Goal: Task Accomplishment & Management: Manage account settings

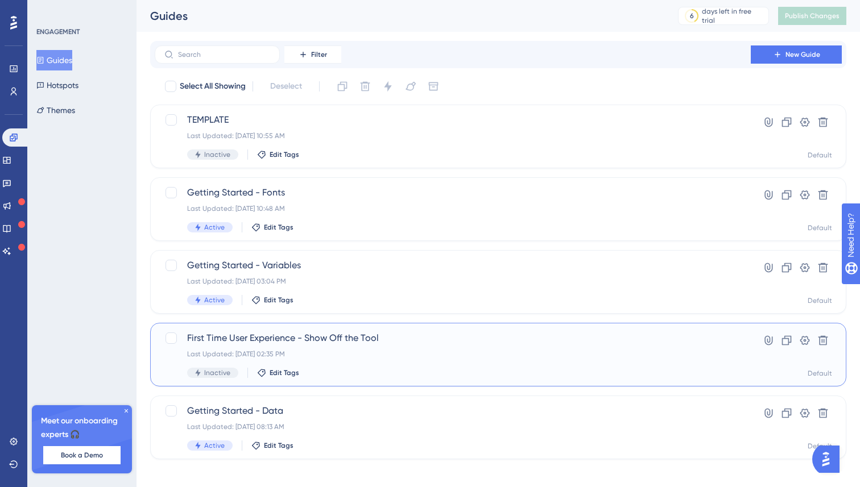
click at [345, 338] on span "First Time User Experience - Show Off the Tool" at bounding box center [452, 338] width 531 height 14
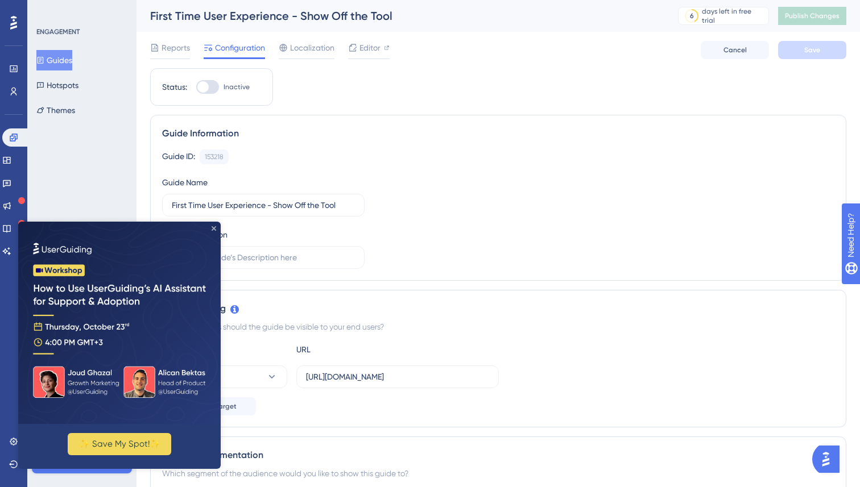
click at [215, 229] on icon "Close Preview" at bounding box center [214, 228] width 5 height 5
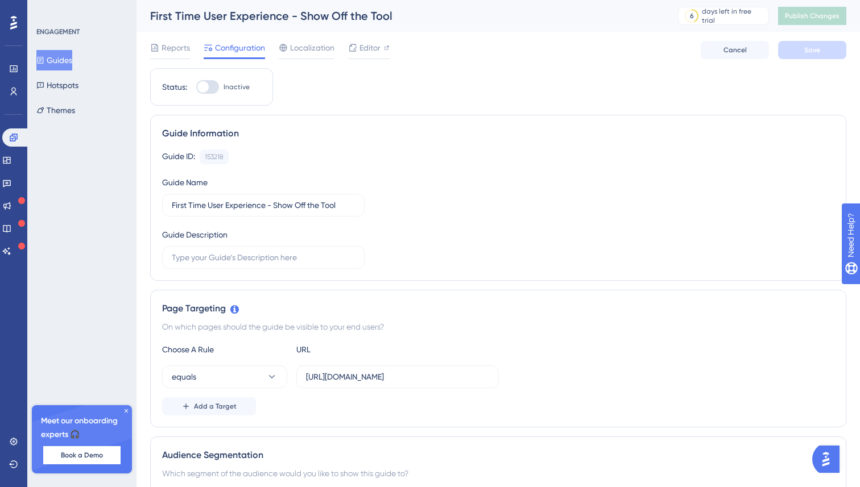
click at [378, 51] on span "Editor" at bounding box center [369, 48] width 21 height 14
click at [11, 168] on link at bounding box center [6, 160] width 9 height 18
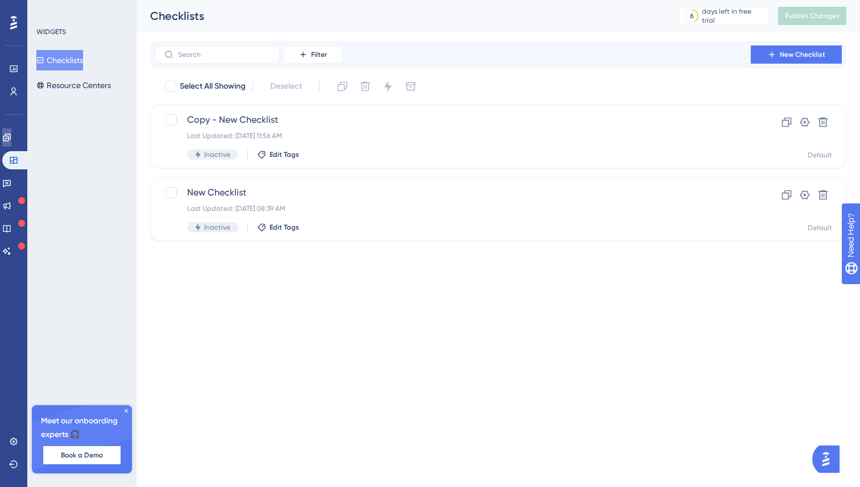
click at [2, 137] on link at bounding box center [6, 137] width 9 height 18
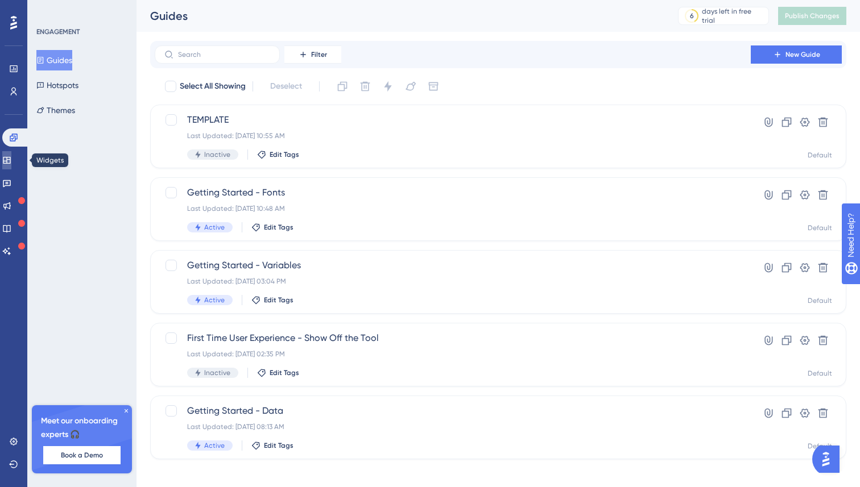
click at [11, 161] on icon at bounding box center [6, 160] width 9 height 9
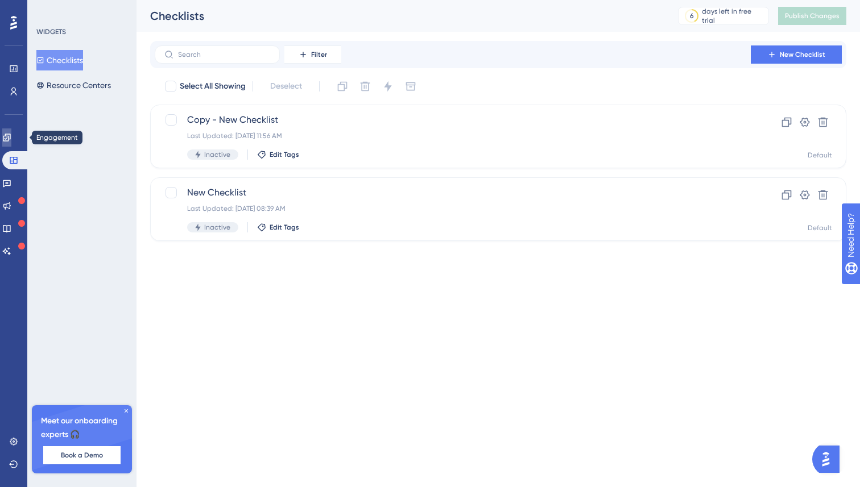
click at [11, 139] on icon at bounding box center [6, 137] width 9 height 9
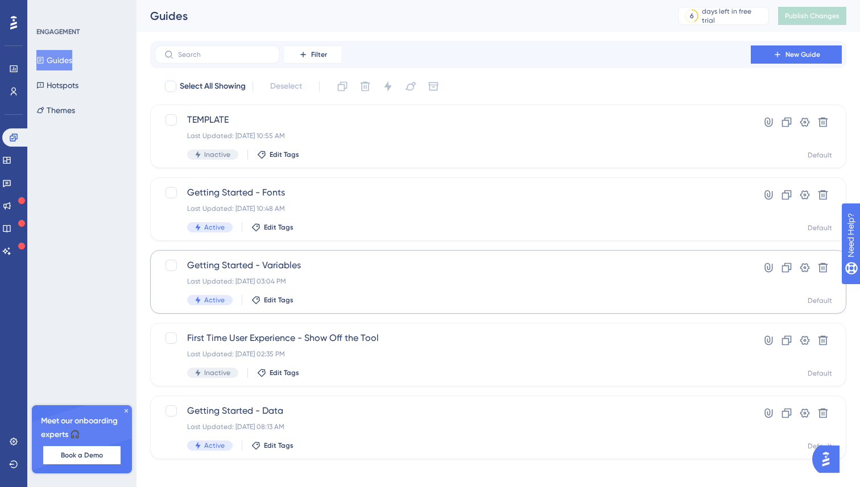
scroll to position [9, 0]
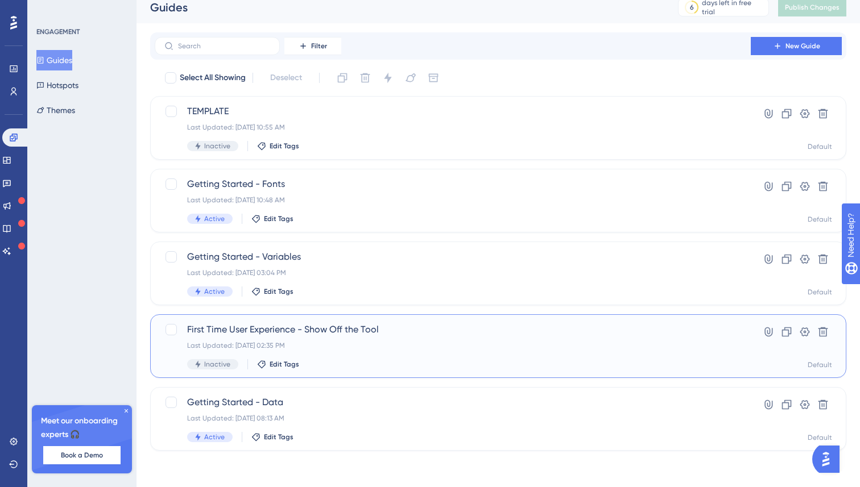
click at [353, 347] on div "Last Updated: Oct 08 2025, 02:35 PM" at bounding box center [452, 345] width 531 height 9
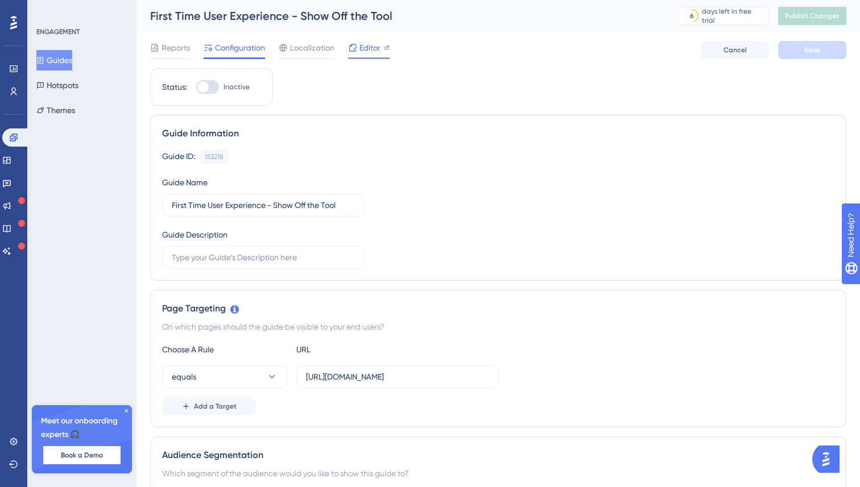
click at [370, 47] on span "Editor" at bounding box center [369, 48] width 21 height 14
click at [56, 113] on button "Themes" at bounding box center [55, 110] width 39 height 20
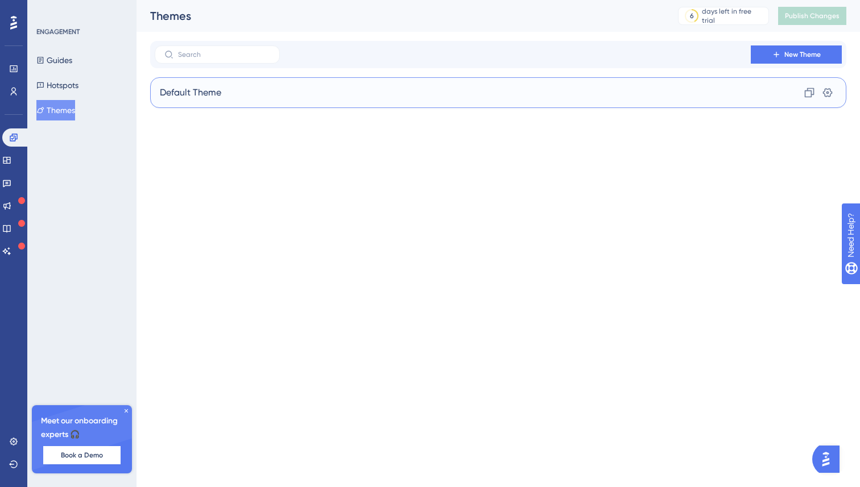
click at [293, 95] on div "Default Theme Clone Settings" at bounding box center [498, 92] width 696 height 31
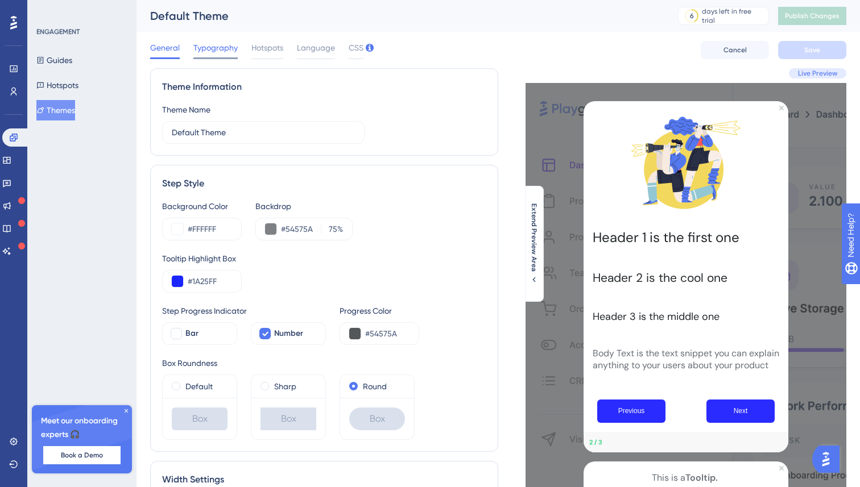
click at [219, 47] on span "Typography" at bounding box center [215, 48] width 44 height 14
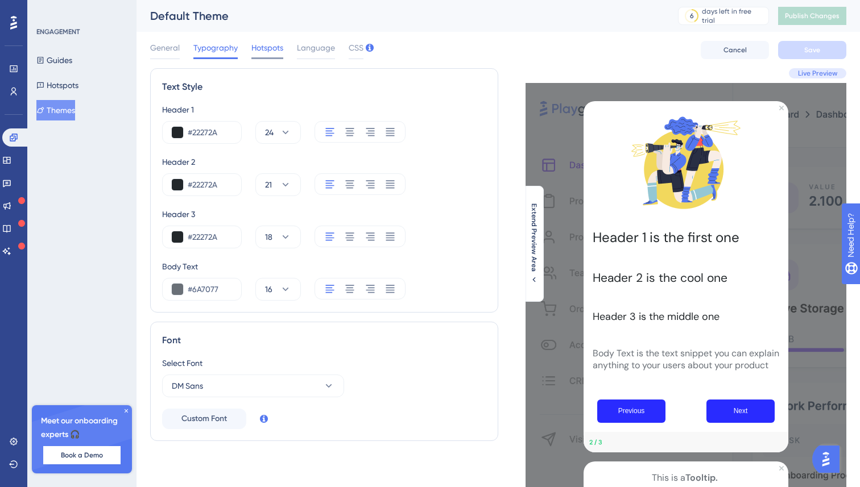
click at [265, 47] on span "Hotspots" at bounding box center [267, 48] width 32 height 14
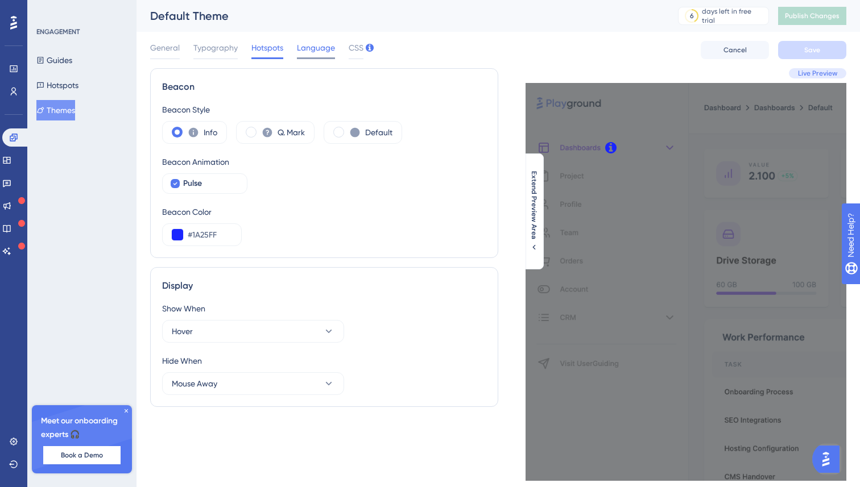
click at [306, 50] on span "Language" at bounding box center [316, 48] width 38 height 14
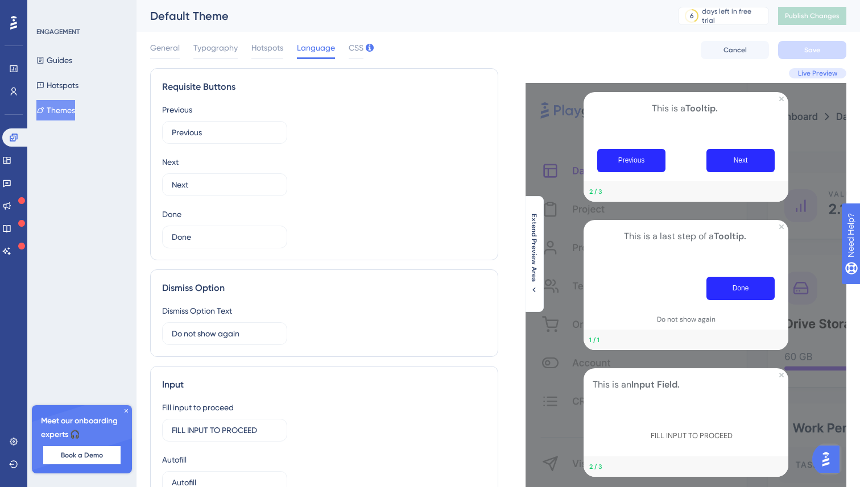
click at [341, 50] on div "General Typography Hotspots Language CSS" at bounding box center [256, 50] width 213 height 18
click at [356, 45] on span "CSS" at bounding box center [356, 48] width 15 height 14
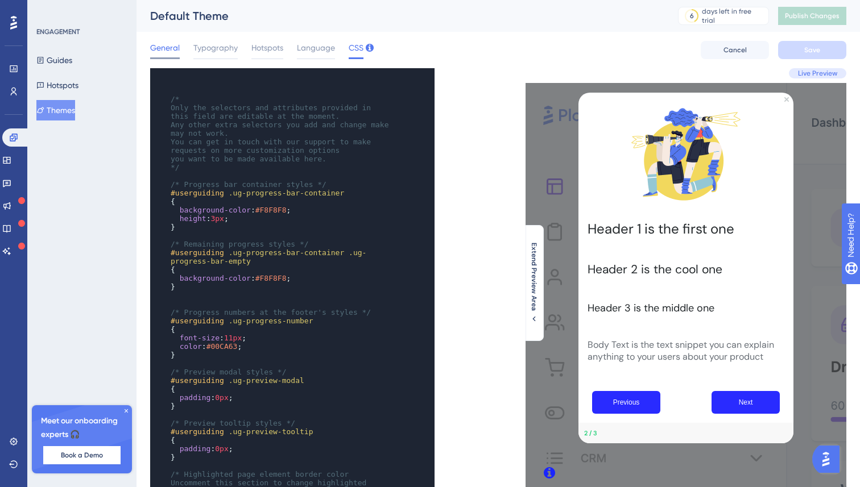
click at [167, 46] on span "General" at bounding box center [165, 48] width 30 height 14
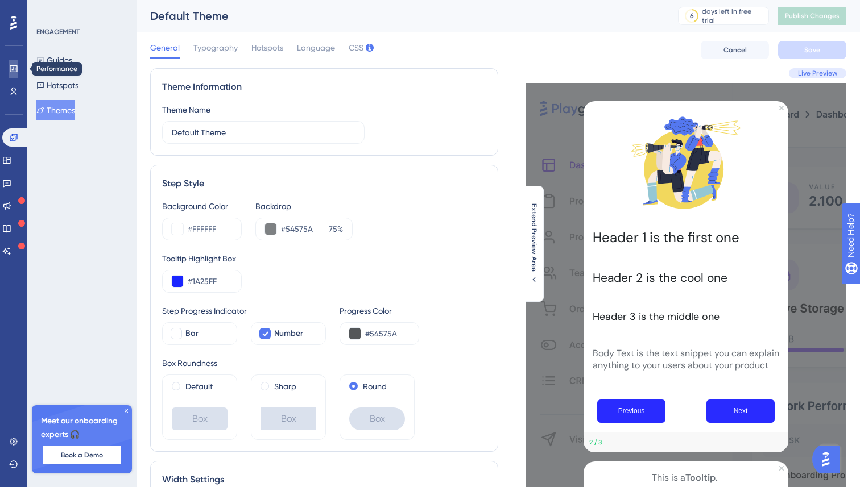
click at [13, 68] on icon at bounding box center [13, 68] width 9 height 9
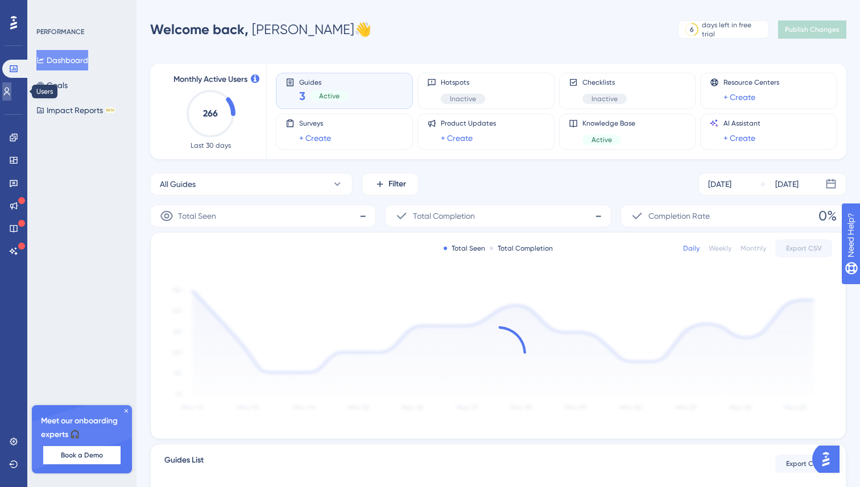
click at [10, 93] on icon at bounding box center [7, 92] width 6 height 8
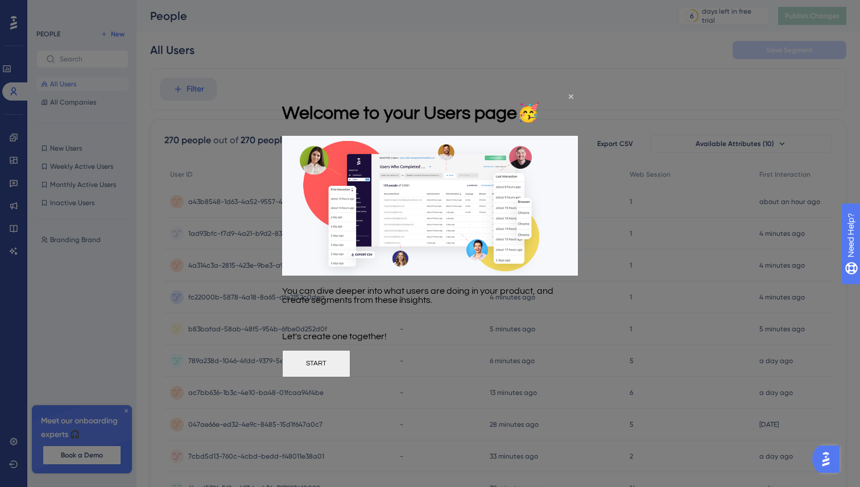
click at [246, 273] on div at bounding box center [430, 243] width 860 height 487
click at [13, 135] on div at bounding box center [430, 243] width 860 height 487
click at [540, 96] on div "Welcome to your Users page 🥳" at bounding box center [411, 112] width 258 height 46
click at [570, 96] on icon "Close Preview" at bounding box center [571, 96] width 5 height 5
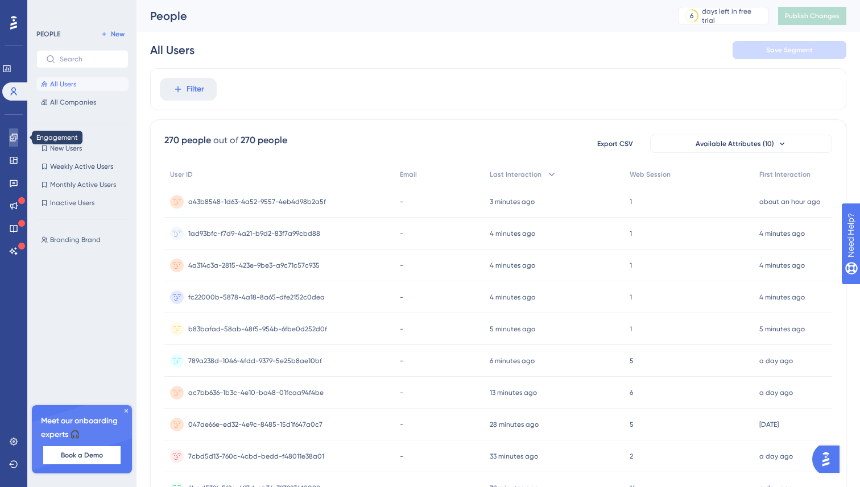
click at [13, 136] on icon at bounding box center [13, 137] width 7 height 7
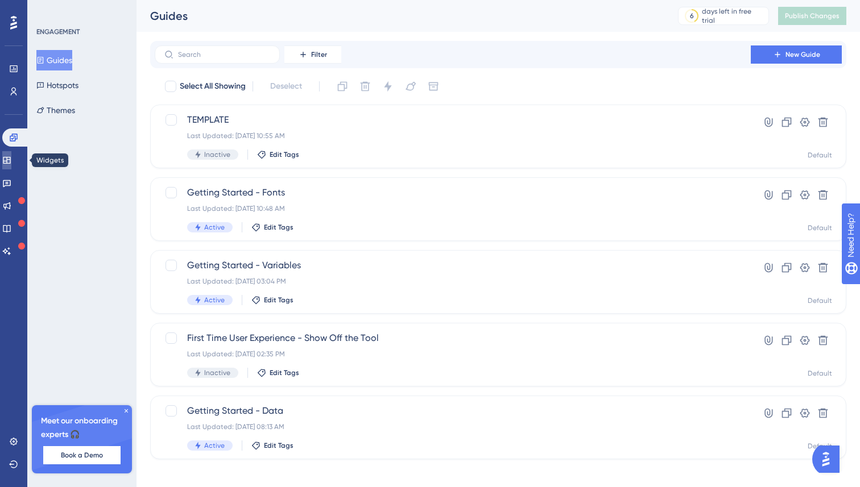
click at [10, 163] on icon at bounding box center [6, 160] width 7 height 7
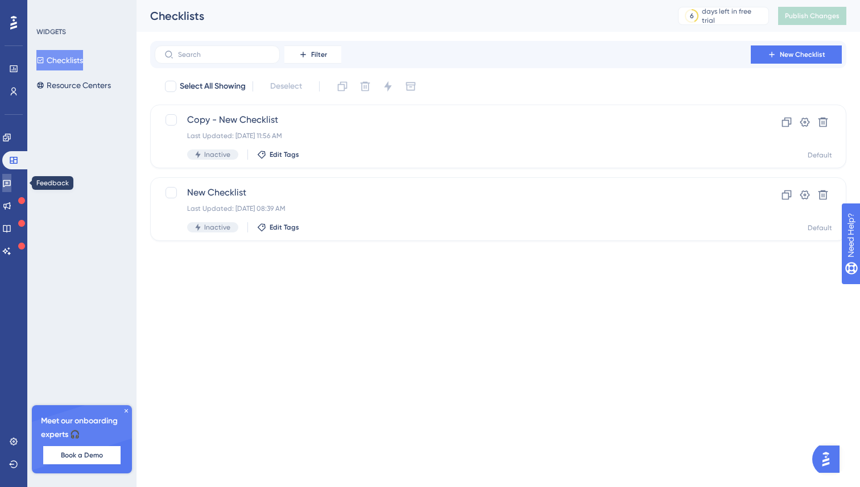
click at [11, 181] on icon at bounding box center [6, 183] width 9 height 9
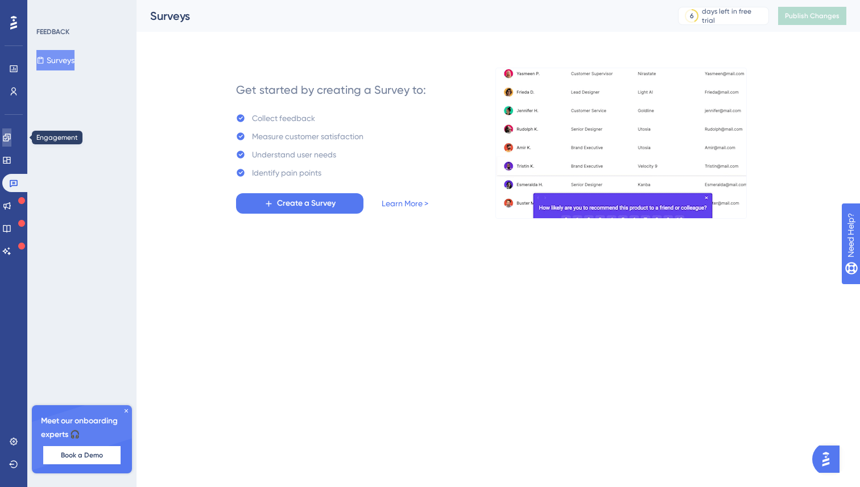
click at [10, 139] on icon at bounding box center [6, 137] width 7 height 7
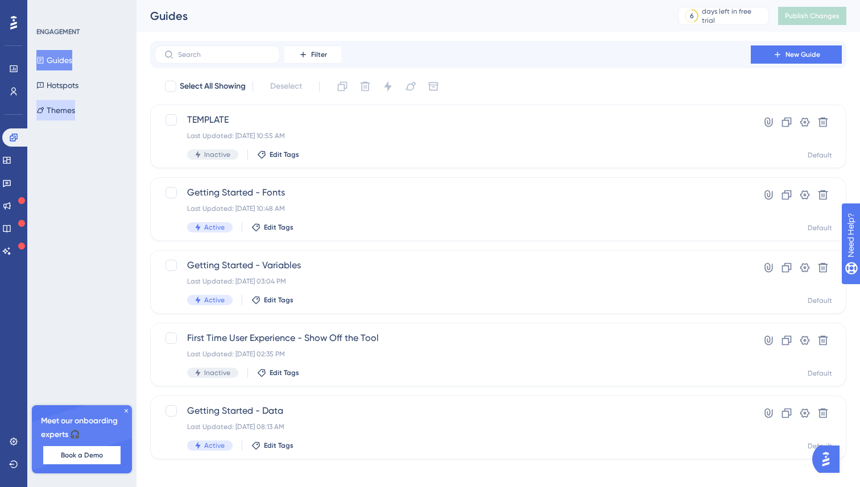
click at [67, 110] on button "Themes" at bounding box center [55, 110] width 39 height 20
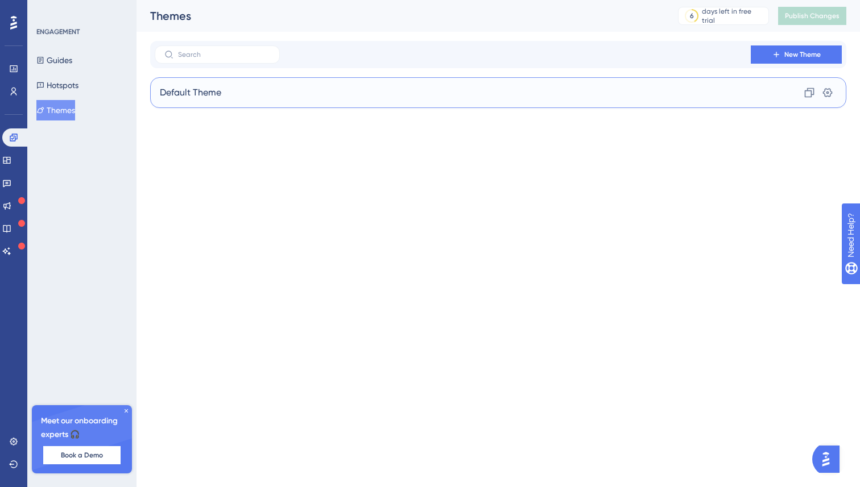
click at [198, 82] on div "Default Theme Clone Settings" at bounding box center [498, 92] width 696 height 31
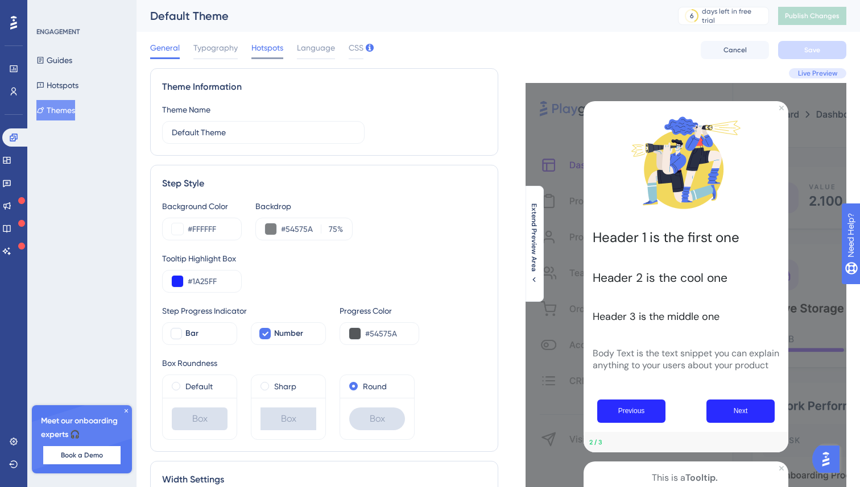
click at [264, 50] on span "Hotspots" at bounding box center [267, 48] width 32 height 14
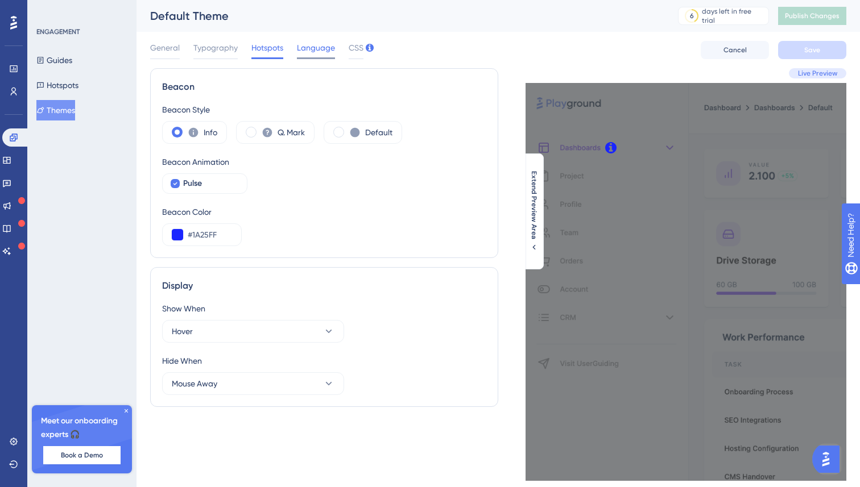
click at [315, 44] on span "Language" at bounding box center [316, 48] width 38 height 14
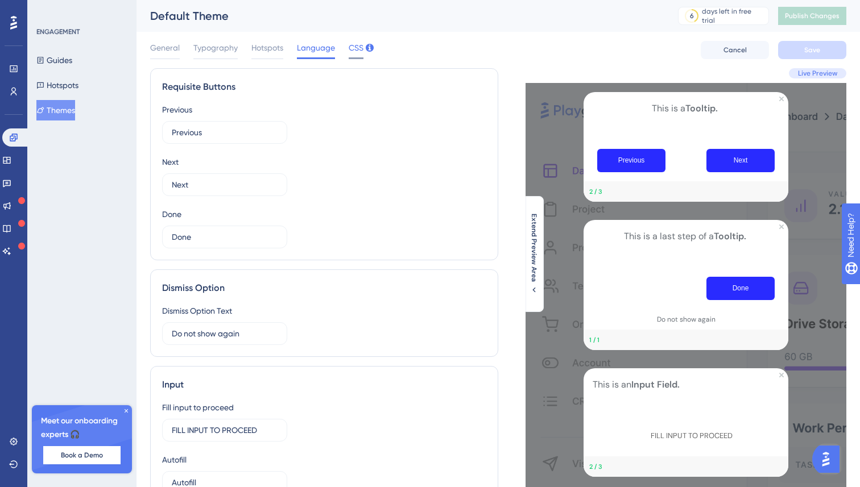
click at [350, 53] on span "CSS" at bounding box center [356, 48] width 15 height 14
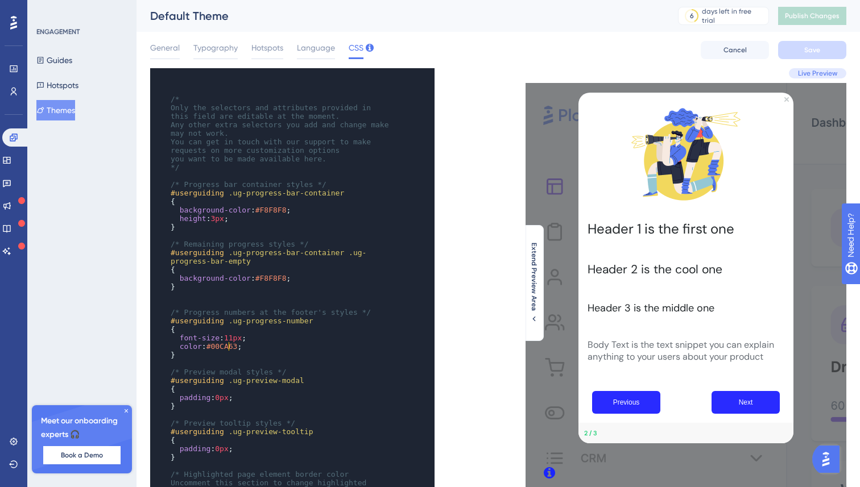
click at [230, 349] on span "#00CA63" at bounding box center [221, 346] width 31 height 9
type textarea "00CA63"
click at [230, 349] on span "#00CA63" at bounding box center [221, 346] width 31 height 9
paste textarea "Code editor"
click at [267, 367] on pre "​" at bounding box center [281, 363] width 226 height 9
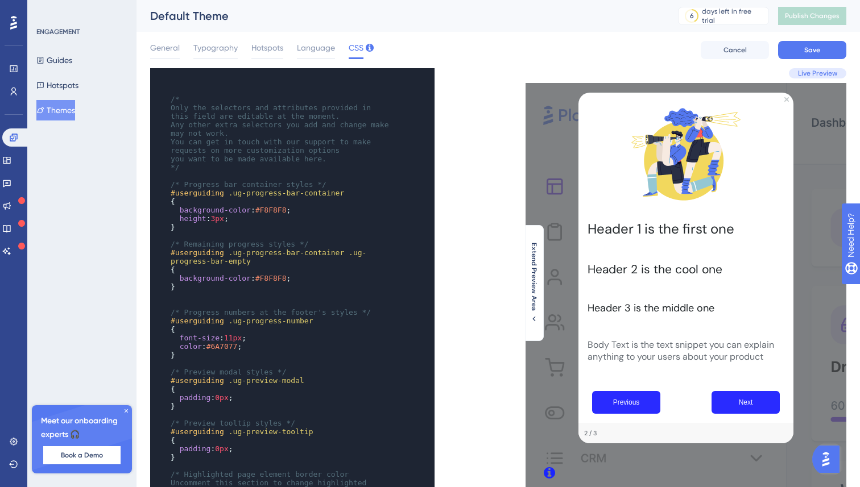
click at [466, 379] on div "x ​ ​ /* Only the selectors and attributes provided in this field are editable …" at bounding box center [324, 386] width 348 height 637
click at [600, 435] on div "2 / 3" at bounding box center [685, 433] width 215 height 20
click at [265, 353] on pre "}" at bounding box center [281, 355] width 226 height 9
click at [257, 343] on pre "color : #6A7077 ;" at bounding box center [281, 346] width 226 height 9
click at [455, 370] on div "x ​ ​ /* Only the selectors and attributes provided in this field are editable …" at bounding box center [324, 386] width 348 height 637
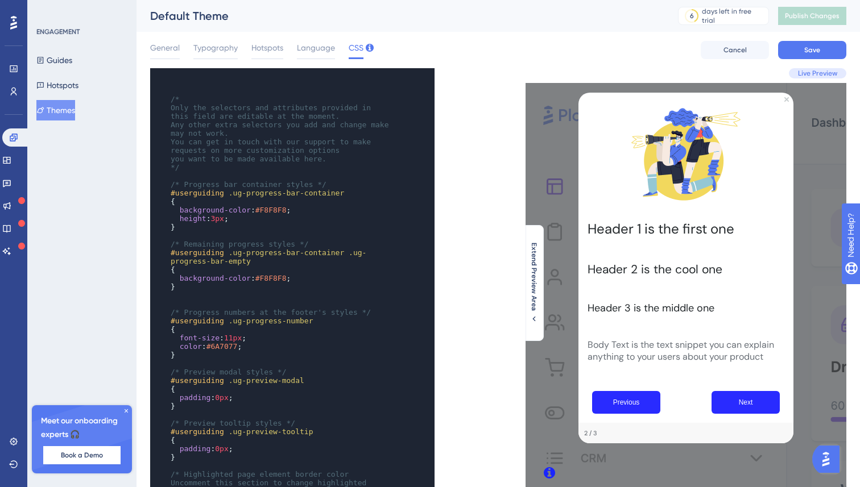
click at [252, 346] on pre "color : #6A7077 ;" at bounding box center [281, 346] width 226 height 9
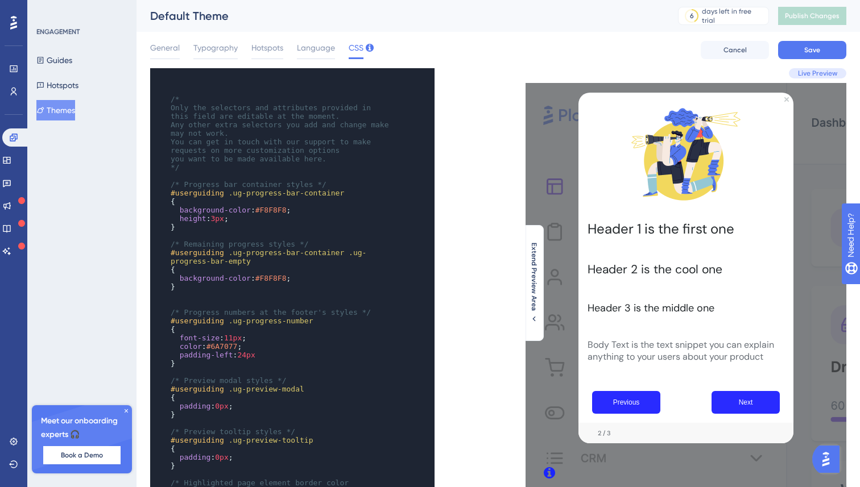
click at [249, 354] on span "24px" at bounding box center [246, 355] width 18 height 9
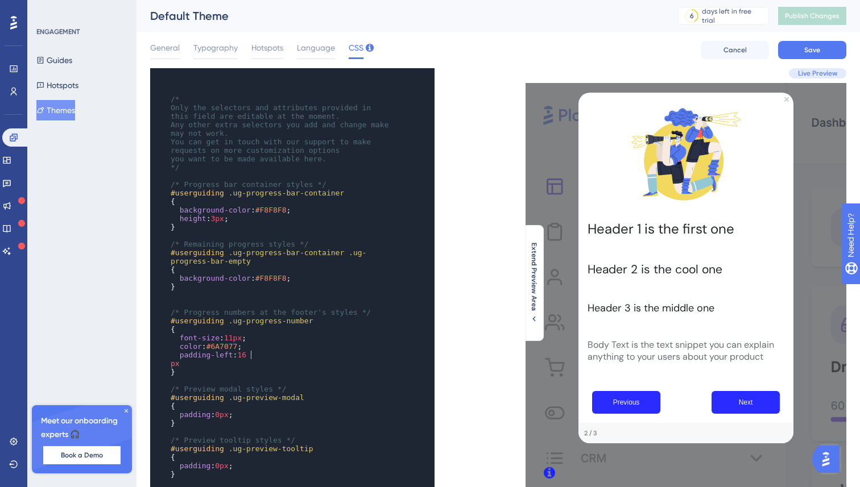
click at [261, 355] on pre "padding-left : 16" at bounding box center [281, 355] width 226 height 9
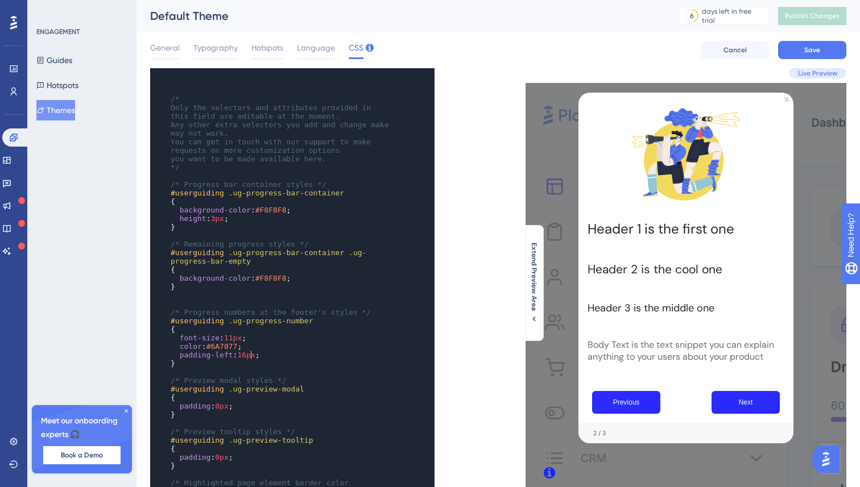
click at [251, 357] on span "16px" at bounding box center [246, 355] width 18 height 9
click at [302, 362] on pre "}" at bounding box center [281, 363] width 226 height 9
click at [475, 338] on div "x ​ ​ /* Only the selectors and attributes provided in this field are editable …" at bounding box center [324, 386] width 348 height 637
click at [824, 49] on button "Save" at bounding box center [812, 50] width 68 height 18
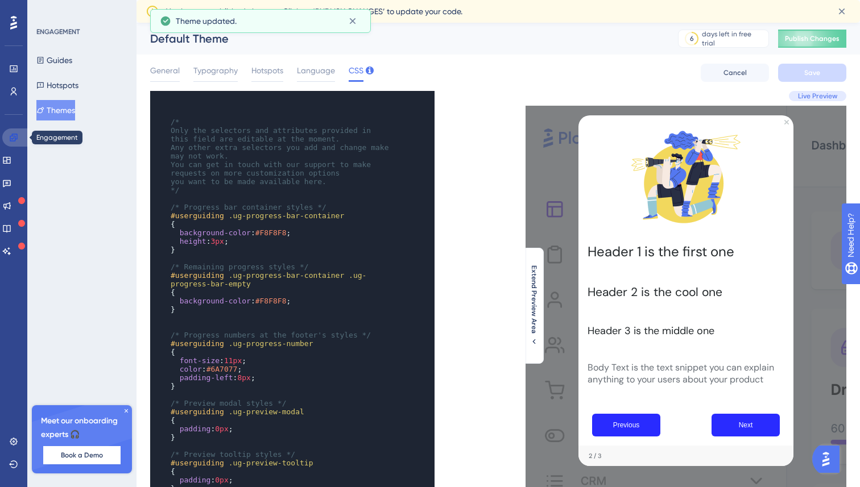
click at [15, 138] on icon at bounding box center [13, 137] width 9 height 9
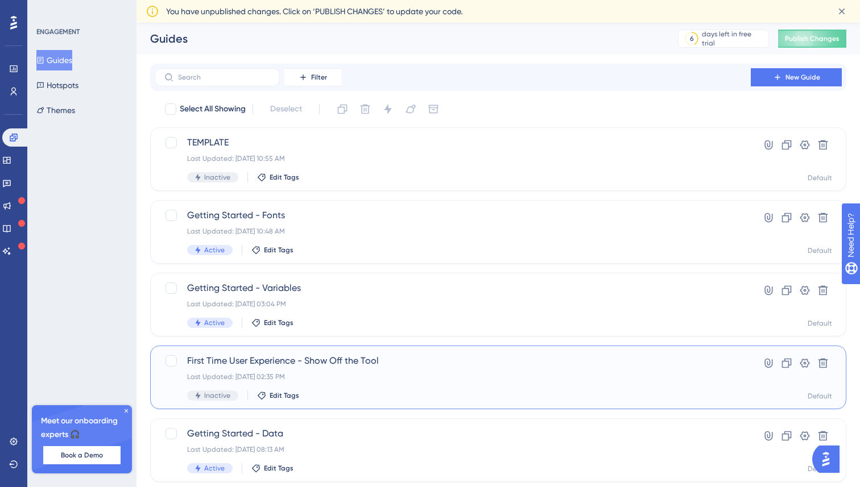
click at [276, 385] on div "First Time User Experience - Show Off the Tool Last Updated: Oct 08 2025, 02:35…" at bounding box center [452, 377] width 531 height 47
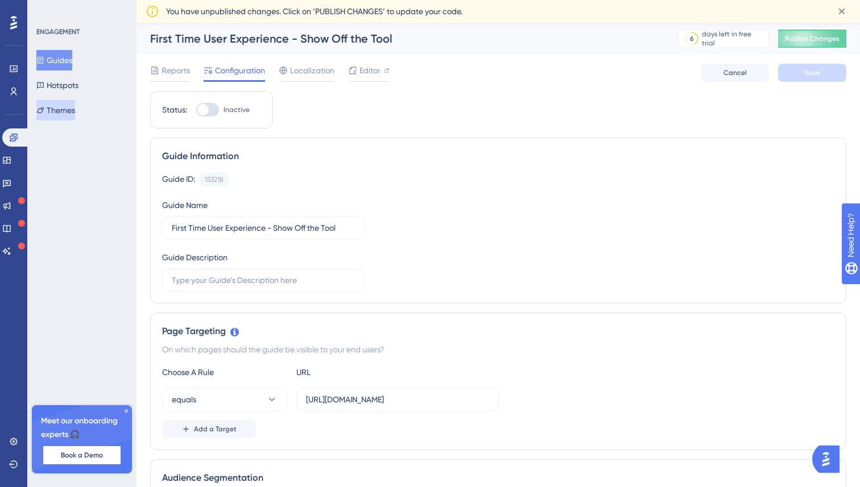
click at [72, 108] on button "Themes" at bounding box center [55, 110] width 39 height 20
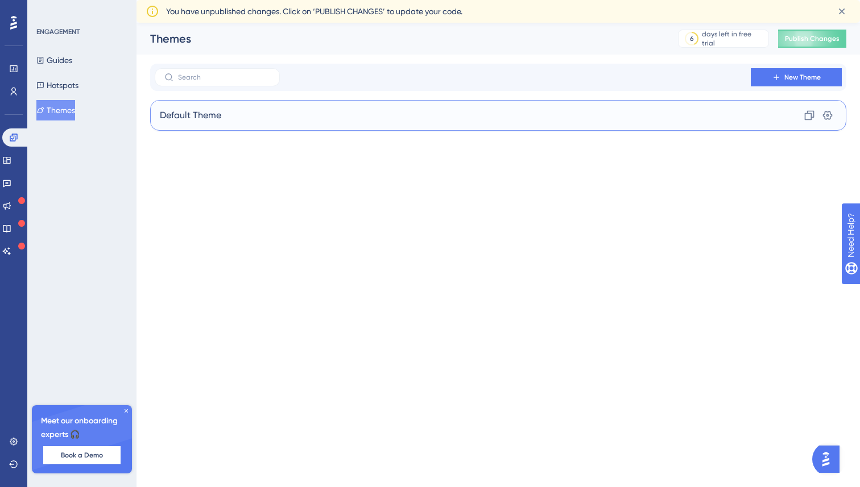
click at [242, 110] on div "Default Theme Clone Settings" at bounding box center [498, 115] width 696 height 31
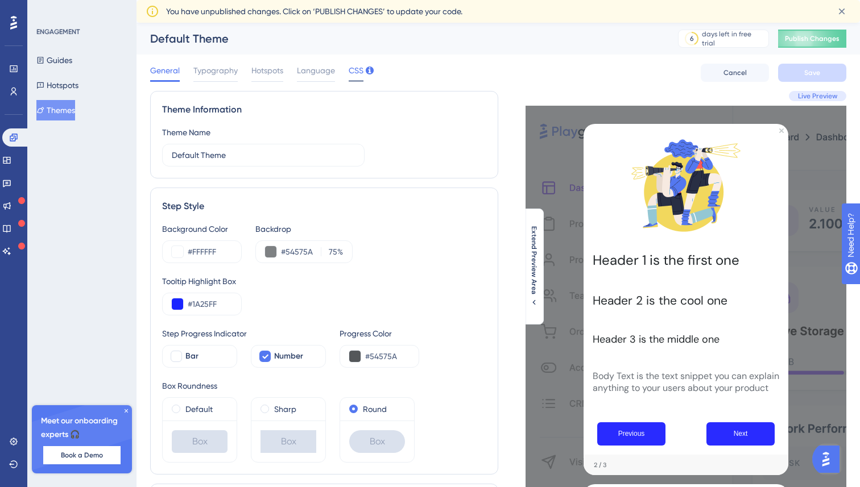
click at [356, 74] on span "CSS" at bounding box center [356, 71] width 15 height 14
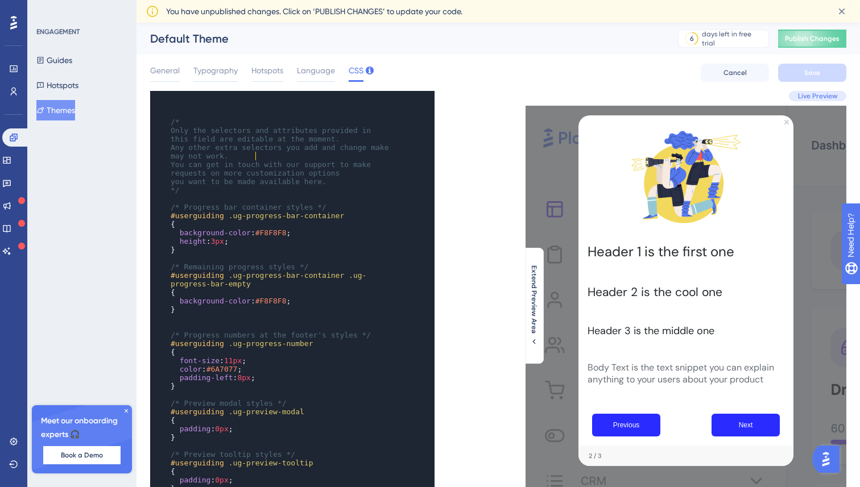
click at [388, 154] on pre "Any other extra selectors you add and change make may not work." at bounding box center [281, 151] width 226 height 17
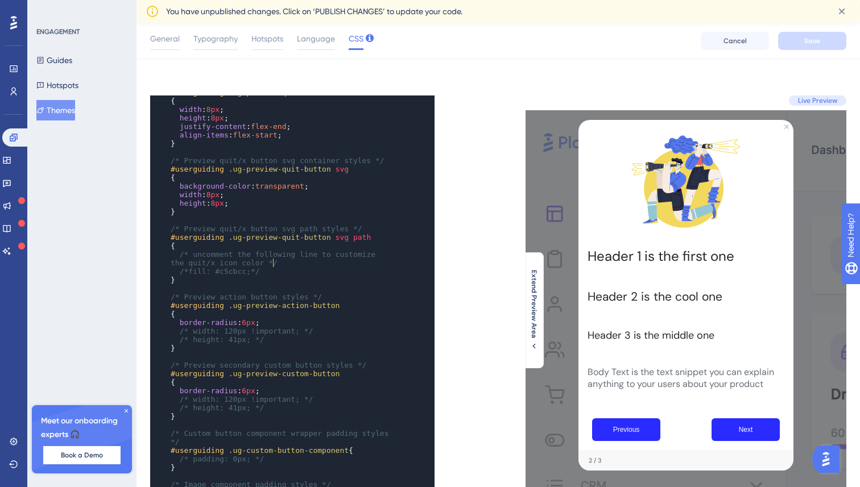
click at [271, 258] on span "/* uncomment the following line to customize the quit/x icon color */" at bounding box center [275, 258] width 209 height 17
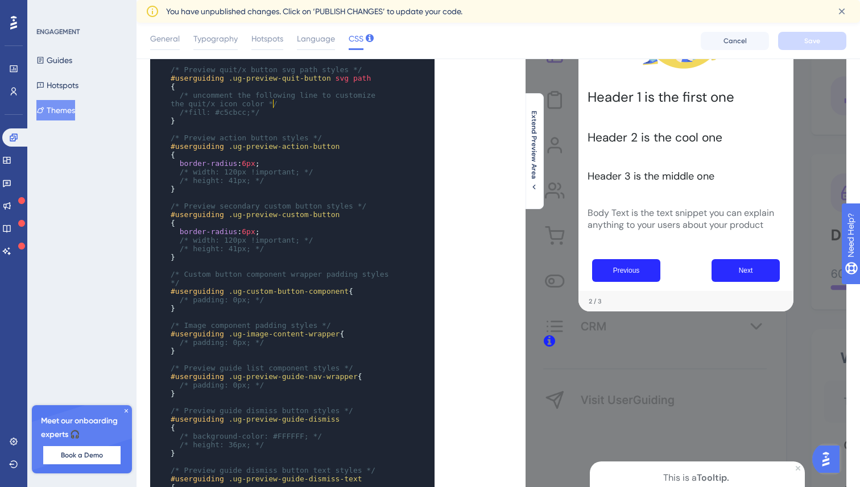
scroll to position [296, 0]
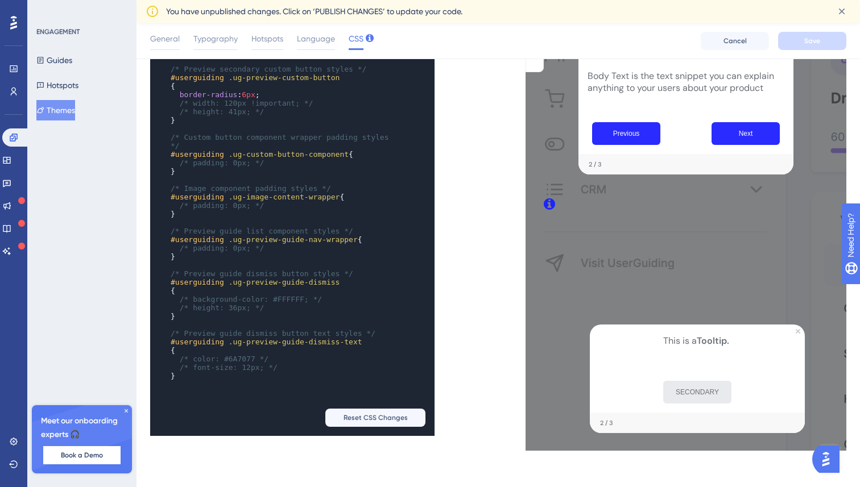
click at [280, 250] on pre "/* padding: 0px; */" at bounding box center [281, 248] width 226 height 9
click at [345, 286] on pre "#userguiding .ug-preview-guide-dismiss" at bounding box center [281, 282] width 226 height 9
click at [224, 312] on span "/* height: 36px; */" at bounding box center [222, 308] width 85 height 9
click at [243, 312] on span "/* height: 36px; */" at bounding box center [222, 308] width 85 height 9
click at [287, 312] on pre "/* height: 36px; */" at bounding box center [281, 308] width 226 height 9
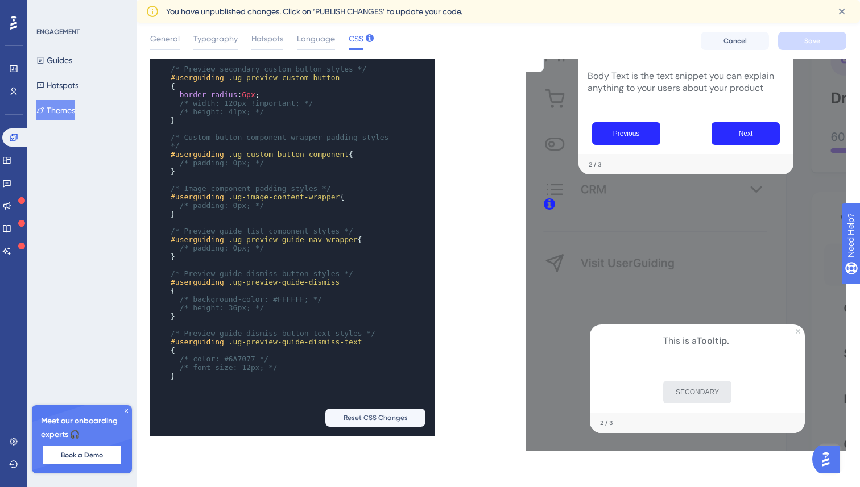
click at [330, 304] on pre "/* background-color: #FFFFFF; */" at bounding box center [281, 299] width 226 height 9
click at [268, 316] on pre "}" at bounding box center [281, 316] width 226 height 9
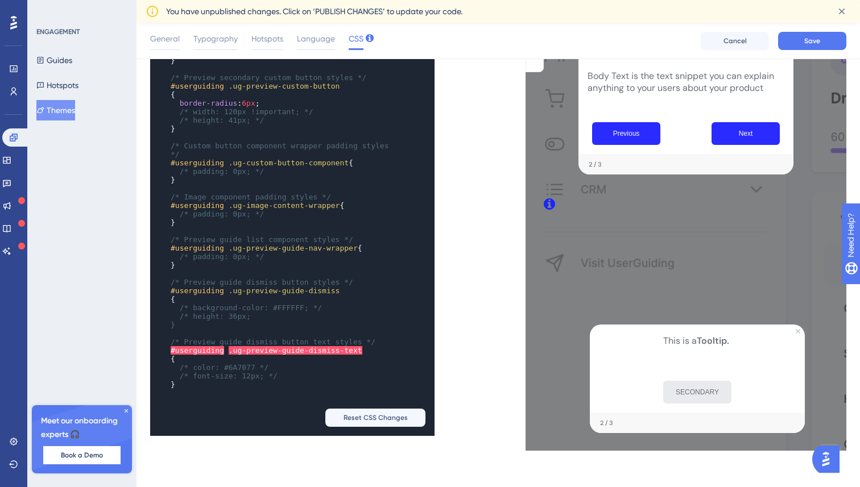
click at [192, 304] on span "/* background-color: #FFFFFF; */" at bounding box center [251, 308] width 142 height 9
click at [193, 312] on span "/* height: 36px;" at bounding box center [215, 316] width 71 height 9
click at [325, 305] on pre "background-color : #FFFFFF ; */" at bounding box center [281, 308] width 226 height 9
click at [223, 312] on span "36px" at bounding box center [219, 316] width 18 height 9
click at [256, 314] on pre "height : 36px ;" at bounding box center [281, 316] width 226 height 9
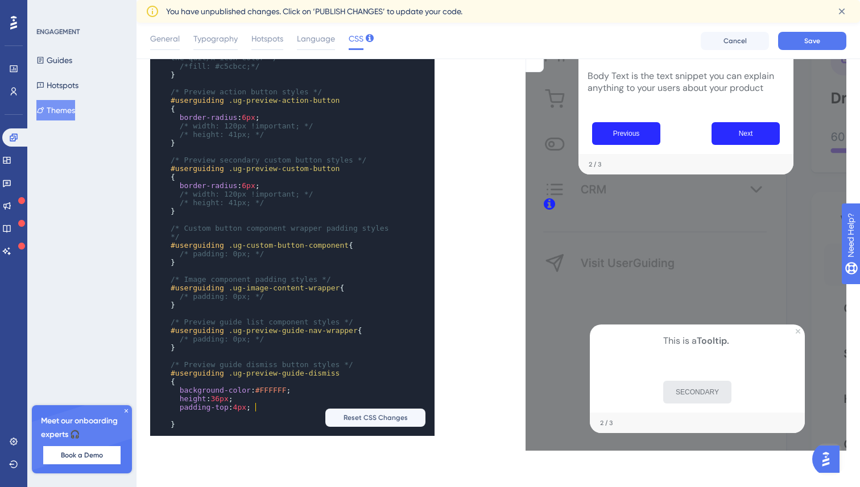
scroll to position [1095, 0]
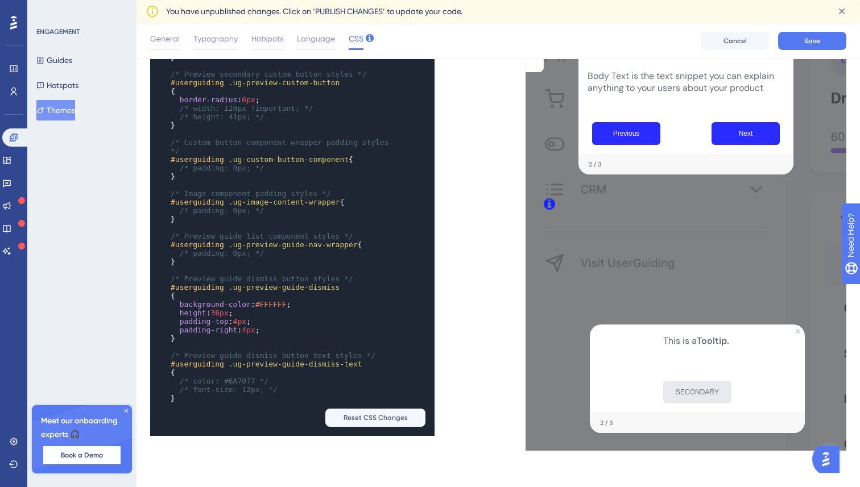
click at [347, 380] on pre "/* color: #6A7077 */" at bounding box center [281, 381] width 226 height 9
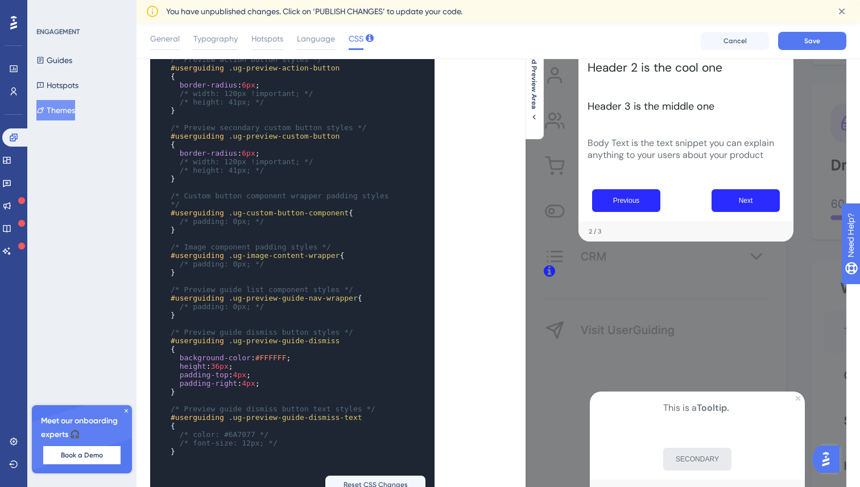
scroll to position [261, 0]
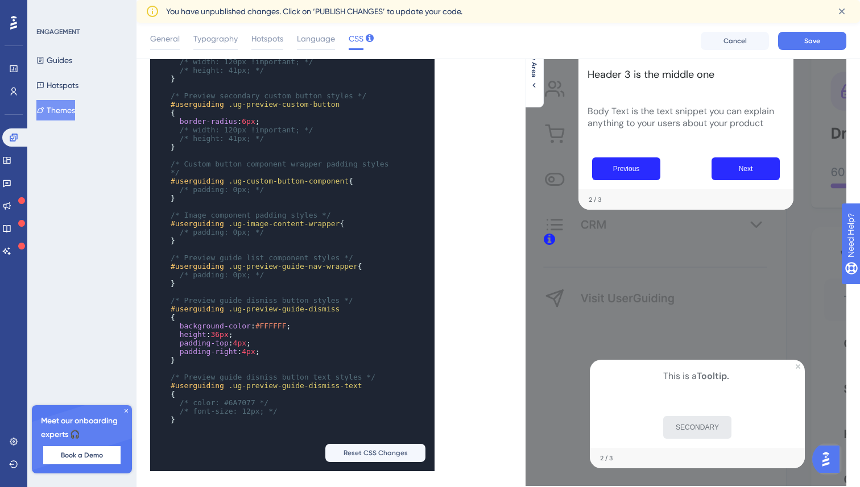
click at [276, 322] on span "#FFFFFF" at bounding box center [270, 326] width 31 height 9
click at [310, 322] on pre "background-color : #FFFFFF ;" at bounding box center [281, 326] width 226 height 9
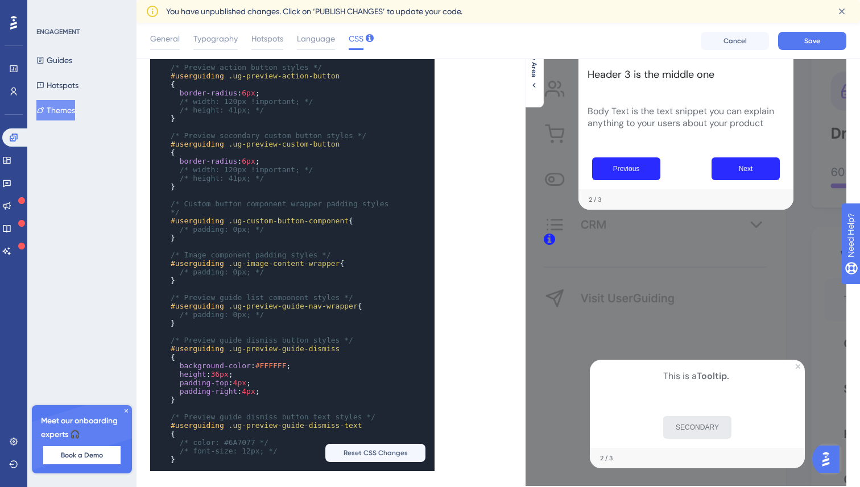
click at [193, 384] on span "padding-top" at bounding box center [204, 383] width 49 height 9
type textarea "padding"
click at [193, 384] on span "padding-top" at bounding box center [204, 383] width 49 height 9
click at [201, 389] on span "padding-right" at bounding box center [209, 391] width 58 height 9
type textarea "padding"
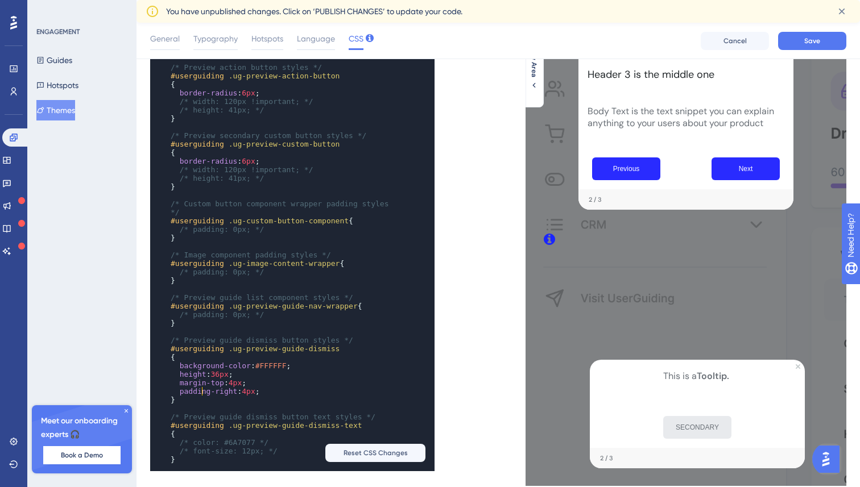
click at [201, 389] on span "padding-right" at bounding box center [209, 391] width 58 height 9
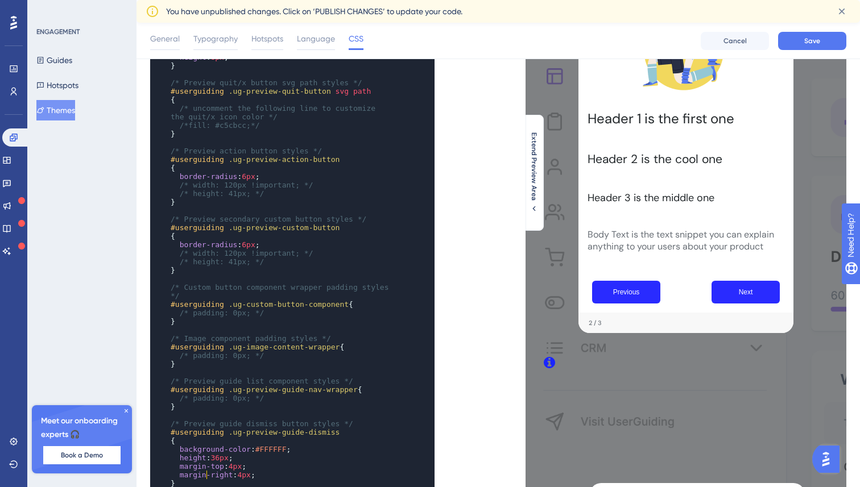
scroll to position [296, 0]
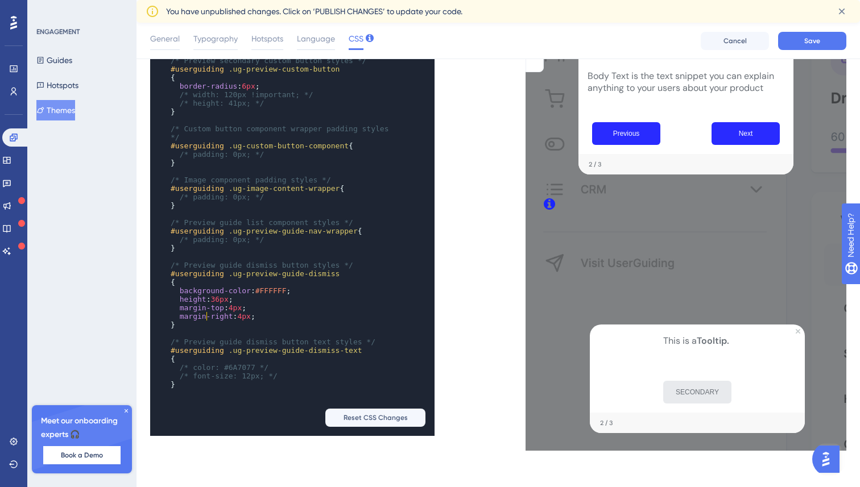
click at [311, 346] on span ".ug-preview-guide-dismiss-text" at bounding box center [296, 350] width 134 height 9
click at [252, 373] on span "/* font-size: 12px; */" at bounding box center [229, 376] width 98 height 9
click at [353, 346] on span ".ug-preview-guide-dismiss-text" at bounding box center [296, 350] width 134 height 9
type textarea "text"
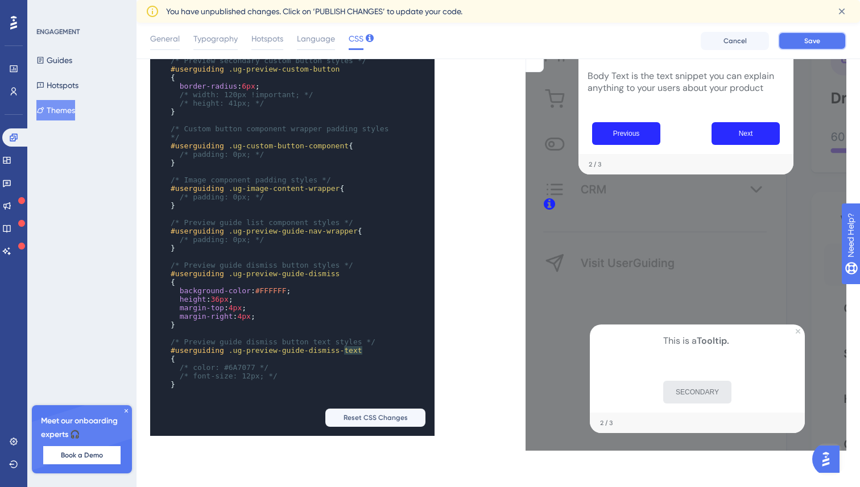
click at [810, 38] on span "Save" at bounding box center [812, 40] width 16 height 9
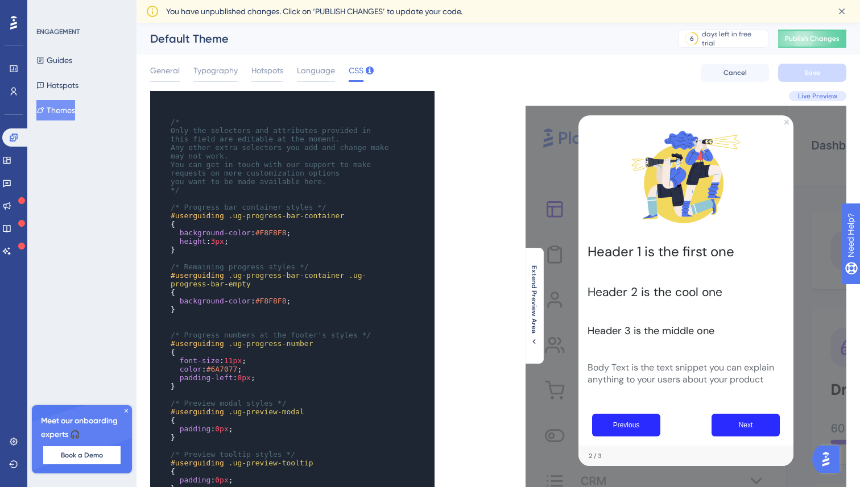
scroll to position [80, 0]
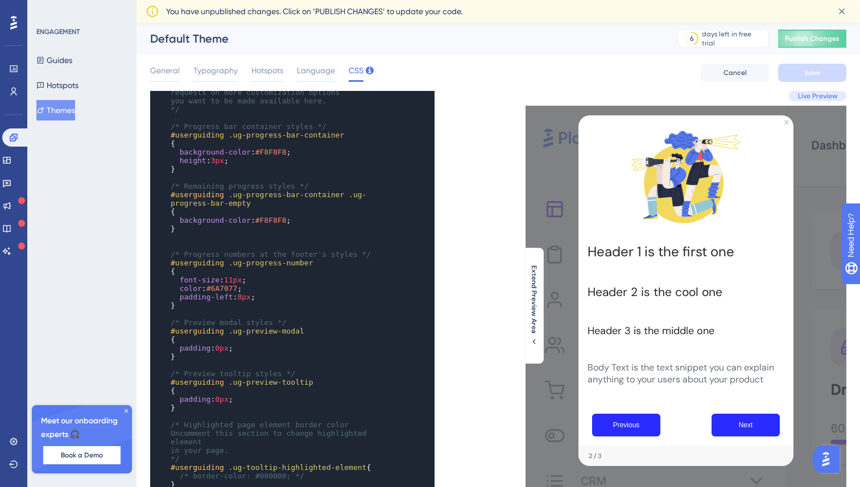
click at [220, 289] on span "#6A7077" at bounding box center [221, 288] width 31 height 9
click at [196, 300] on span "padding-left" at bounding box center [206, 297] width 53 height 9
click at [195, 289] on span "color" at bounding box center [191, 288] width 22 height 9
click at [238, 280] on span "11px" at bounding box center [233, 280] width 18 height 9
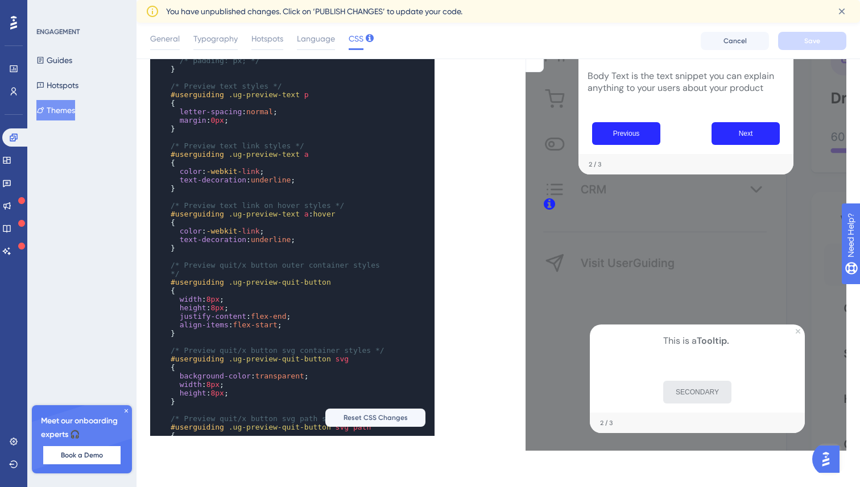
scroll to position [603, 0]
click at [327, 289] on span ".ug-preview-quit-button" at bounding box center [280, 284] width 102 height 9
click at [347, 289] on pre "#userguiding .ug-preview-quit-button" at bounding box center [281, 284] width 226 height 9
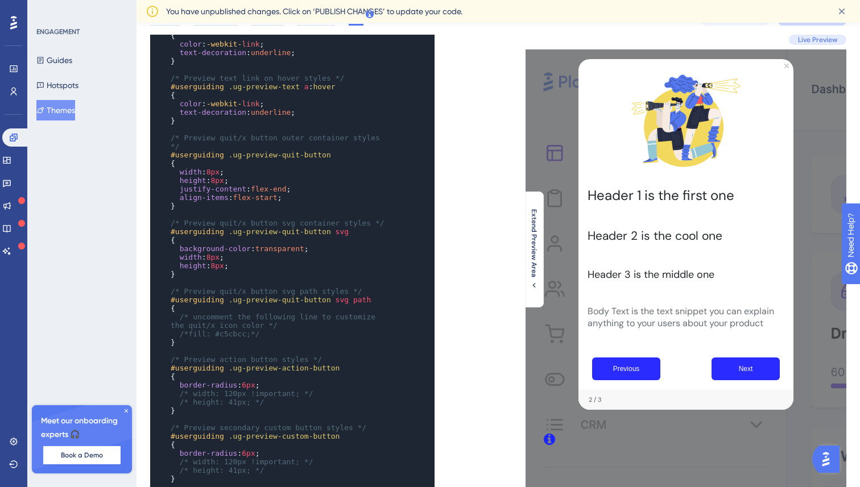
scroll to position [0, 0]
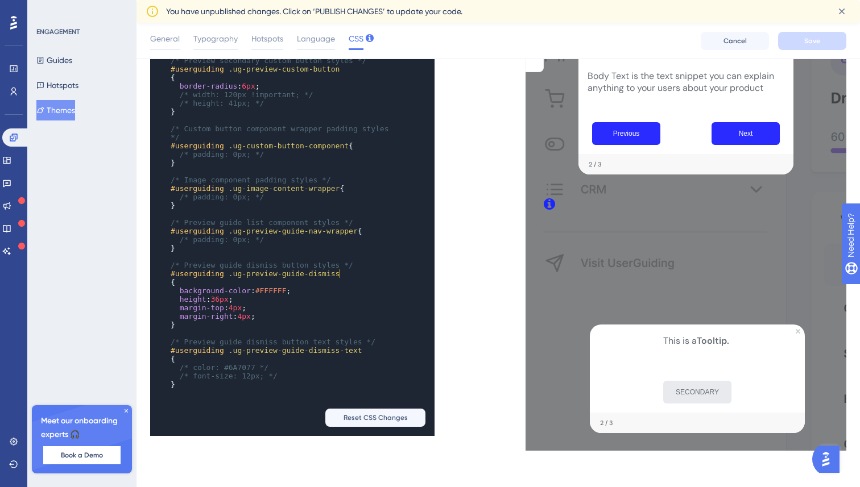
click at [342, 270] on pre "#userguiding .ug-preview-guide-dismiss" at bounding box center [281, 273] width 226 height 9
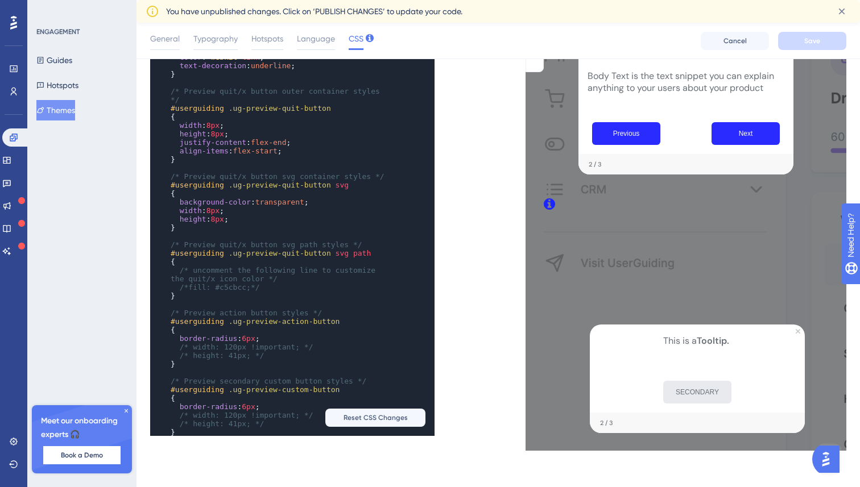
click at [253, 252] on span ".ug-preview-quit-button" at bounding box center [280, 253] width 102 height 9
click at [376, 254] on pre "#userguiding .ug-preview-quit-button svg path" at bounding box center [281, 253] width 226 height 9
click at [284, 278] on pre "/* uncomment the following line to customize the quit/x icon color */" at bounding box center [281, 274] width 226 height 17
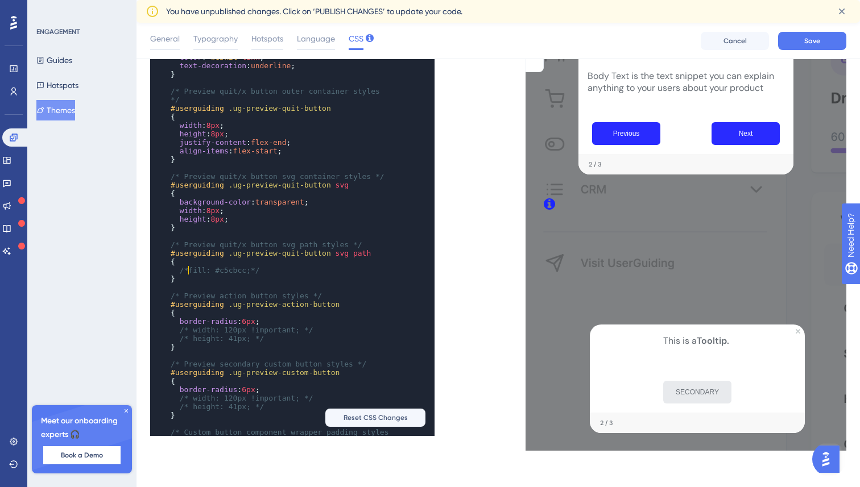
click at [190, 272] on span "/*fill: #c5cbcc;*/" at bounding box center [220, 270] width 80 height 9
click at [254, 275] on pre "}" at bounding box center [281, 279] width 226 height 9
click at [255, 270] on pre "fill : #c5cbcc ;*/" at bounding box center [281, 270] width 226 height 9
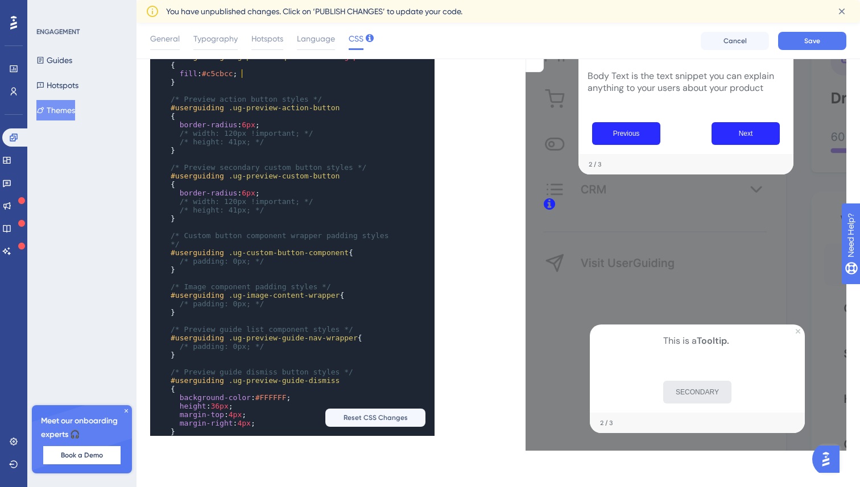
scroll to position [1096, 0]
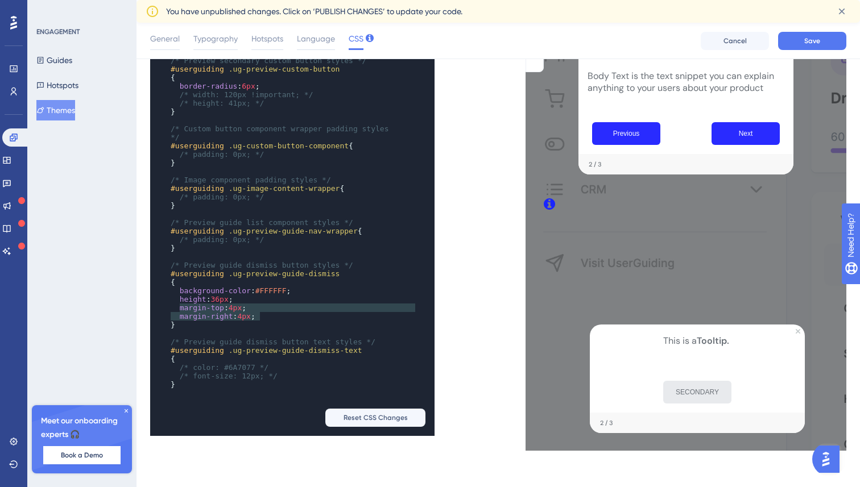
type textarea "margin-top: 4px; margin-right: 4px;"
drag, startPoint x: 264, startPoint y: 313, endPoint x: 175, endPoint y: 304, distance: 89.7
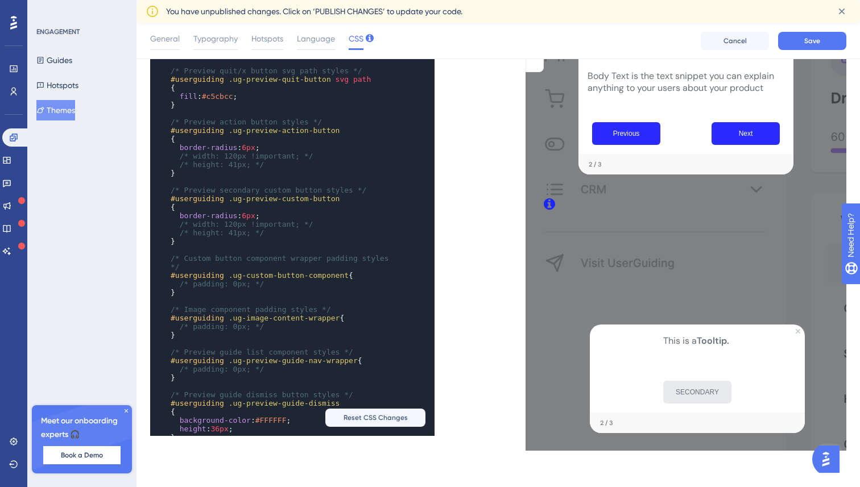
scroll to position [1006, 0]
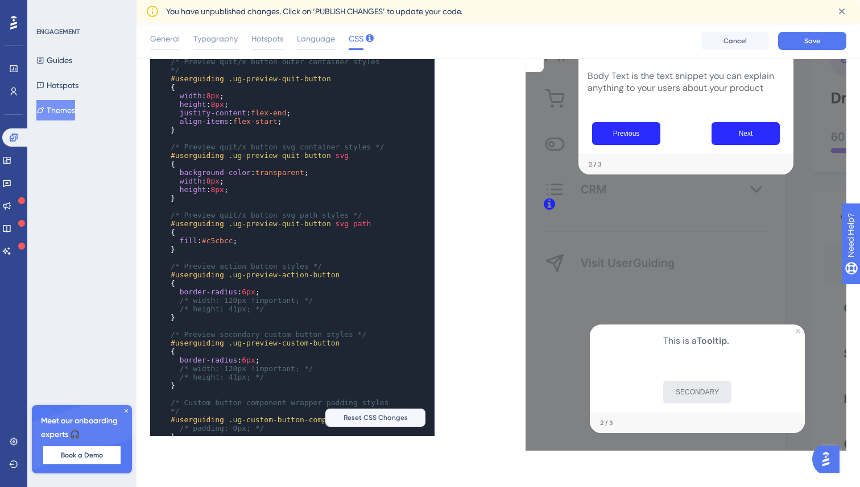
click at [252, 243] on pre "fill : #c5cbcc ;" at bounding box center [281, 241] width 226 height 9
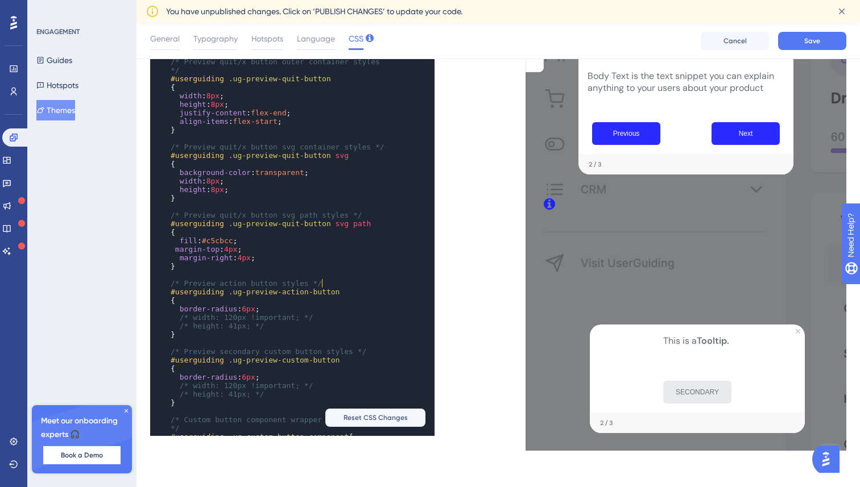
click at [322, 282] on pre "/* Preview action button styles */" at bounding box center [281, 283] width 226 height 9
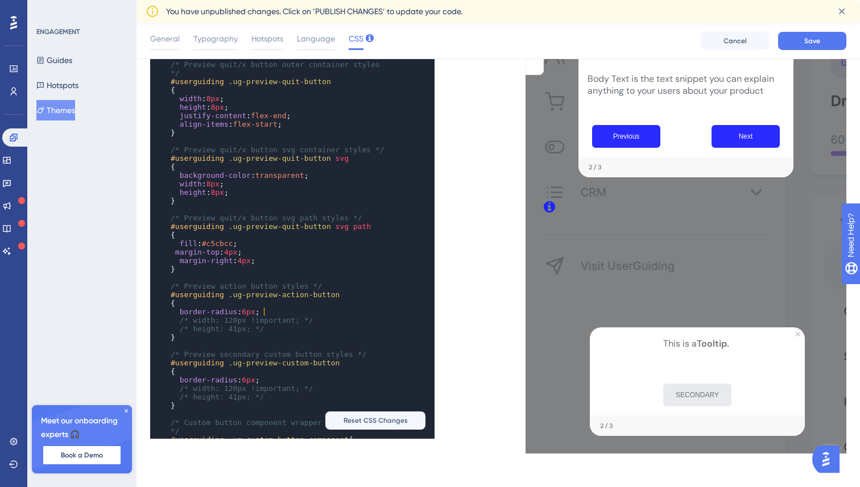
click at [279, 311] on pre "border-radius : 6px ;" at bounding box center [281, 312] width 226 height 9
click at [276, 268] on pre "}" at bounding box center [281, 269] width 226 height 9
click at [316, 231] on pre "{" at bounding box center [281, 235] width 226 height 9
click at [380, 219] on pre "/* Preview quit/x button svg path styles */" at bounding box center [281, 218] width 226 height 9
click at [234, 189] on pre "height : 8px ;" at bounding box center [281, 192] width 226 height 9
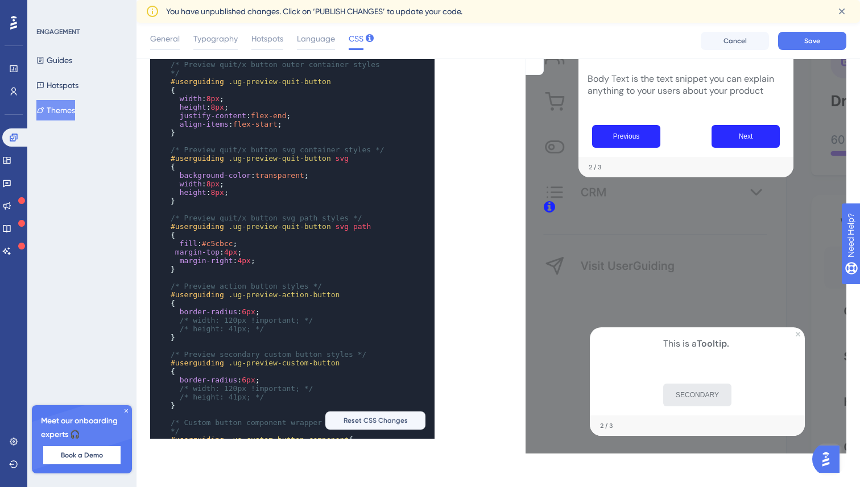
click at [216, 182] on span "8px" at bounding box center [212, 184] width 13 height 9
click at [221, 192] on span "8px" at bounding box center [216, 192] width 13 height 9
click at [249, 194] on pre "height : 24px ;" at bounding box center [281, 192] width 226 height 9
click at [389, 248] on pre "margin-top : 4px ;" at bounding box center [281, 252] width 226 height 9
click at [359, 286] on pre "/* Preview action button styles */" at bounding box center [281, 286] width 226 height 9
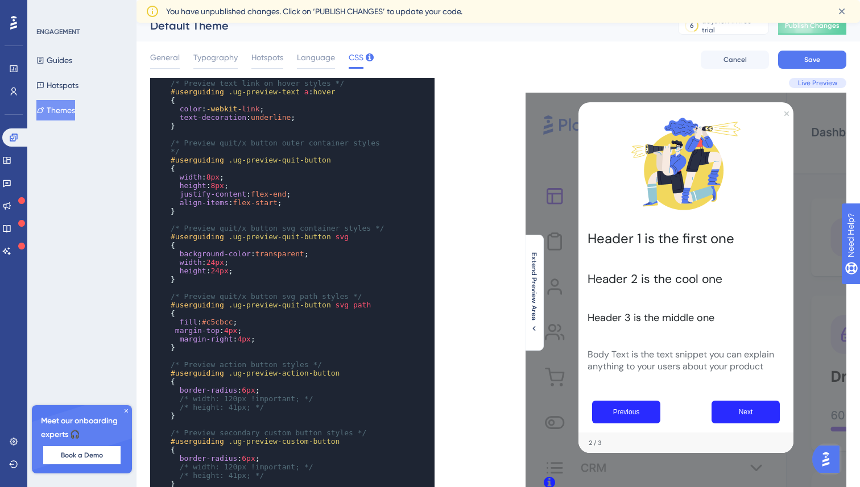
scroll to position [1096, 0]
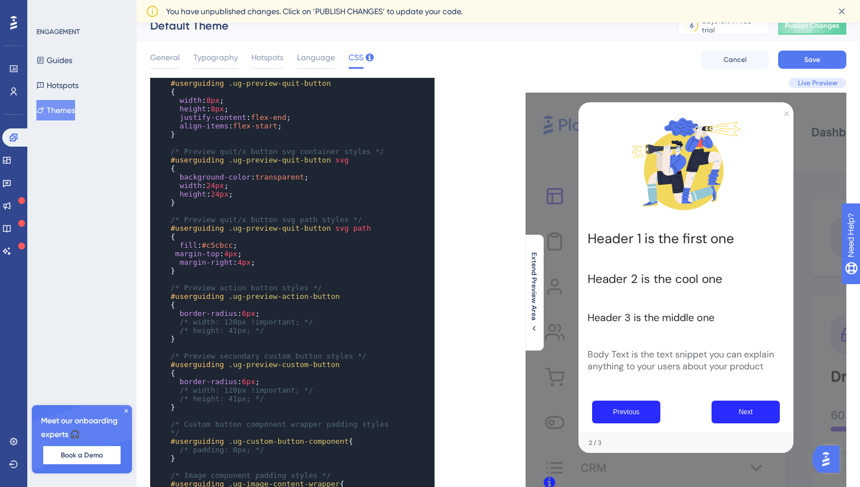
click at [243, 190] on pre "height : 24px ;" at bounding box center [281, 194] width 226 height 9
click at [172, 250] on span "margin-top : 4px ;" at bounding box center [206, 254] width 71 height 9
click at [262, 260] on pre "margin-right : 4px ;" at bounding box center [281, 262] width 226 height 9
type textarea "margin-top: 4px; margin-right: 4px; }"
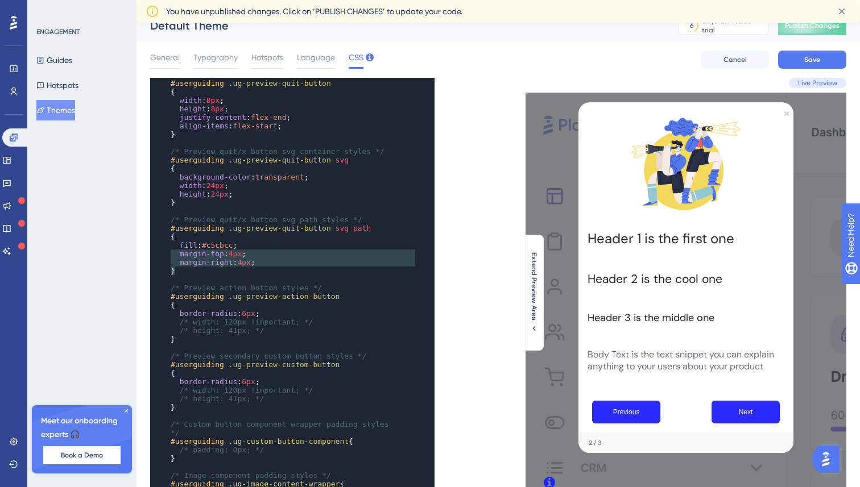
drag, startPoint x: 267, startPoint y: 263, endPoint x: 173, endPoint y: 252, distance: 94.4
click at [173, 252] on div "} ​ /* Preview text link on hover styles */ #userguiding .ug-preview-text a : h…" at bounding box center [281, 330] width 226 height 691
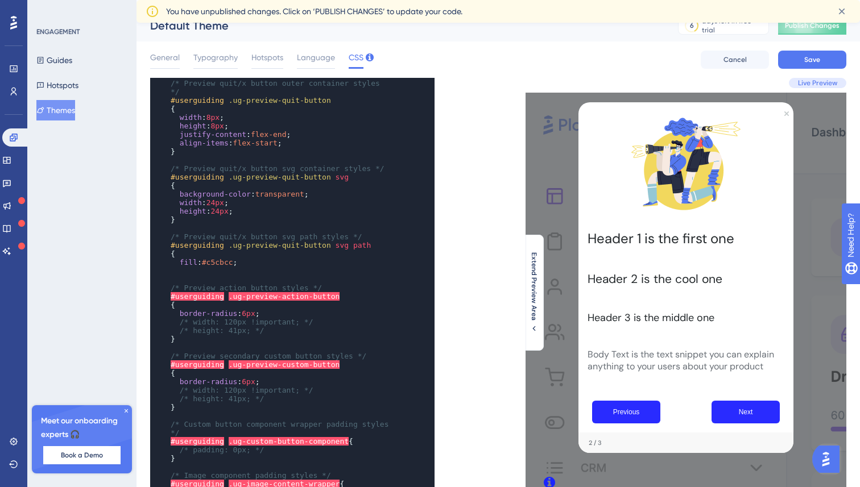
scroll to position [1070, 0]
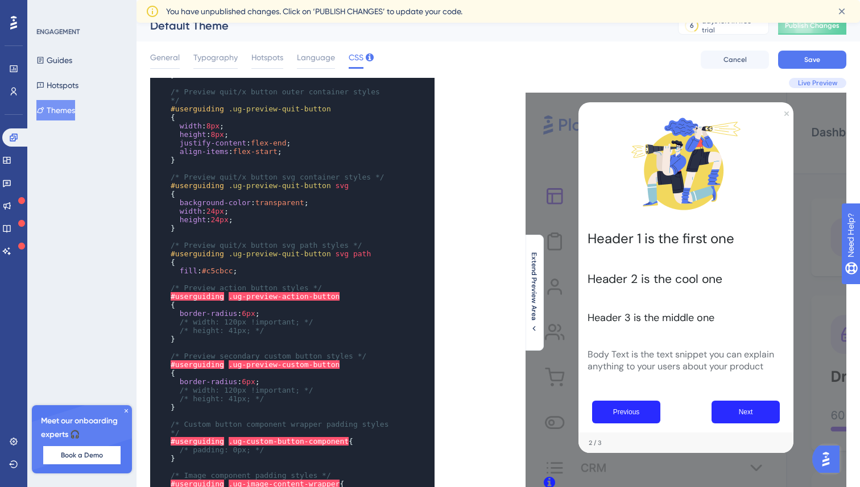
click at [298, 258] on pre "{" at bounding box center [281, 262] width 226 height 9
click at [262, 269] on pre "fill : #c5cbcc ;" at bounding box center [281, 271] width 226 height 9
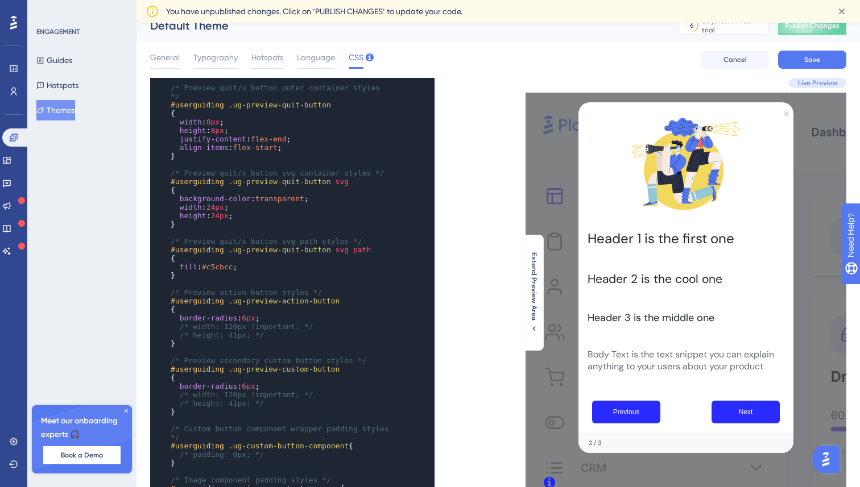
click at [251, 212] on pre "height : 24px ;" at bounding box center [281, 216] width 226 height 9
click at [219, 208] on span "24px" at bounding box center [215, 207] width 18 height 9
click at [331, 225] on pre "}" at bounding box center [281, 224] width 226 height 9
click at [218, 207] on span "32px" at bounding box center [215, 207] width 18 height 9
click at [263, 259] on pre "{" at bounding box center [281, 258] width 226 height 9
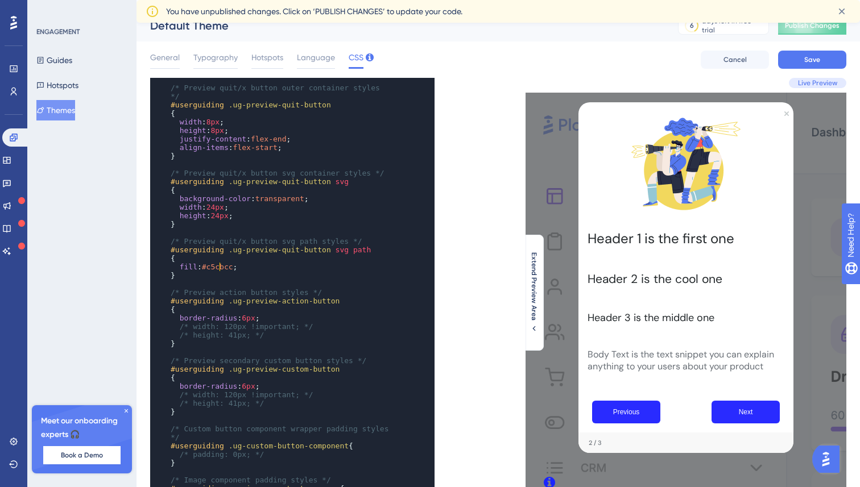
click at [221, 270] on span "#c5cbcc" at bounding box center [217, 267] width 31 height 9
type textarea "c5cbcc"
click at [221, 270] on span "#c5cbcc" at bounding box center [217, 267] width 31 height 9
click at [267, 268] on pre "fill : #c5cbcc ;" at bounding box center [281, 267] width 226 height 9
click at [244, 215] on pre "height : 24px ;" at bounding box center [281, 216] width 226 height 9
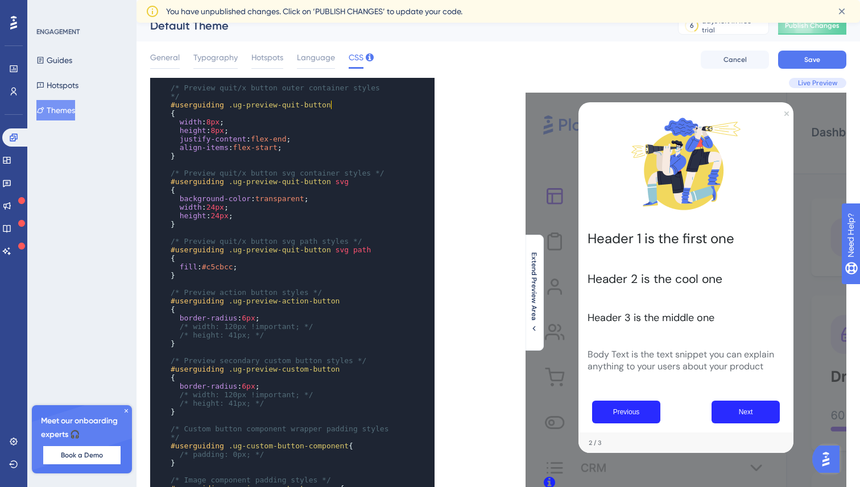
click at [337, 103] on pre "#userguiding .ug-preview-quit-button" at bounding box center [281, 105] width 226 height 9
click at [242, 216] on pre "height : 24px ;" at bounding box center [281, 216] width 226 height 9
click at [285, 198] on span "transparent" at bounding box center [279, 198] width 49 height 9
type textarea "transparent"
click at [285, 198] on span "transparent" at bounding box center [279, 198] width 49 height 9
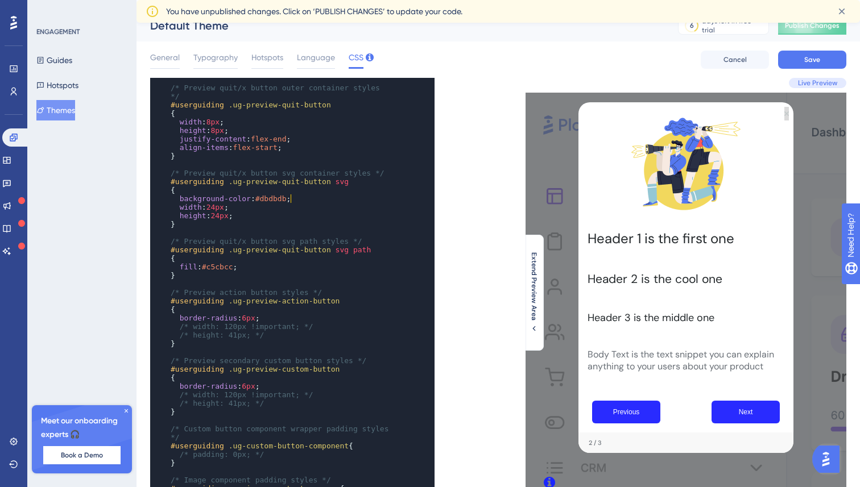
click at [309, 201] on pre "background-color : #dbdbdb ;" at bounding box center [281, 198] width 226 height 9
click at [250, 214] on pre "height : 24px ;" at bounding box center [281, 216] width 226 height 9
click at [223, 206] on span "24px" at bounding box center [215, 207] width 18 height 9
click at [202, 208] on span "width : 24px ;" at bounding box center [200, 207] width 58 height 9
click at [234, 208] on pre "width : 24px ;" at bounding box center [281, 207] width 226 height 9
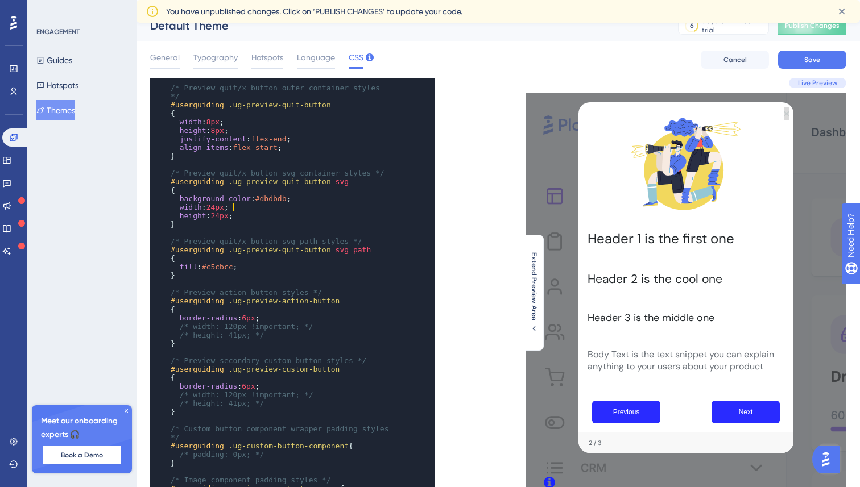
click at [252, 214] on pre "height : 24px ;" at bounding box center [281, 216] width 226 height 9
click at [202, 207] on span "width : 24px ;" at bounding box center [200, 207] width 58 height 9
click at [257, 213] on pre "height : 24px ;" at bounding box center [281, 216] width 226 height 9
click at [310, 200] on pre "background-color : #dbdbdb ;" at bounding box center [281, 198] width 226 height 9
click at [278, 200] on span "#dbdbdb" at bounding box center [270, 198] width 31 height 9
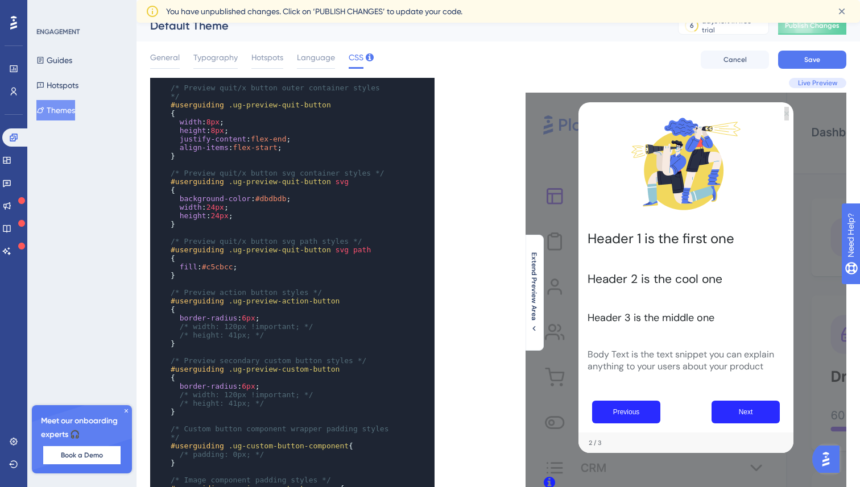
click at [278, 200] on span "#dbdbdb" at bounding box center [270, 198] width 31 height 9
type textarea "dbdbdb"
click at [278, 200] on span "#dbdbdb" at bounding box center [270, 198] width 31 height 9
click at [227, 267] on span "#c5cbcc" at bounding box center [217, 267] width 31 height 9
type textarea "c5cbcc"
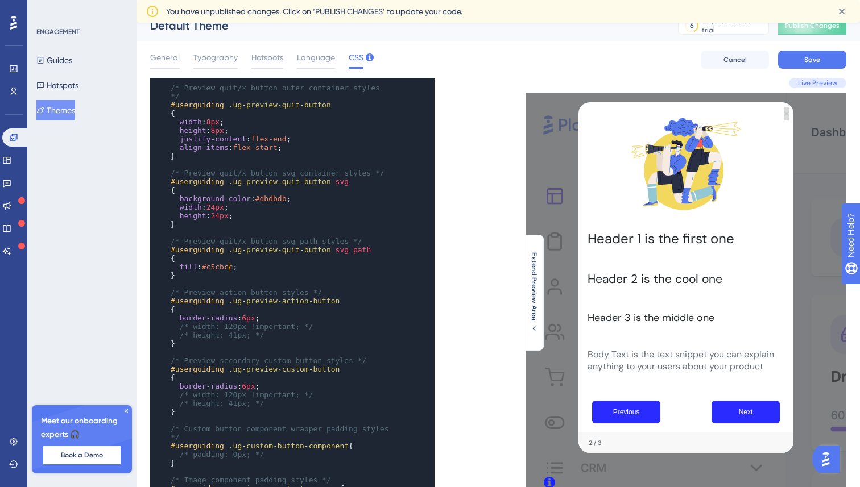
click at [227, 267] on span "#c5cbcc" at bounding box center [217, 267] width 31 height 9
click at [225, 217] on span "24px" at bounding box center [219, 216] width 18 height 9
click at [244, 215] on pre "height : 24px ;" at bounding box center [281, 216] width 226 height 9
click at [210, 206] on span "width : 24px ;" at bounding box center [200, 207] width 58 height 9
click at [282, 213] on pre "height : 24px ;" at bounding box center [281, 216] width 226 height 9
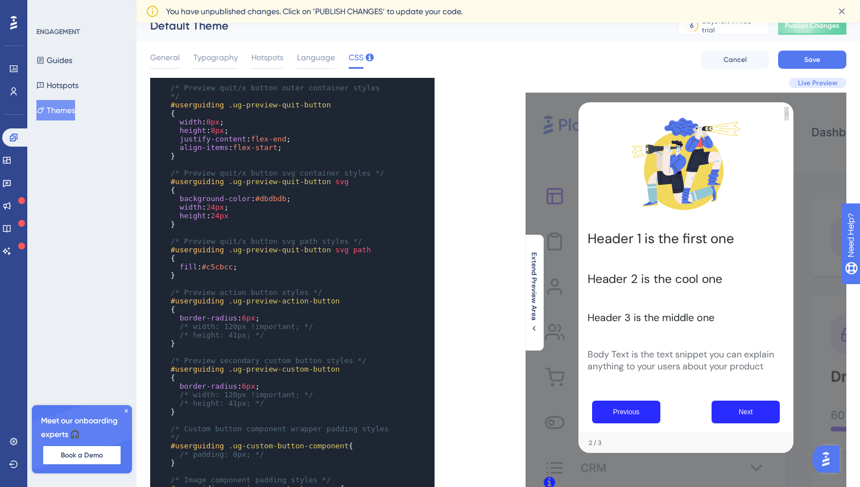
click at [291, 202] on span "background-color : #dbdbdb ;" at bounding box center [231, 198] width 120 height 9
click at [316, 202] on pre "background-color : #dbdbdb ;" at bounding box center [281, 198] width 226 height 9
click at [248, 216] on pre "height : 24px" at bounding box center [281, 216] width 226 height 9
click at [221, 207] on span "24px" at bounding box center [215, 207] width 18 height 9
click at [316, 219] on pre "height : 24px ;" at bounding box center [281, 216] width 226 height 9
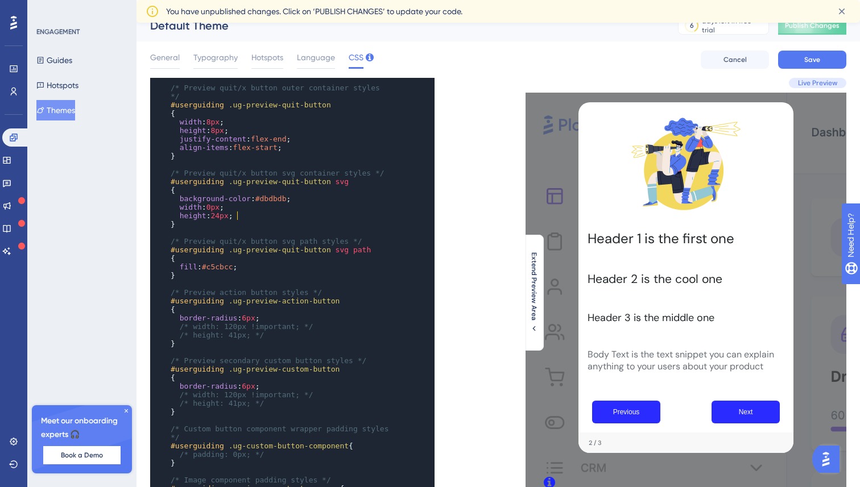
click at [213, 209] on span "0px" at bounding box center [212, 207] width 13 height 9
click at [263, 235] on pre "​" at bounding box center [281, 233] width 226 height 9
click at [237, 206] on pre "width : 32px ;" at bounding box center [281, 207] width 226 height 9
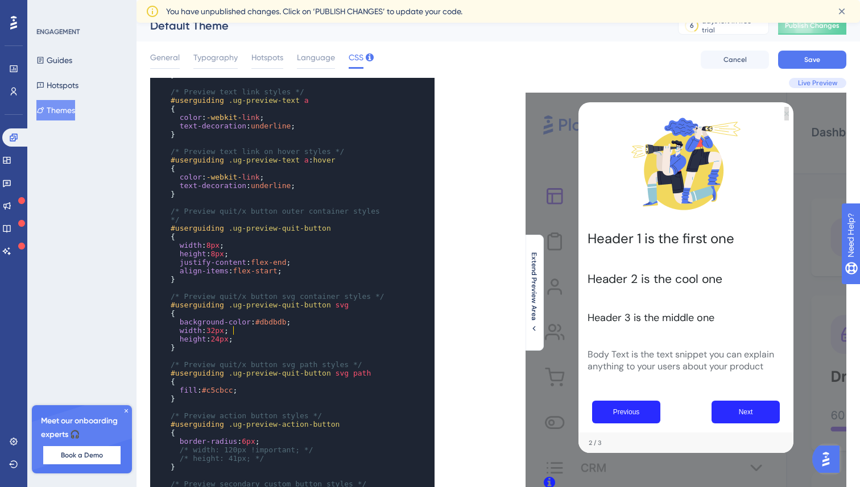
scroll to position [932, 0]
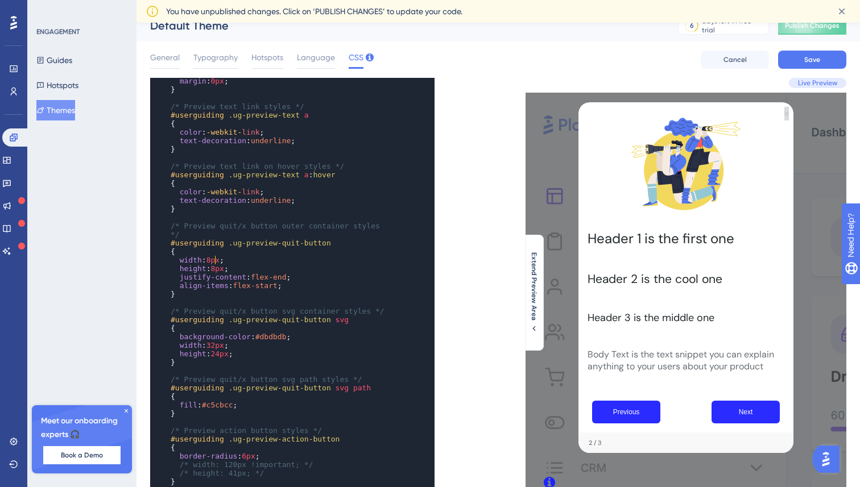
click at [216, 260] on span "8px" at bounding box center [212, 260] width 13 height 9
click at [219, 268] on span "8px" at bounding box center [216, 268] width 13 height 9
click at [221, 345] on span "32px" at bounding box center [215, 345] width 18 height 9
click at [244, 356] on pre "height : 24px ;" at bounding box center [281, 354] width 226 height 9
click at [217, 344] on span "24px" at bounding box center [215, 345] width 18 height 9
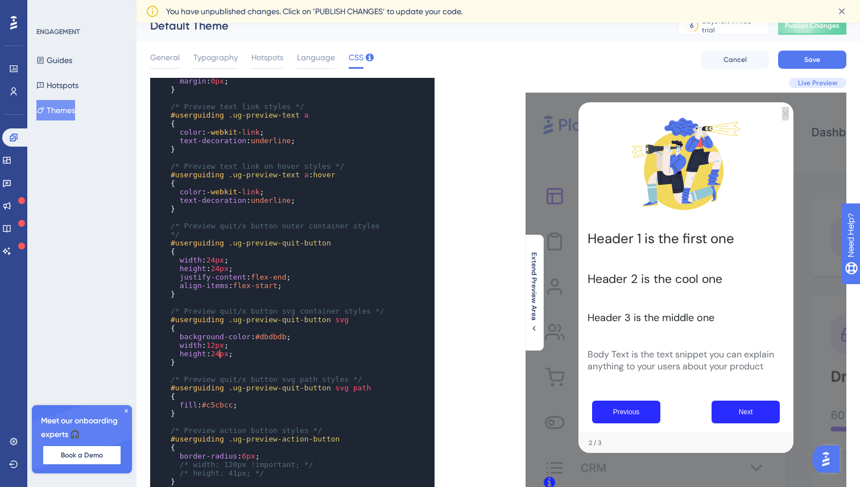
click at [221, 355] on span "24px" at bounding box center [219, 354] width 18 height 9
click at [258, 266] on pre "height : 24px ;" at bounding box center [281, 268] width 226 height 9
click at [280, 338] on span "#dbdbdb" at bounding box center [270, 337] width 31 height 9
type textarea "dbdbdb"
click at [280, 338] on span "#dbdbdb" at bounding box center [270, 337] width 31 height 9
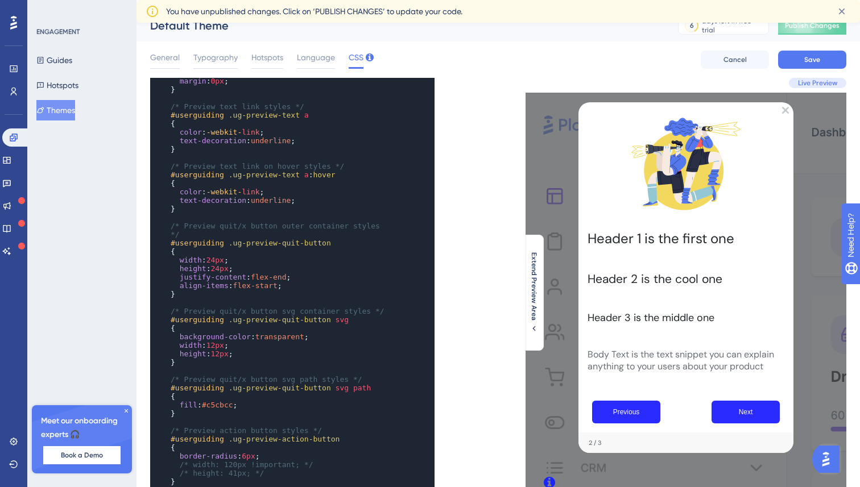
click at [290, 347] on pre "width : 12px ;" at bounding box center [281, 345] width 226 height 9
click at [221, 345] on span "12px" at bounding box center [215, 345] width 18 height 9
click at [219, 258] on span "24px" at bounding box center [215, 260] width 18 height 9
click at [223, 267] on span "24px" at bounding box center [219, 268] width 18 height 9
click at [291, 285] on pre "align-items : flex-start ;" at bounding box center [281, 285] width 226 height 9
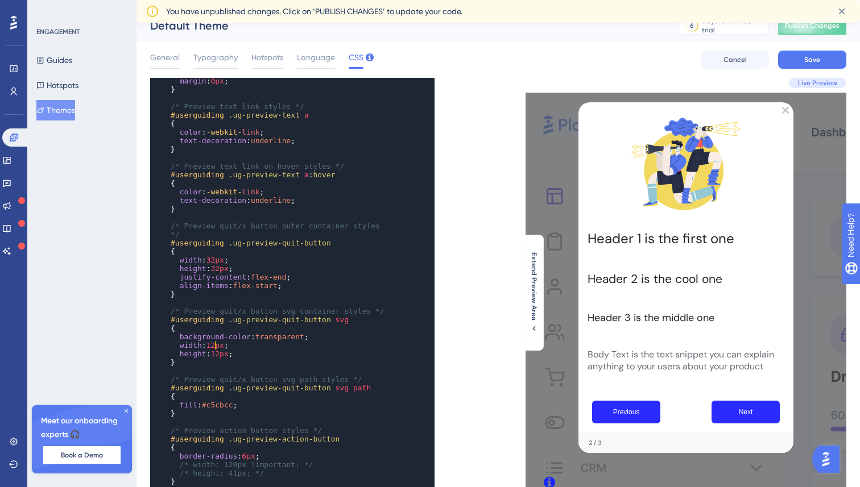
click at [217, 346] on span "12px" at bounding box center [215, 345] width 18 height 9
click at [223, 354] on span "12px" at bounding box center [219, 354] width 18 height 9
click at [300, 360] on pre "}" at bounding box center [281, 362] width 226 height 9
click at [215, 355] on span "8px" at bounding box center [216, 354] width 13 height 9
click at [214, 347] on span "8px" at bounding box center [212, 345] width 13 height 9
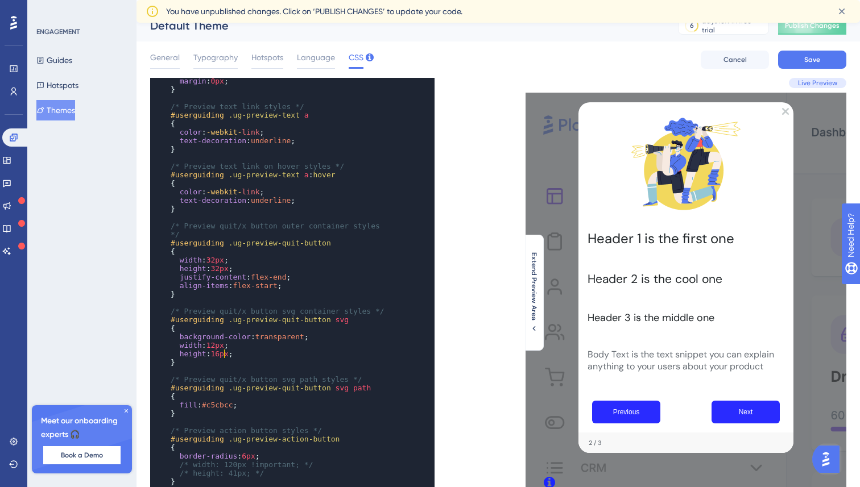
click at [223, 353] on span "16px" at bounding box center [219, 354] width 18 height 9
click at [259, 354] on pre "height : 12px ;" at bounding box center [281, 354] width 226 height 9
click at [237, 258] on pre "width : 32px ;" at bounding box center [281, 260] width 226 height 9
click at [239, 268] on pre "height : 32px ;" at bounding box center [281, 268] width 226 height 9
click at [223, 268] on span "32px" at bounding box center [219, 268] width 18 height 9
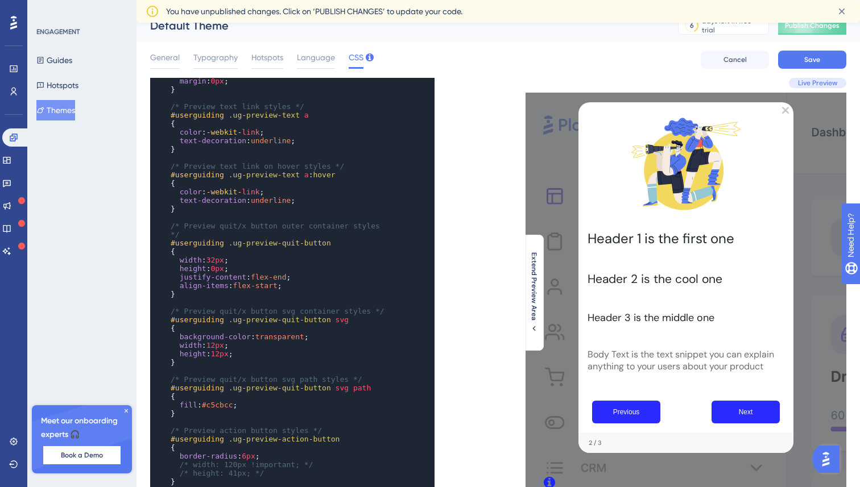
click at [327, 266] on pre "height : 0px ;" at bounding box center [281, 268] width 226 height 9
click at [267, 267] on pre "height : 32px ;" at bounding box center [281, 268] width 226 height 9
click at [246, 353] on pre "height : 12px ;" at bounding box center [281, 354] width 226 height 9
click at [244, 271] on pre "height : 32px ;" at bounding box center [281, 268] width 226 height 9
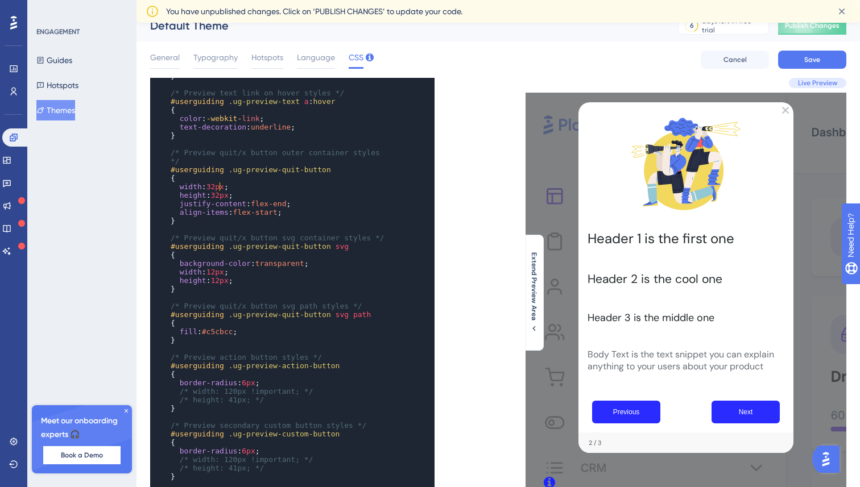
click at [219, 187] on span "32px" at bounding box center [215, 187] width 18 height 9
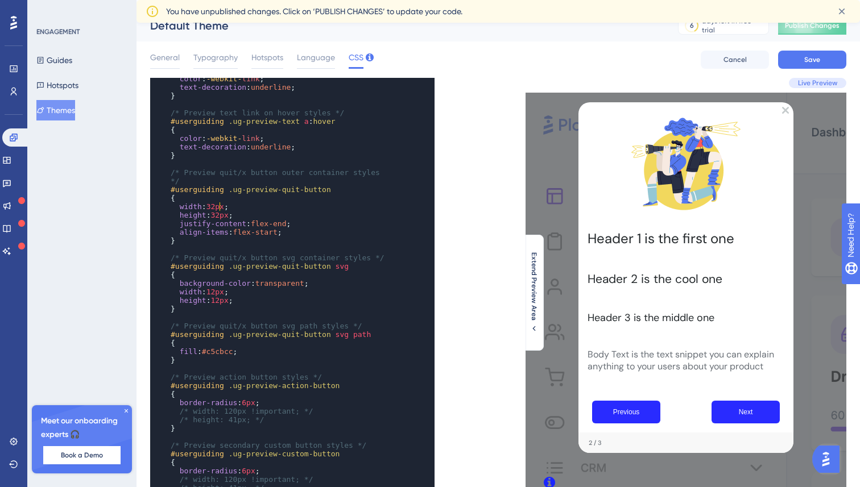
click at [310, 325] on span "/* Preview quit/x button svg path styles */" at bounding box center [267, 326] width 192 height 9
click at [244, 351] on pre "fill : #c5cbcc ;" at bounding box center [281, 351] width 226 height 9
click at [221, 351] on span "#c5cbcc" at bounding box center [217, 351] width 31 height 9
type textarea "c5cbcc"
click at [221, 351] on span "#c5cbcc" at bounding box center [217, 351] width 31 height 9
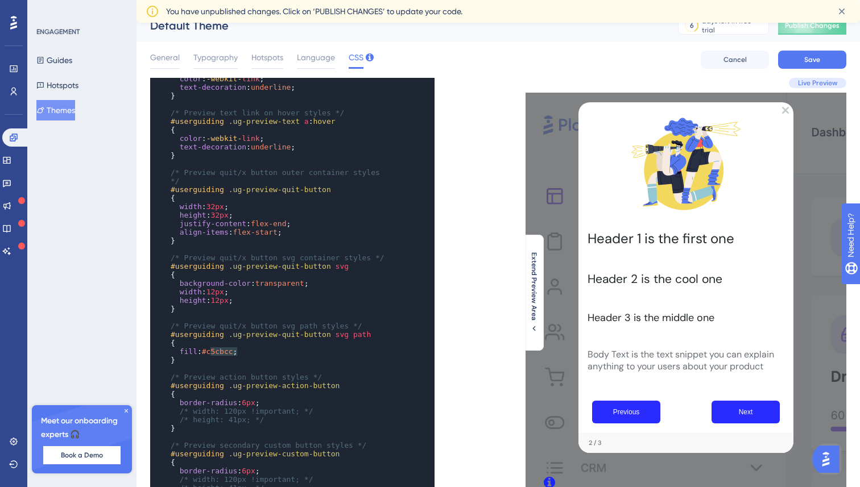
paste textarea "Code editor"
click at [226, 353] on span "#c5cbcc" at bounding box center [217, 351] width 31 height 9
type textarea "c5cbcc"
click at [226, 353] on span "#c5cbcc" at bounding box center [217, 351] width 31 height 9
paste textarea "Code editor"
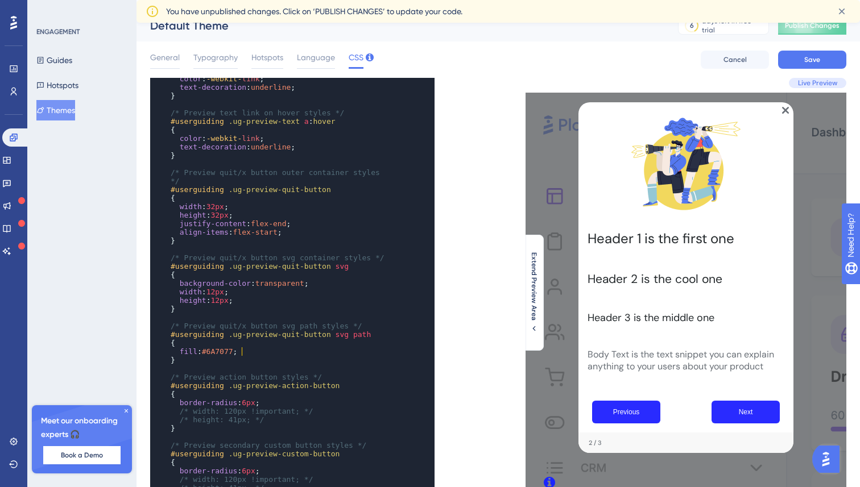
click at [283, 347] on pre "fill : #6A7077 ;" at bounding box center [281, 351] width 226 height 9
click at [242, 302] on pre "height : 12px ;" at bounding box center [281, 300] width 226 height 9
click at [285, 284] on span "transparent" at bounding box center [279, 283] width 49 height 9
click at [197, 294] on span "width" at bounding box center [191, 292] width 22 height 9
click at [219, 292] on span "12px" at bounding box center [215, 292] width 18 height 9
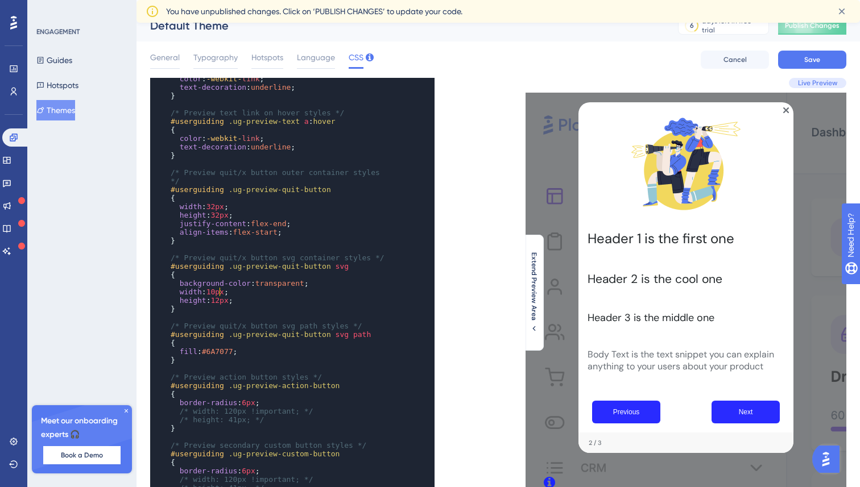
click at [223, 300] on span "12px" at bounding box center [219, 300] width 18 height 9
click at [262, 297] on pre "height : 10px ;" at bounding box center [281, 300] width 226 height 9
click at [304, 228] on pre "align-items : flex-start ;" at bounding box center [281, 232] width 226 height 9
click at [241, 214] on pre "height : 32px ;" at bounding box center [281, 215] width 226 height 9
click at [284, 223] on span "flex-end" at bounding box center [269, 223] width 36 height 9
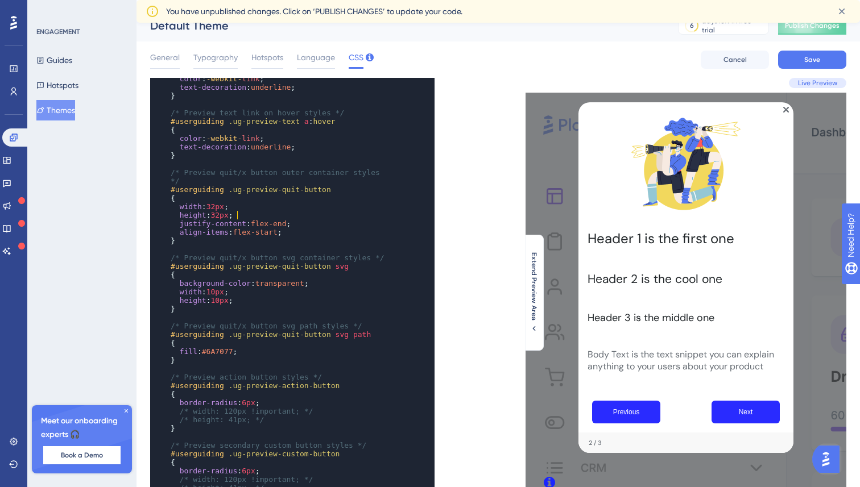
type textarea "end"
click at [284, 223] on span "flex-end" at bounding box center [269, 223] width 36 height 9
click at [266, 233] on span "flex-start" at bounding box center [255, 232] width 44 height 9
type textarea "start"
click at [266, 233] on span "flex-start" at bounding box center [255, 232] width 44 height 9
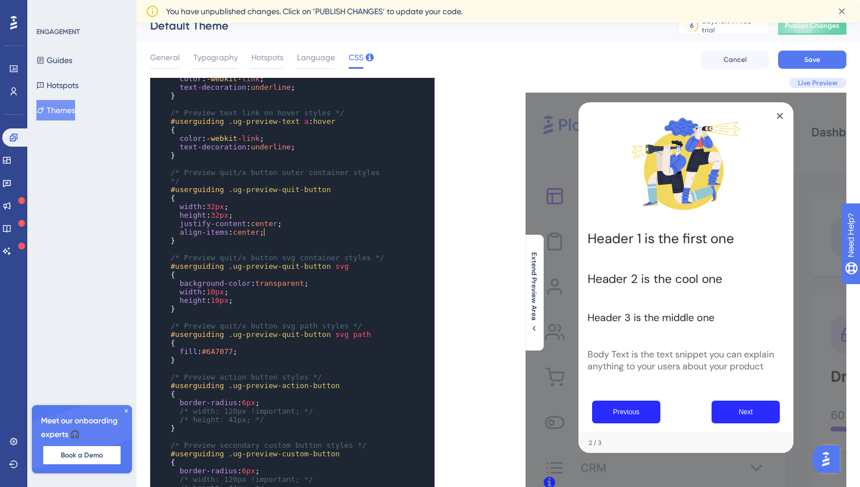
click at [378, 212] on pre "height : 32px ;" at bounding box center [281, 215] width 226 height 9
click at [283, 235] on pre "align-items : center ;" at bounding box center [281, 232] width 226 height 9
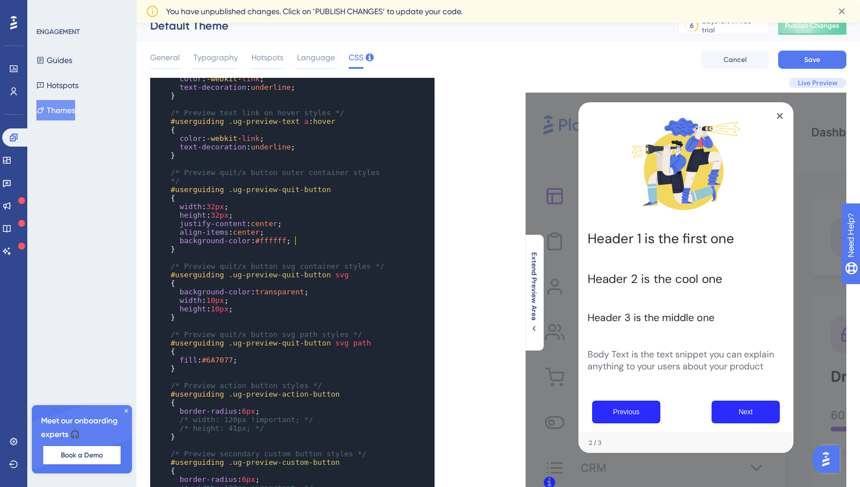
click at [274, 241] on span "#ffffff" at bounding box center [270, 241] width 31 height 9
type textarea "ffffff"
click at [274, 241] on span "#ffffff" at bounding box center [270, 241] width 31 height 9
click at [300, 242] on pre "background-color : #000000 ;" at bounding box center [281, 241] width 226 height 9
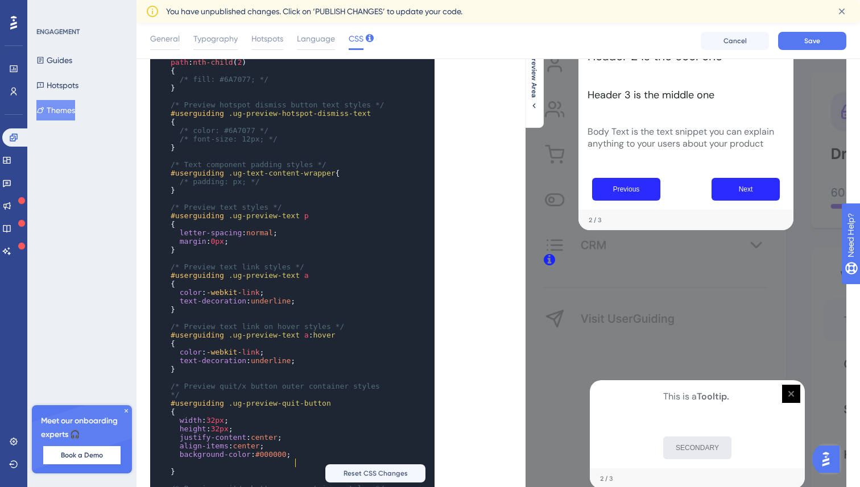
scroll to position [725, 0]
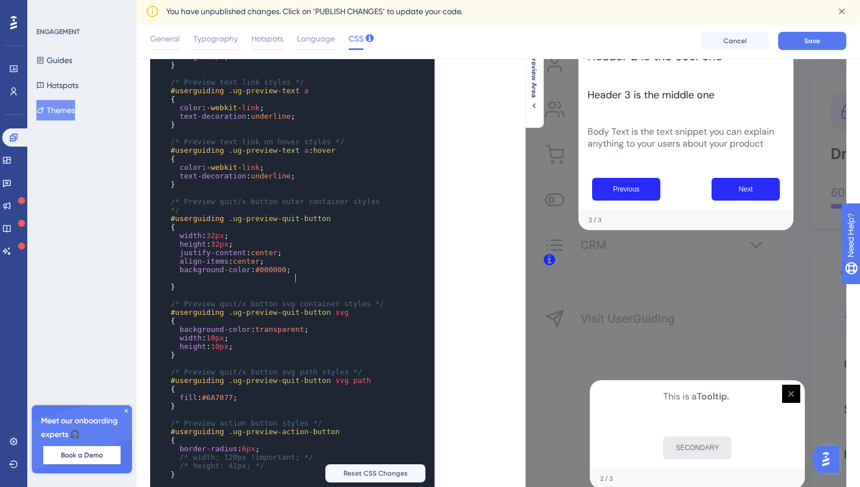
click at [242, 283] on pre "​" at bounding box center [281, 278] width 226 height 9
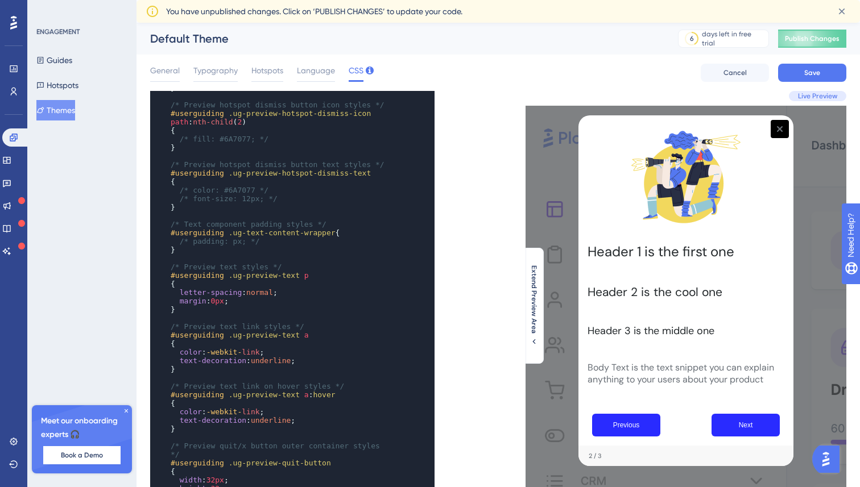
scroll to position [903, 0]
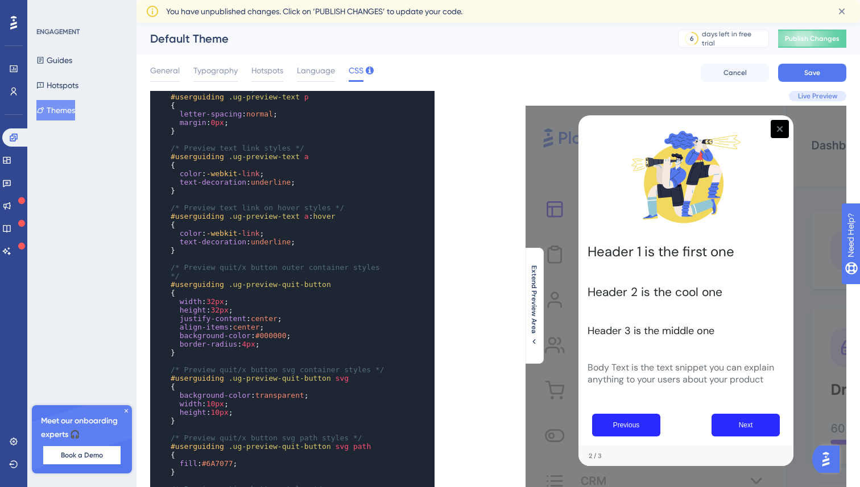
type textarea "4"
click at [248, 346] on span "4px" at bounding box center [248, 344] width 13 height 9
click at [283, 341] on pre "border-radius : 8px ;" at bounding box center [281, 344] width 226 height 9
click at [251, 345] on span "8px" at bounding box center [248, 344] width 13 height 9
click at [299, 346] on pre "border-radius : 12px ;" at bounding box center [281, 344] width 226 height 9
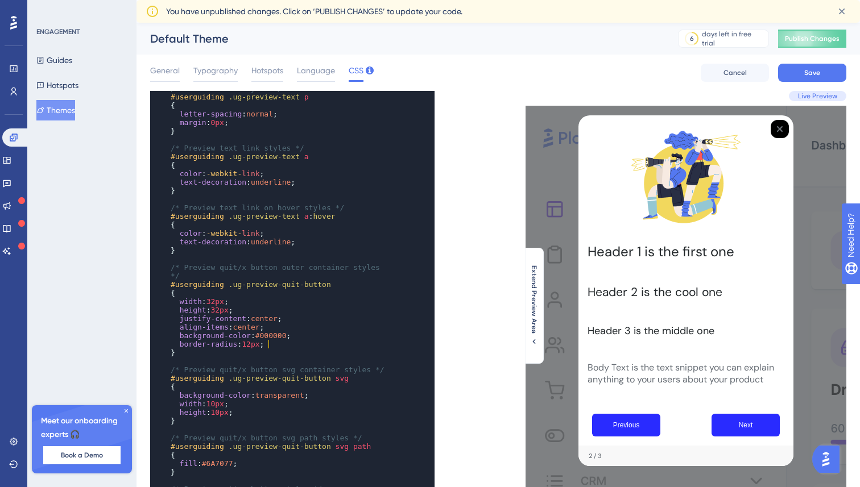
scroll to position [970, 0]
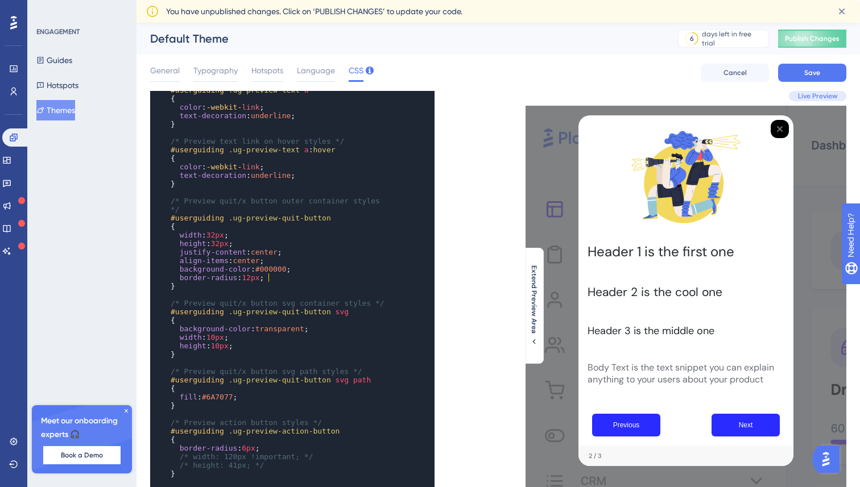
click at [222, 396] on span "#6A7077" at bounding box center [217, 397] width 31 height 9
type textarea "6A7077"
click at [222, 396] on span "#6A7077" at bounding box center [217, 397] width 31 height 9
click at [246, 393] on pre "fill : #ffffff ;" at bounding box center [281, 397] width 226 height 9
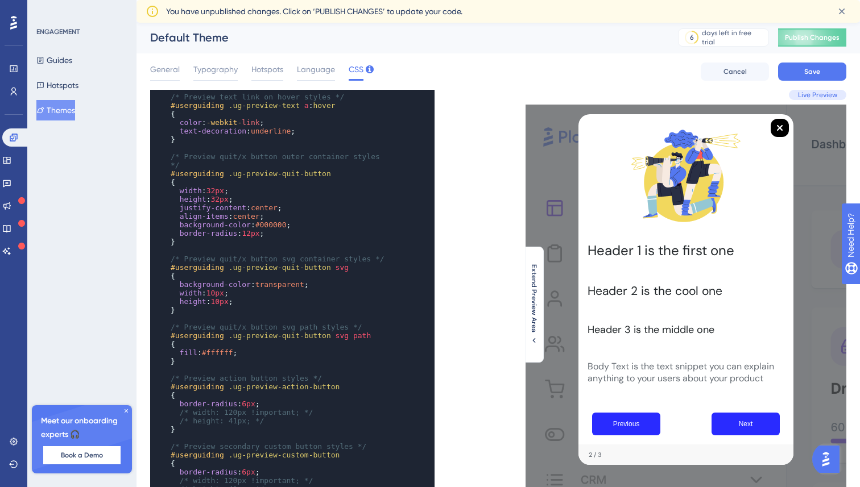
scroll to position [1086, 0]
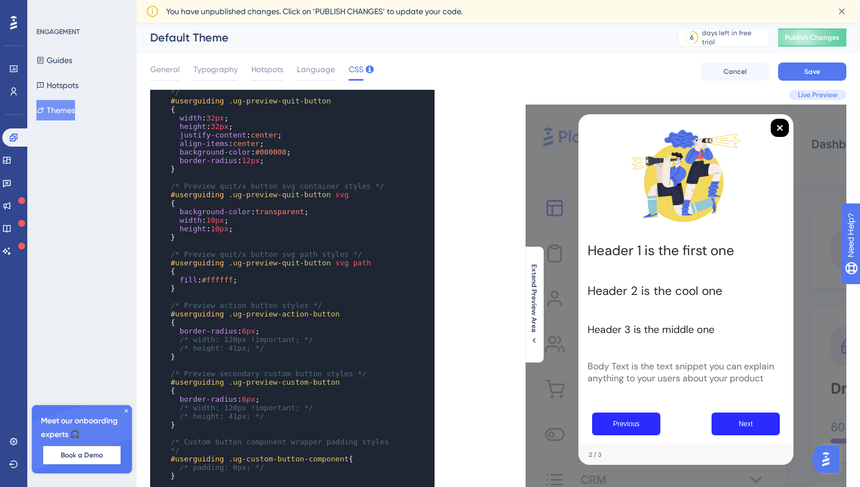
click at [294, 156] on div "{ /* color: #6A7077 */ /* font-size: 12px; */ } ​ /* Text component padding sty…" at bounding box center [281, 254] width 226 height 878
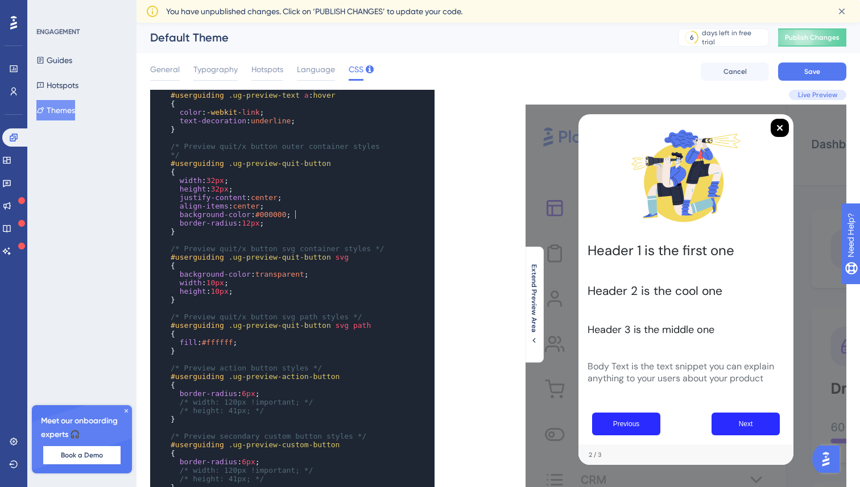
scroll to position [978, 0]
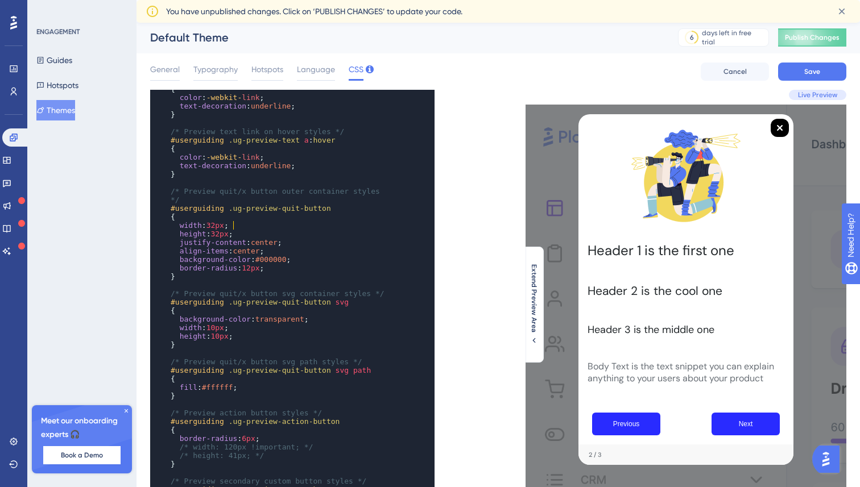
click at [237, 226] on pre "width : 32px ;" at bounding box center [281, 225] width 226 height 9
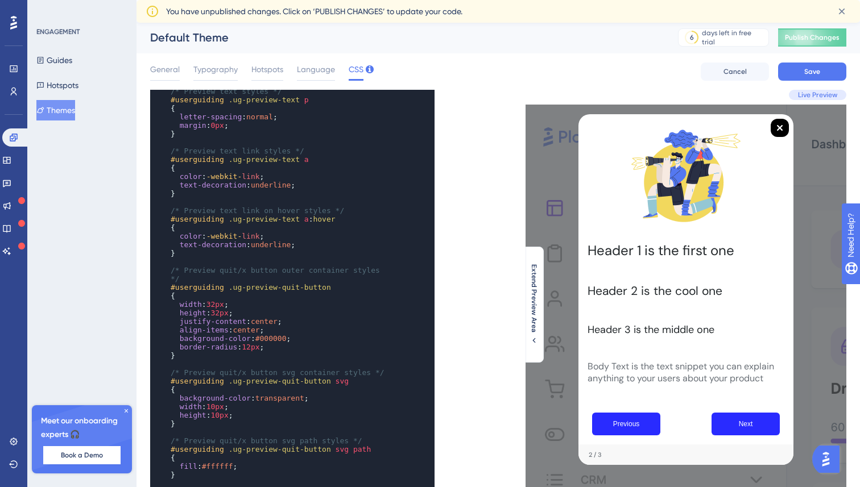
scroll to position [913, 0]
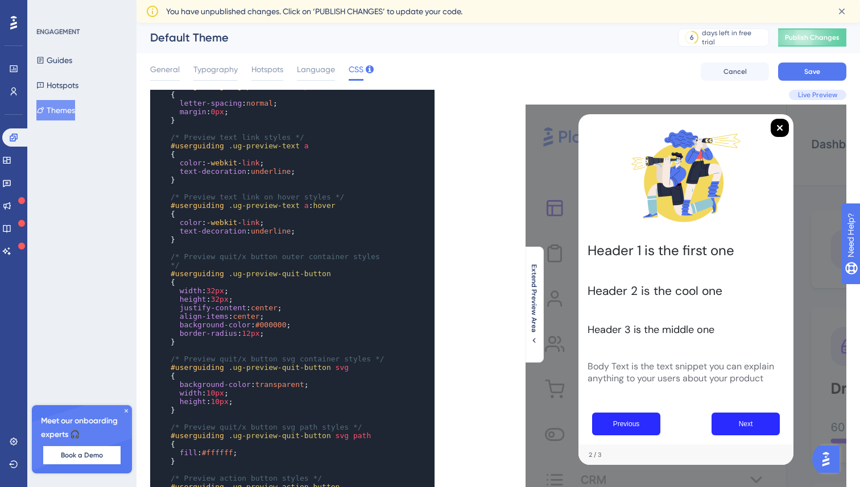
type textarea "}"
click at [280, 338] on pre "}" at bounding box center [281, 342] width 226 height 9
click at [238, 287] on pre "width : 32px ;" at bounding box center [281, 291] width 226 height 9
click at [272, 334] on pre "border-radius : 12px ;" at bounding box center [281, 333] width 226 height 9
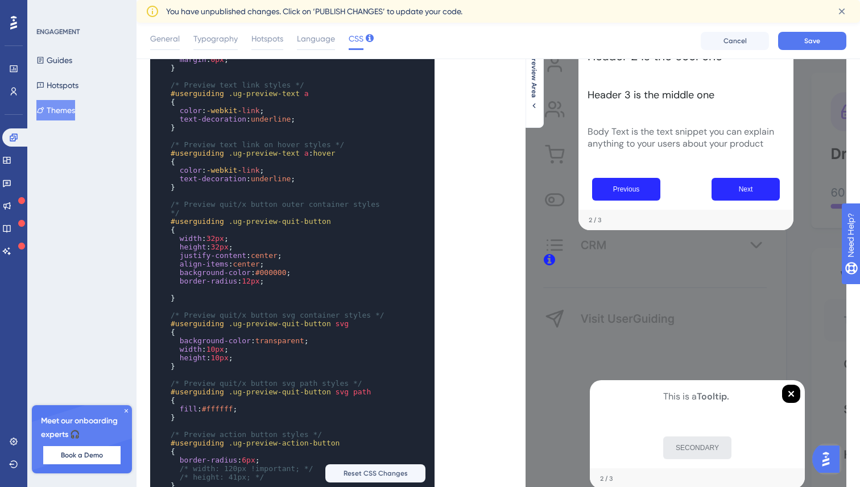
scroll to position [750, 0]
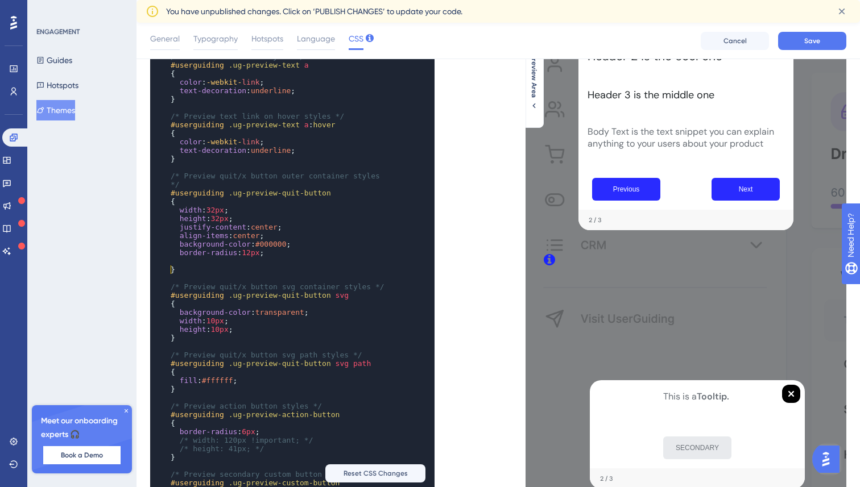
click at [204, 266] on pre "​" at bounding box center [281, 261] width 226 height 9
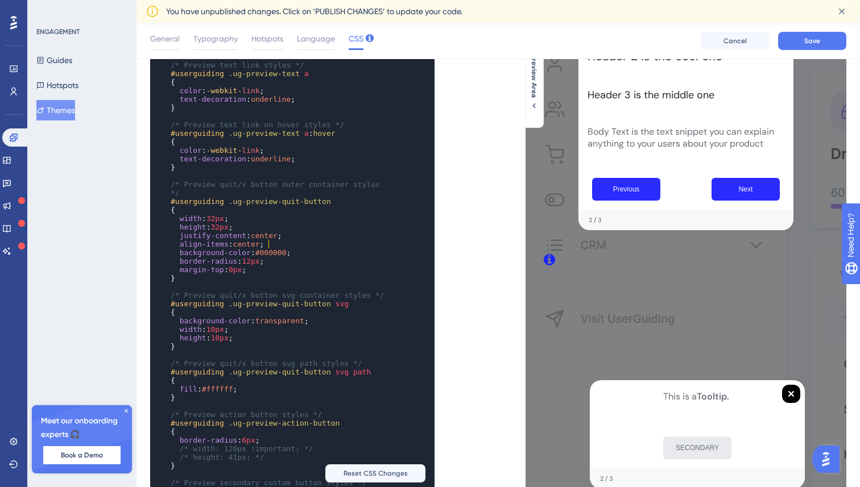
click at [312, 242] on pre "align-items : center ;" at bounding box center [281, 244] width 226 height 9
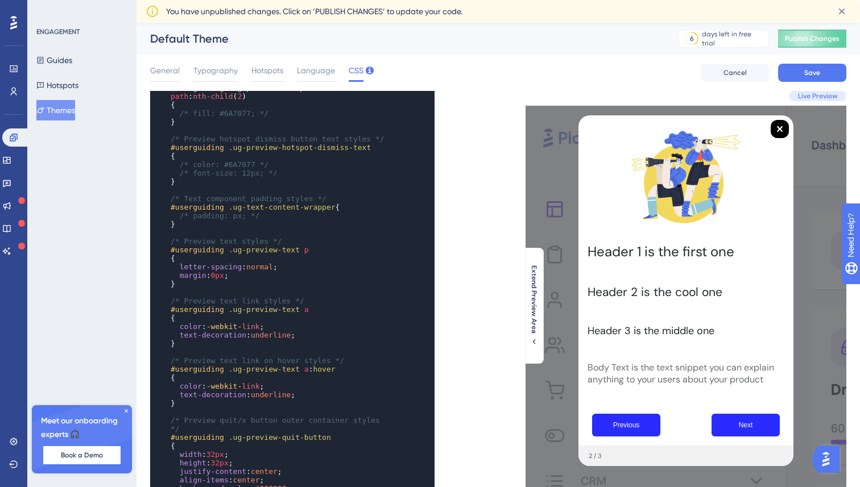
scroll to position [296, 0]
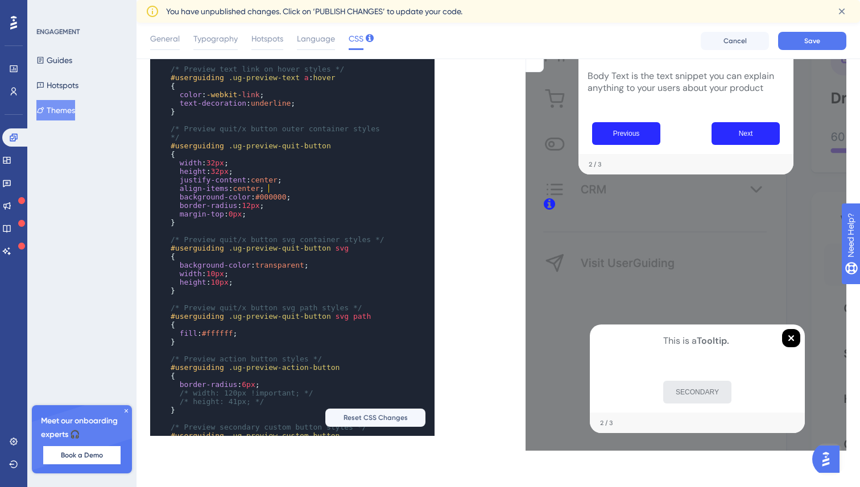
click at [288, 227] on pre "​" at bounding box center [281, 231] width 226 height 9
click at [236, 212] on span "0px" at bounding box center [235, 214] width 13 height 9
click at [308, 260] on pre "{" at bounding box center [281, 256] width 226 height 9
click at [242, 214] on span "24px" at bounding box center [238, 214] width 18 height 9
click at [344, 213] on pre "margin-top : -4px ;" at bounding box center [281, 214] width 226 height 9
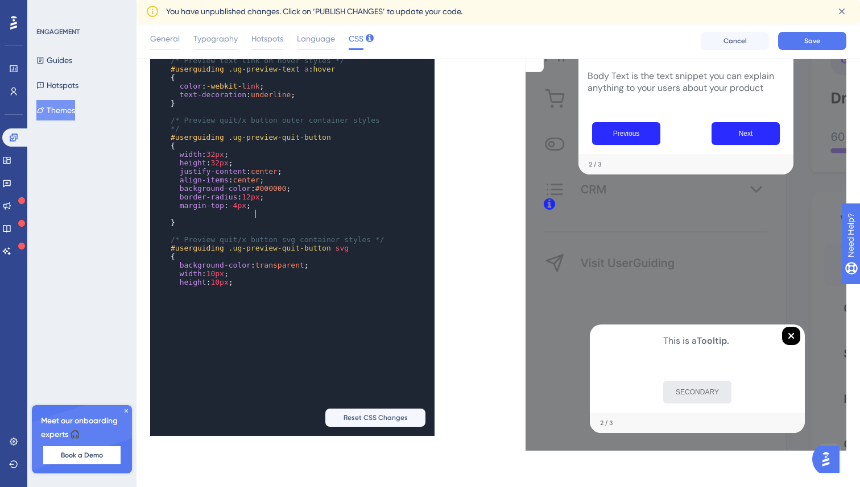
scroll to position [557, 0]
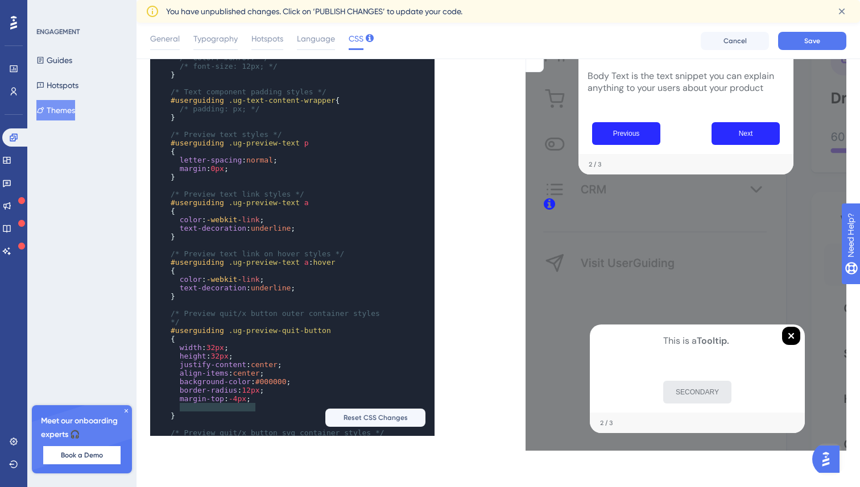
type textarea "margin-top: -4px;"
drag, startPoint x: 256, startPoint y: 406, endPoint x: 177, endPoint y: 408, distance: 79.6
click at [177, 403] on pre "margin-top : -4px ;" at bounding box center [281, 399] width 226 height 9
click at [190, 417] on div "Uncomment this section to change highlighted element in your page. */ #userguid…" at bounding box center [281, 70] width 226 height 819
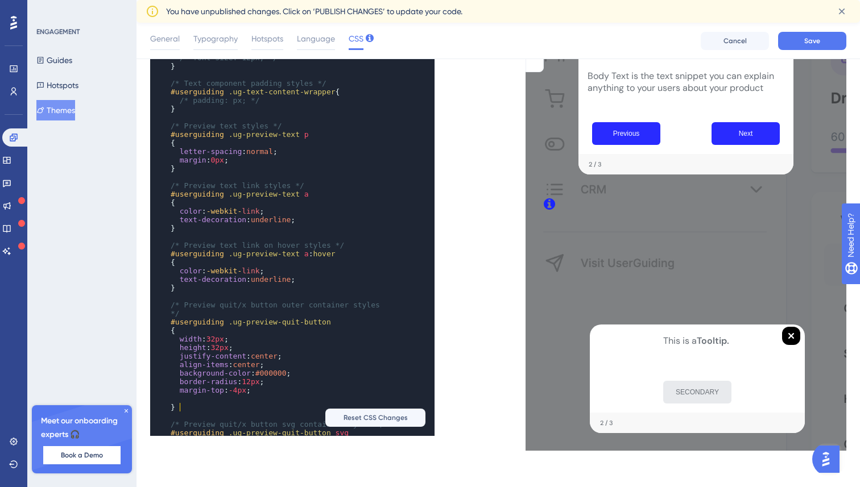
paste textarea "top"
click at [186, 403] on span "margin-top" at bounding box center [206, 399] width 44 height 9
click at [218, 403] on span "margin-top" at bounding box center [202, 399] width 44 height 9
type textarea "top"
click at [218, 403] on span "margin-top" at bounding box center [202, 399] width 44 height 9
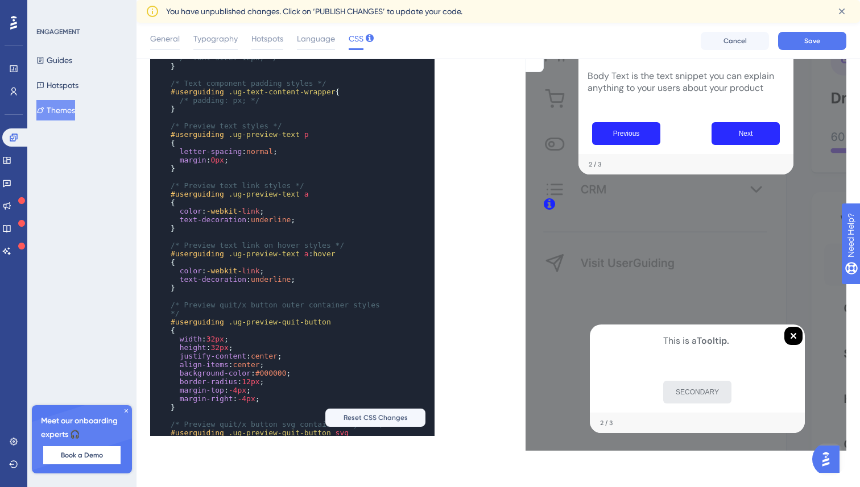
click at [280, 403] on pre "margin-right : -4px ;" at bounding box center [281, 399] width 226 height 9
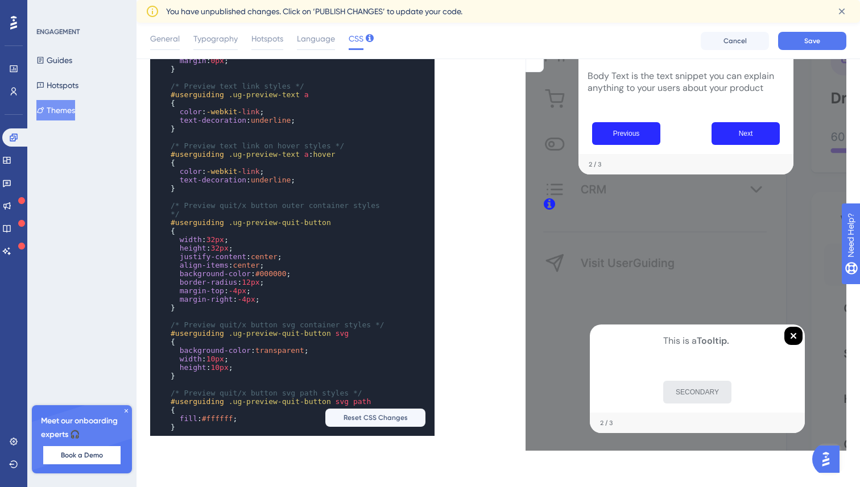
click at [255, 287] on span "12px" at bounding box center [251, 282] width 18 height 9
click at [316, 287] on pre "border-radius : 99px ;" at bounding box center [281, 282] width 226 height 9
click at [273, 278] on span "#000000" at bounding box center [270, 273] width 31 height 9
type textarea "000000"
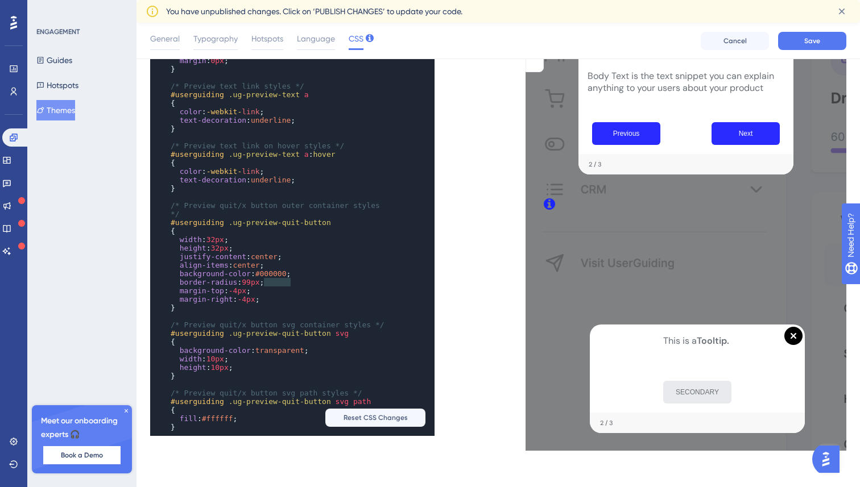
click at [227, 278] on span "background-color" at bounding box center [215, 273] width 71 height 9
click at [197, 278] on span "background-color" at bounding box center [215, 273] width 71 height 9
type textarea "background"
click at [197, 278] on span "background-color" at bounding box center [215, 273] width 71 height 9
click at [284, 278] on pre "border-color : #000000 ;" at bounding box center [281, 273] width 226 height 9
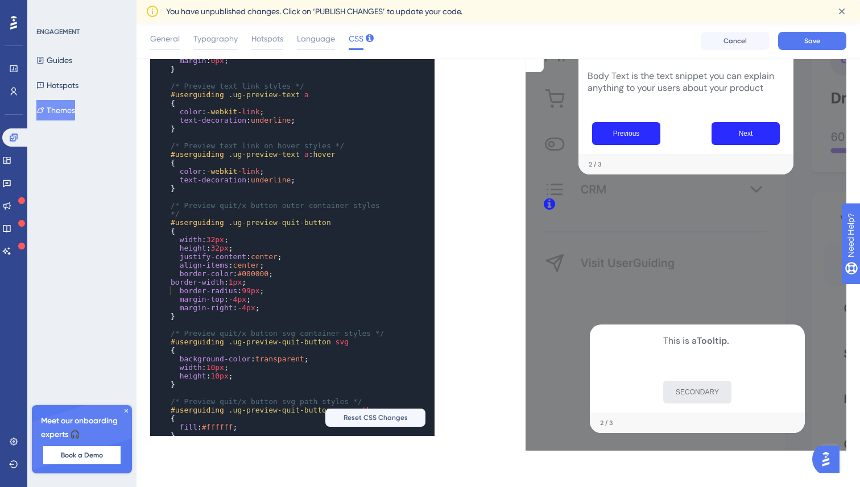
click at [168, 287] on pre "border-width : 1px ;" at bounding box center [281, 282] width 226 height 9
click at [268, 278] on span "#000000" at bounding box center [252, 273] width 31 height 9
click at [268, 287] on pre "border-width : 1px ;" at bounding box center [281, 282] width 226 height 9
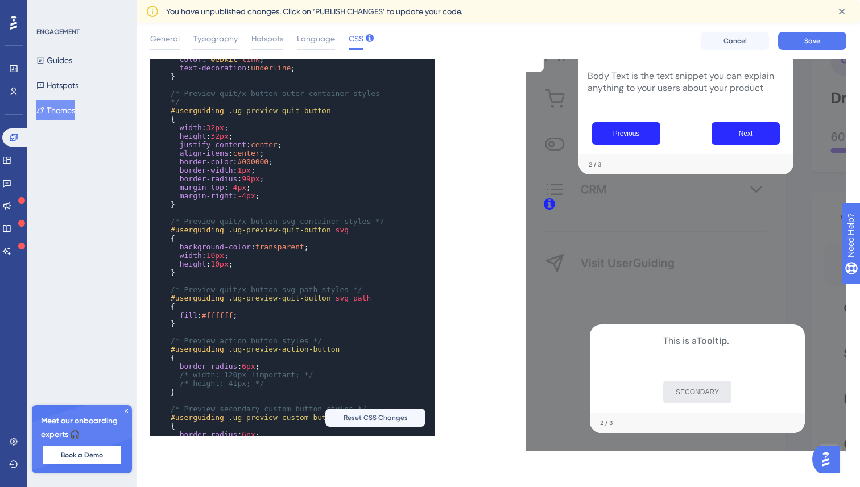
scroll to position [788, 0]
click at [223, 312] on span "#ffffff" at bounding box center [217, 313] width 31 height 9
type textarea "ffffff"
click at [223, 312] on span "#ffffff" at bounding box center [217, 313] width 31 height 9
paste textarea "Code editor"
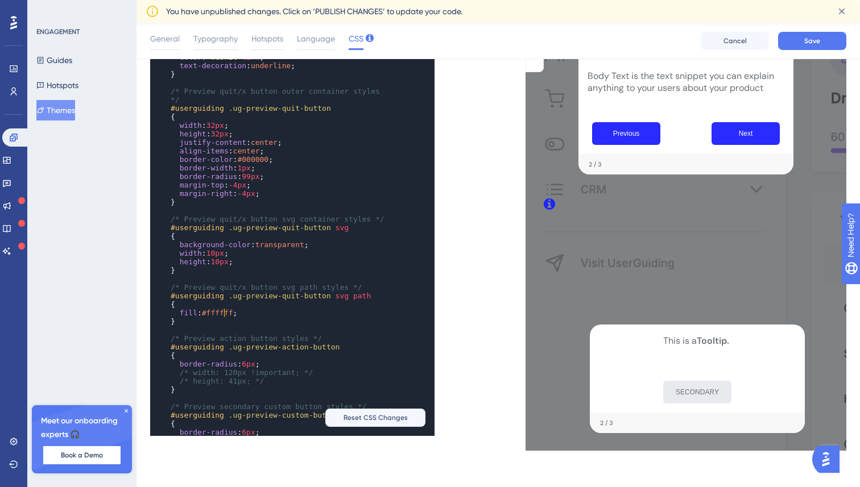
click at [223, 312] on span "#ffffff" at bounding box center [217, 313] width 31 height 9
type textarea "ffffff"
click at [223, 312] on span "#ffffff" at bounding box center [217, 313] width 31 height 9
paste textarea "Code editor"
click at [258, 160] on span "#000000" at bounding box center [252, 159] width 31 height 9
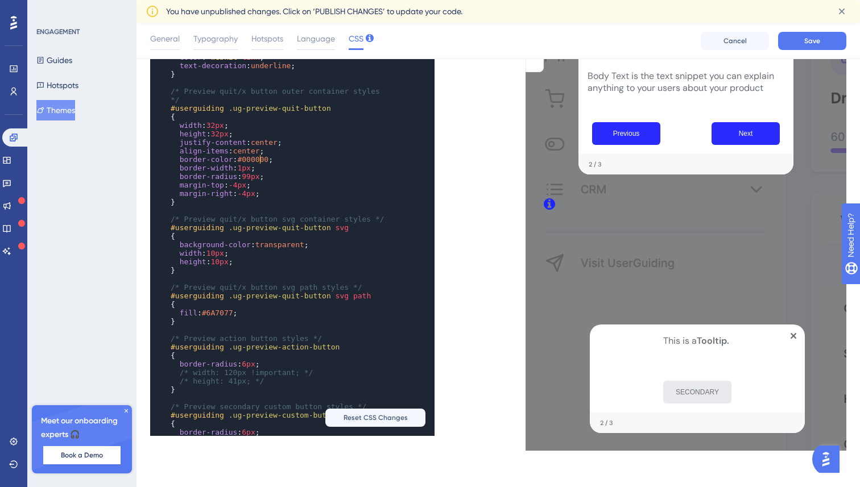
type textarea "000000"
click at [258, 160] on span "#000000" at bounding box center [252, 159] width 31 height 9
paste textarea "Code editor"
click at [318, 169] on pre "border-width : 1px ;" at bounding box center [281, 168] width 226 height 9
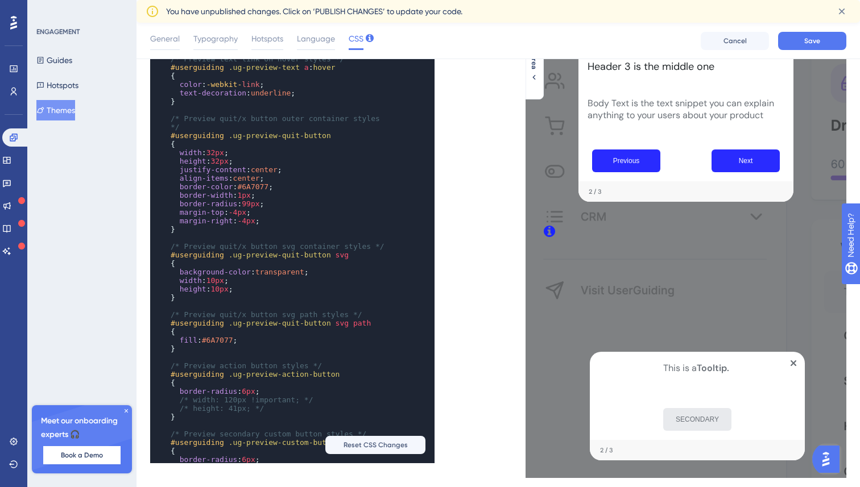
scroll to position [264, 0]
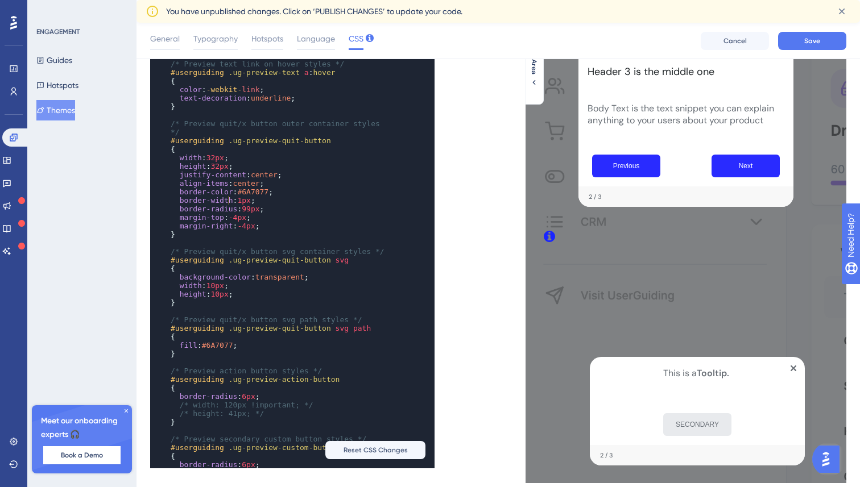
click at [228, 202] on span "border-width" at bounding box center [206, 200] width 53 height 9
click at [217, 190] on span "border-color" at bounding box center [206, 192] width 53 height 9
click at [269, 202] on pre "border-width : 1px ;" at bounding box center [281, 200] width 226 height 9
click at [193, 192] on span "border-color" at bounding box center [206, 192] width 53 height 9
type textarea "border"
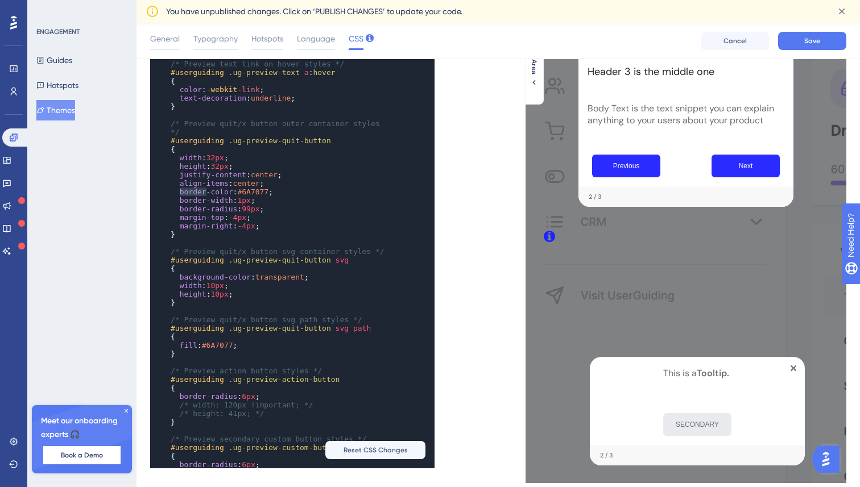
click at [193, 192] on span "border-color" at bounding box center [206, 192] width 53 height 9
click at [250, 198] on span "1px" at bounding box center [243, 200] width 13 height 9
click at [260, 202] on pre "border-width : 1px ;" at bounding box center [281, 200] width 226 height 9
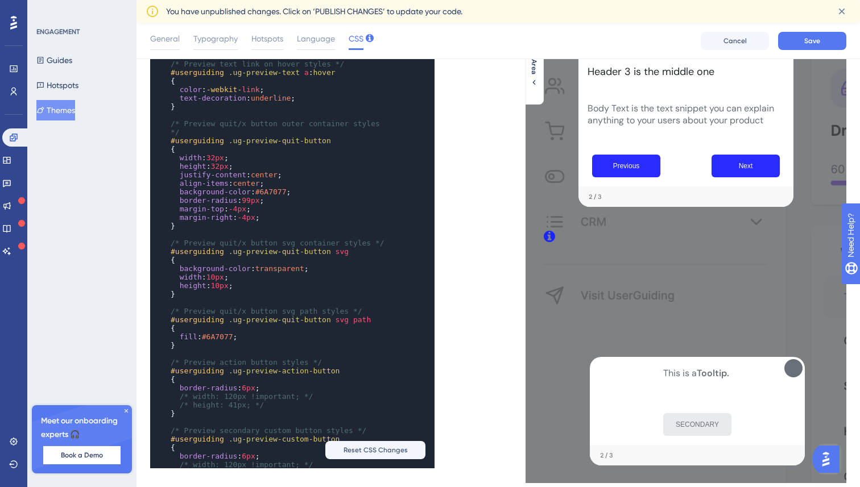
click at [279, 193] on span "#6A7077" at bounding box center [270, 192] width 31 height 9
type textarea "6A7077"
click at [279, 193] on span "#6A7077" at bounding box center [270, 192] width 31 height 9
click at [300, 193] on pre "background-color : #ffffff ;" at bounding box center [281, 192] width 226 height 9
click at [273, 200] on span at bounding box center [268, 200] width 9 height 9
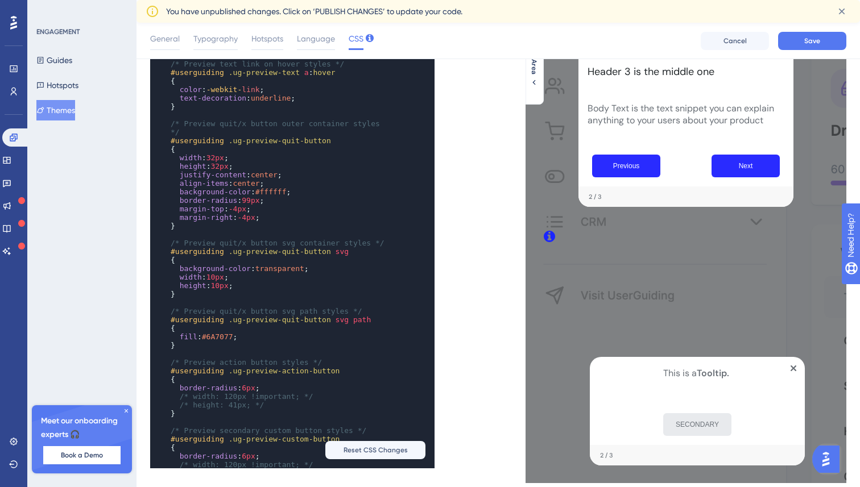
click at [269, 203] on span at bounding box center [268, 200] width 9 height 9
click at [263, 210] on pre "margin-top : -4px ;" at bounding box center [281, 209] width 226 height 9
click at [274, 221] on pre "margin-right : -4px ;" at bounding box center [281, 217] width 226 height 9
click at [817, 36] on span "Save" at bounding box center [812, 40] width 16 height 9
click at [63, 113] on button "Themes" at bounding box center [55, 110] width 39 height 20
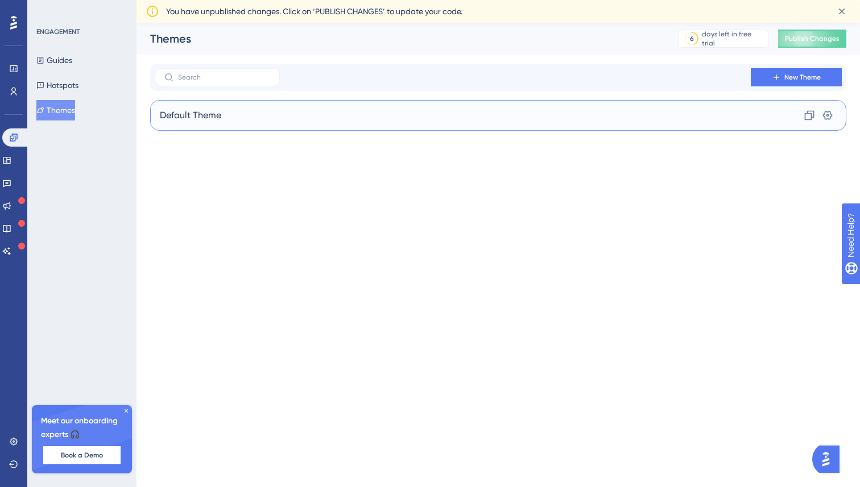
click at [304, 118] on div "Default Theme Clone Settings" at bounding box center [498, 115] width 696 height 31
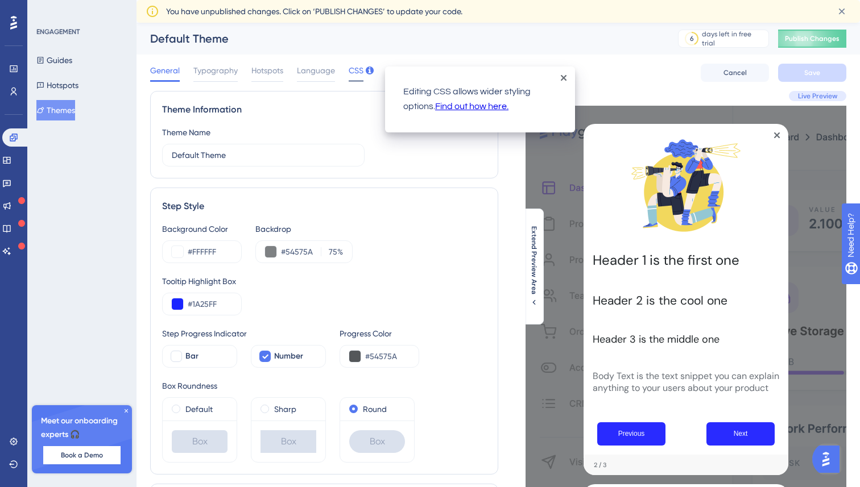
click at [353, 73] on span "CSS" at bounding box center [356, 71] width 15 height 14
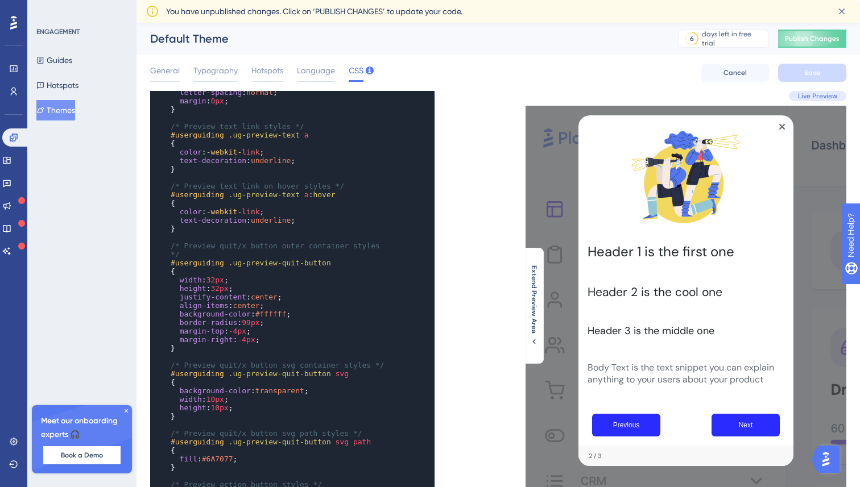
scroll to position [926, 0]
click at [279, 313] on span "#ffffff" at bounding box center [270, 313] width 31 height 9
type textarea "ffffff"
click at [279, 313] on span "#ffffff" at bounding box center [270, 313] width 31 height 9
click at [301, 313] on pre "background-color : #F2F2F2 ;" at bounding box center [281, 313] width 226 height 9
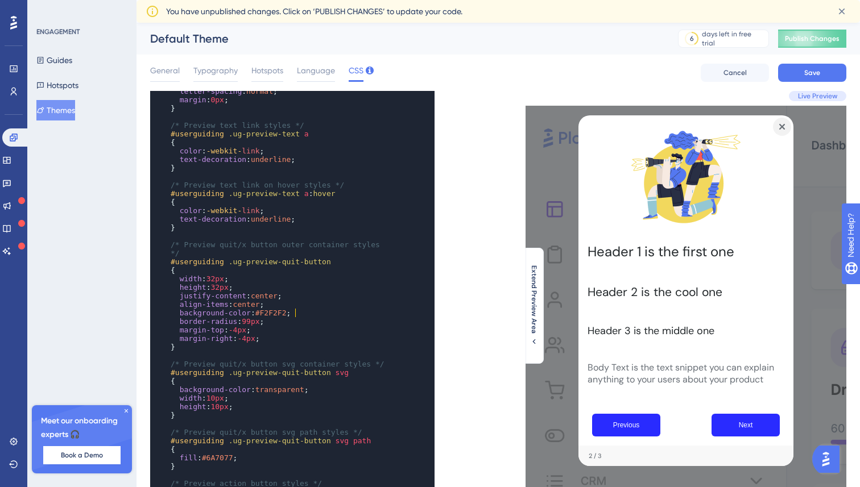
click at [246, 330] on span "-4px" at bounding box center [238, 330] width 18 height 9
type textarea "argin-top: -4px; margin-right: -4px;"
drag, startPoint x: 268, startPoint y: 340, endPoint x: 183, endPoint y: 331, distance: 85.7
click at [182, 331] on div "​ /* Preview hotspot dismiss button icon styles */ #userguiding .ug-preview-hot…" at bounding box center [281, 381] width 226 height 981
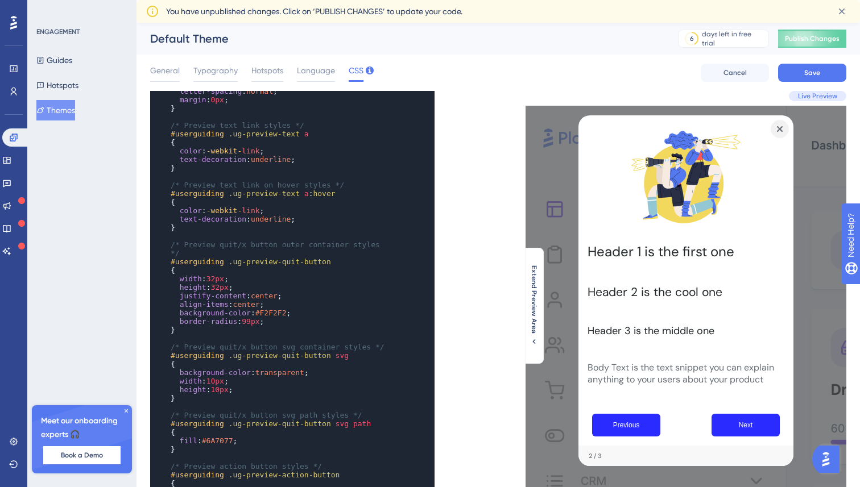
click at [221, 279] on span "32px" at bounding box center [215, 279] width 18 height 9
click at [224, 289] on span "32px" at bounding box center [219, 287] width 18 height 9
click at [322, 367] on pre "{" at bounding box center [281, 364] width 226 height 9
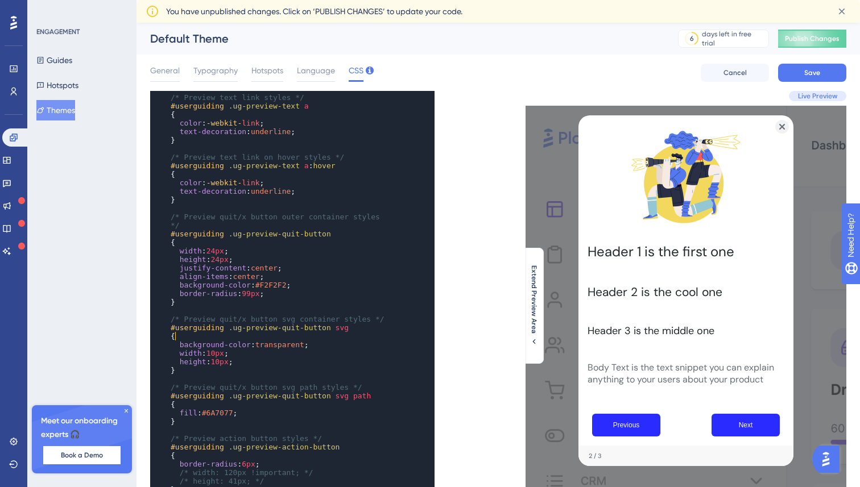
click at [219, 353] on span "10px" at bounding box center [215, 353] width 18 height 9
click at [223, 362] on span "10px" at bounding box center [219, 362] width 18 height 9
click at [268, 367] on pre "}" at bounding box center [281, 370] width 226 height 9
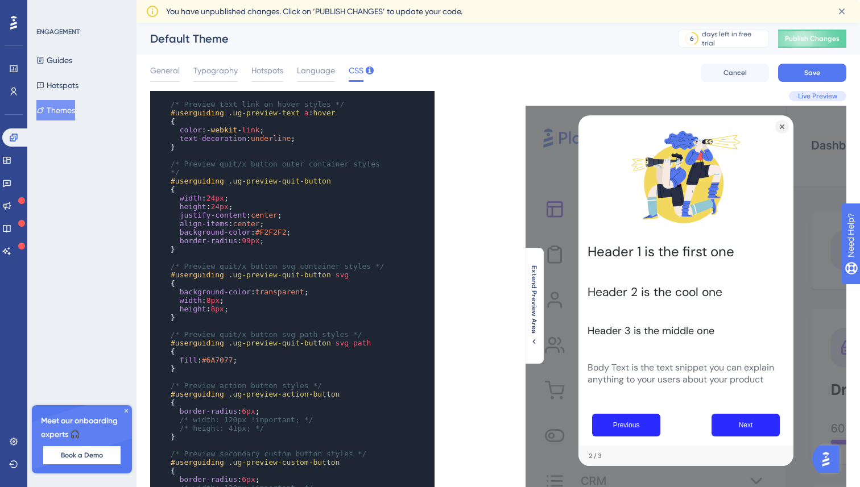
click at [222, 356] on span "#6A7077" at bounding box center [217, 360] width 31 height 9
click at [813, 73] on span "Save" at bounding box center [812, 72] width 16 height 9
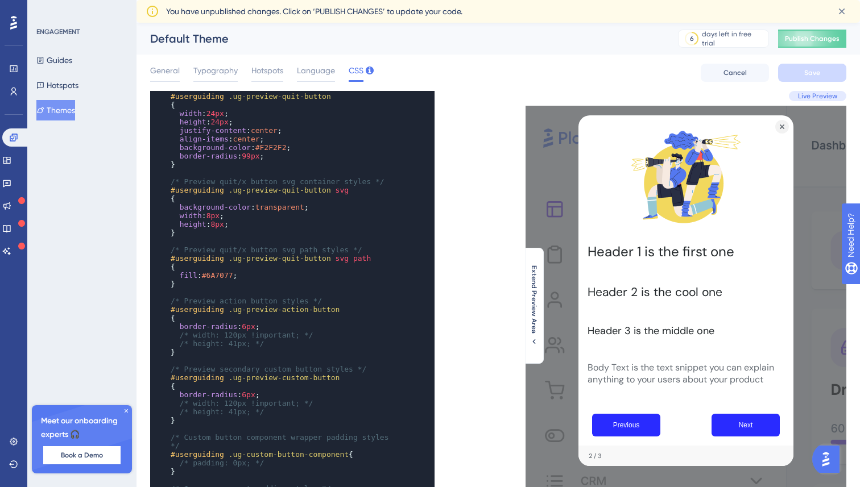
scroll to position [1021, 0]
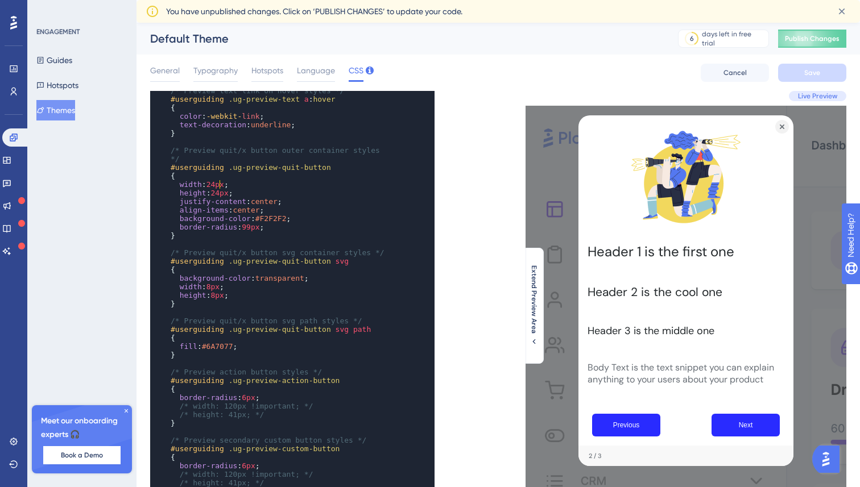
click at [219, 183] on span "24px" at bounding box center [215, 184] width 18 height 9
click at [223, 192] on span "24px" at bounding box center [219, 193] width 18 height 9
click at [279, 220] on span "#F2F2F2" at bounding box center [270, 218] width 31 height 9
click at [273, 225] on span at bounding box center [268, 227] width 9 height 9
click at [264, 229] on span "border-radius : 99px ;" at bounding box center [222, 227] width 102 height 9
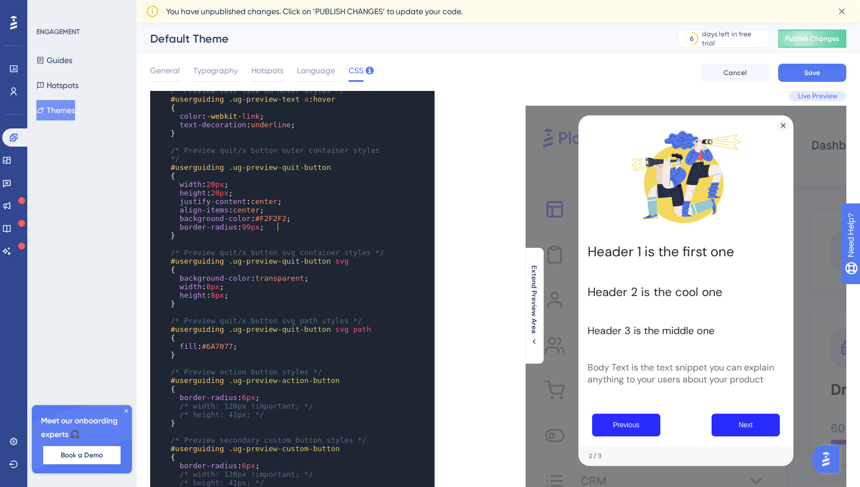
click at [291, 229] on pre "border-radius : 99px ;" at bounding box center [281, 227] width 226 height 9
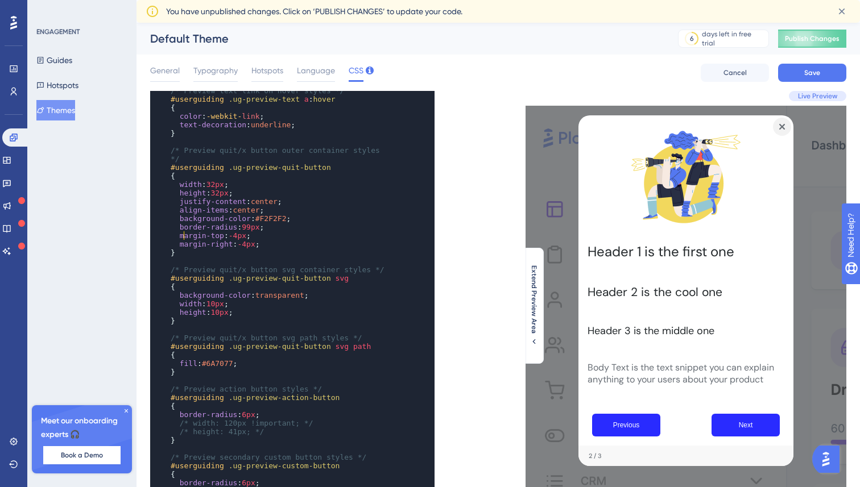
click at [241, 235] on span "-4px" at bounding box center [238, 235] width 18 height 9
click at [249, 246] on span "-4px" at bounding box center [246, 244] width 18 height 9
click at [224, 190] on span "32px" at bounding box center [219, 193] width 18 height 9
click at [221, 186] on span "32px" at bounding box center [215, 184] width 18 height 9
click at [277, 222] on span "#F2F2F2" at bounding box center [270, 218] width 31 height 9
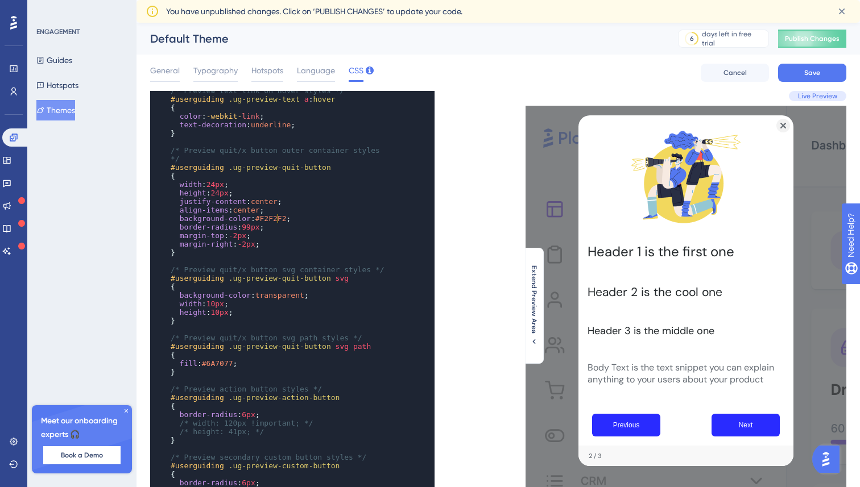
click at [304, 222] on pre "background-color : #F2F2F2 ;" at bounding box center [281, 218] width 226 height 9
click at [239, 235] on span "-2px" at bounding box center [238, 235] width 18 height 9
type textarea "margin-top: -2px; margin-right: -2px;"
drag, startPoint x: 263, startPoint y: 245, endPoint x: 179, endPoint y: 238, distance: 84.5
click at [179, 238] on div "margin : 0px ; } ​ /* Preview text link styles */ #userguiding .ug-preview-text…" at bounding box center [281, 389] width 226 height 776
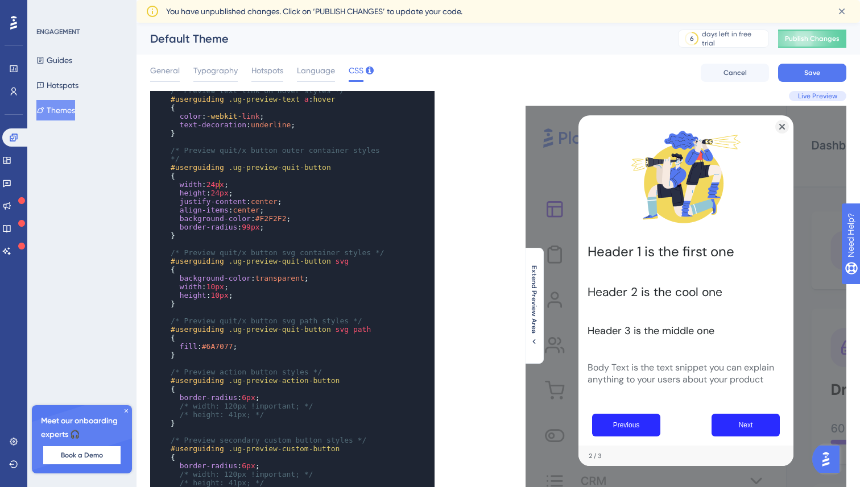
click at [218, 181] on span "24px" at bounding box center [215, 184] width 18 height 9
click at [222, 195] on span "24px" at bounding box center [219, 193] width 18 height 9
click at [218, 286] on span "10px" at bounding box center [215, 287] width 18 height 9
click at [225, 295] on span "10px" at bounding box center [219, 295] width 18 height 9
click at [262, 329] on span ".ug-preview-quit-button" at bounding box center [280, 329] width 102 height 9
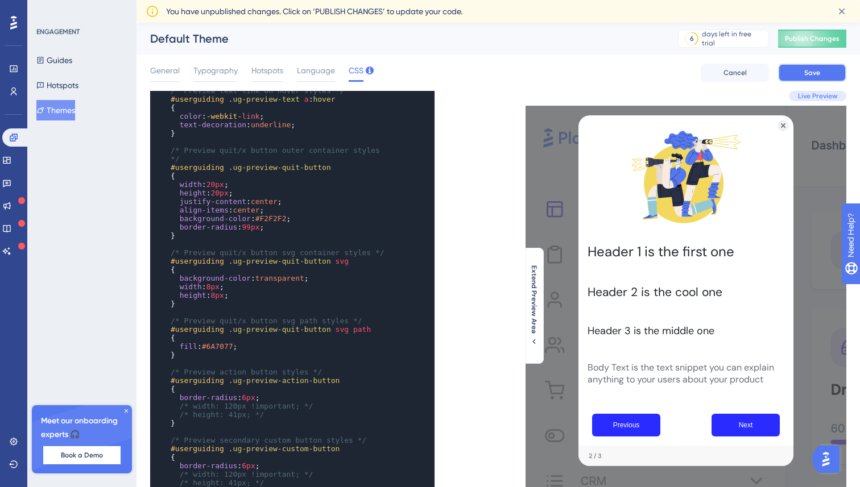
click at [817, 72] on span "Save" at bounding box center [812, 72] width 16 height 9
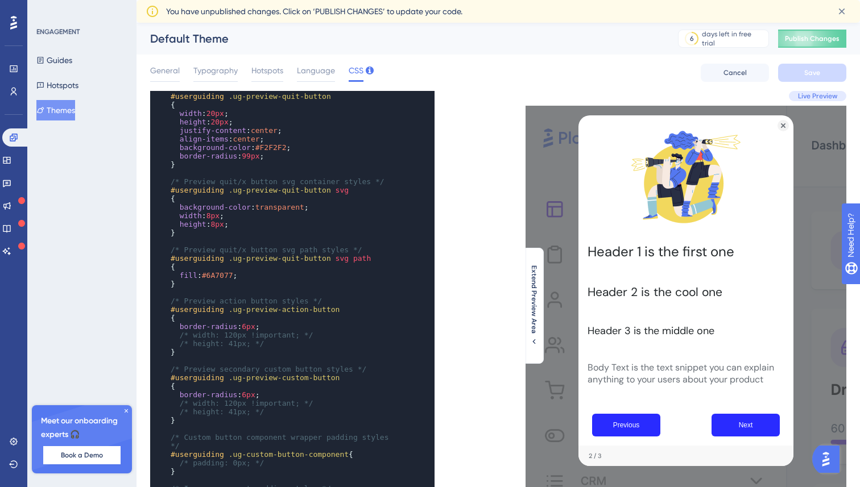
scroll to position [1096, 0]
drag, startPoint x: 214, startPoint y: 213, endPoint x: 214, endPoint y: 230, distance: 17.1
click at [214, 213] on span "8px" at bounding box center [212, 216] width 13 height 9
click at [218, 220] on span "8px" at bounding box center [216, 224] width 13 height 9
click at [243, 118] on pre "height : 20px ;" at bounding box center [281, 122] width 226 height 9
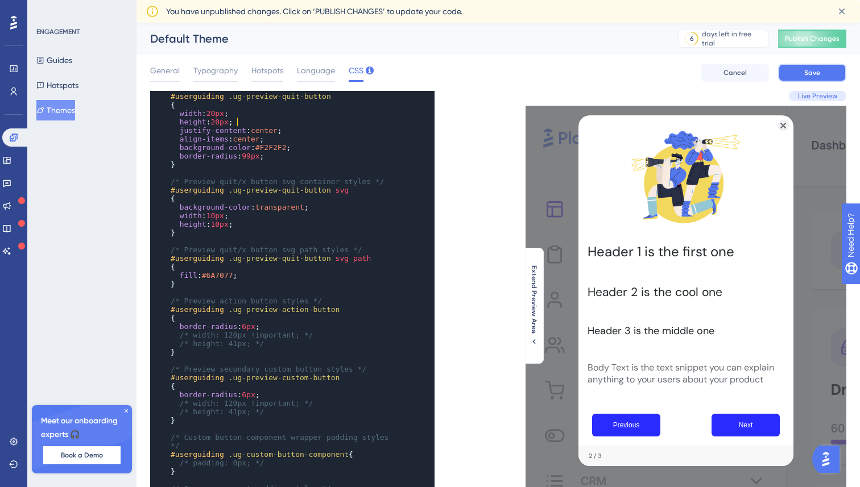
click at [811, 71] on span "Save" at bounding box center [812, 72] width 16 height 9
